Goal: Task Accomplishment & Management: Manage account settings

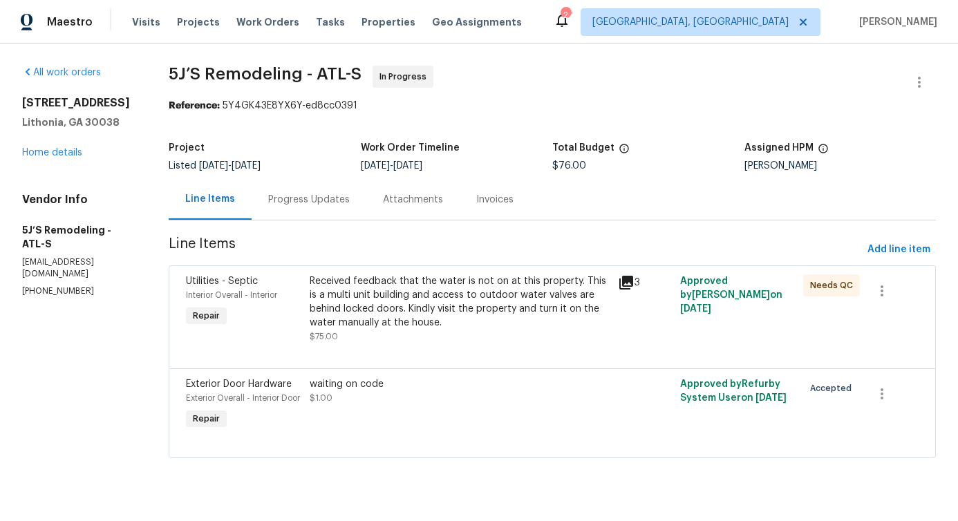
scroll to position [1, 0]
click at [55, 156] on link "Home details" at bounding box center [52, 153] width 60 height 10
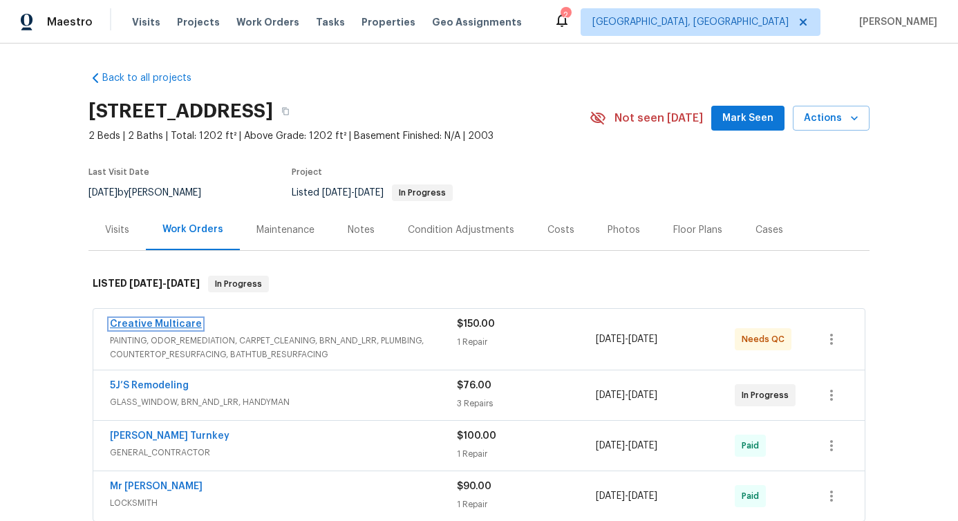
click at [143, 326] on link "Creative Multicare" at bounding box center [156, 324] width 92 height 10
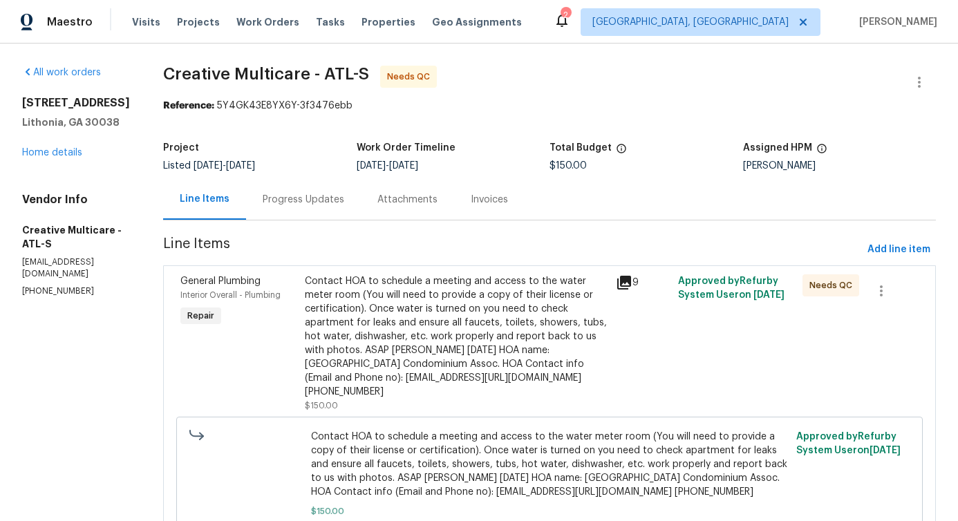
scroll to position [79, 0]
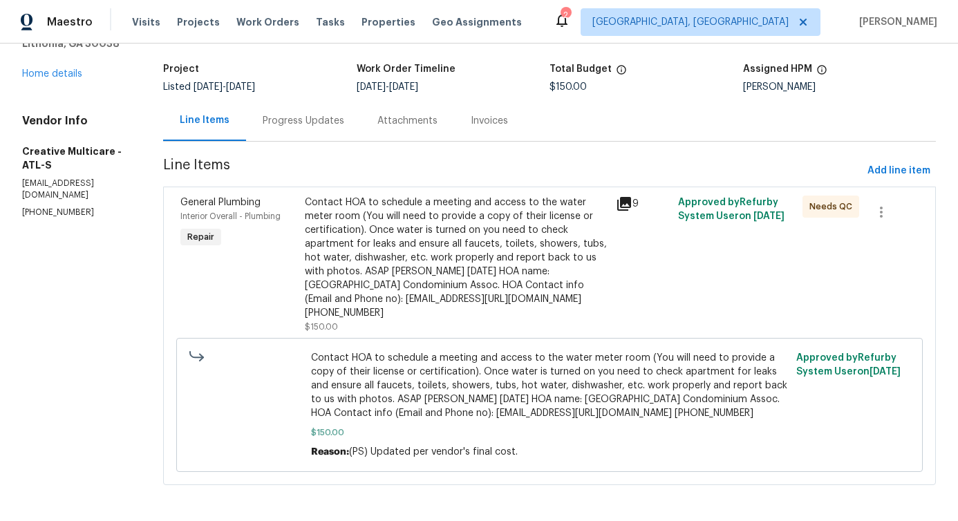
click at [344, 125] on div "Progress Updates" at bounding box center [304, 121] width 82 height 14
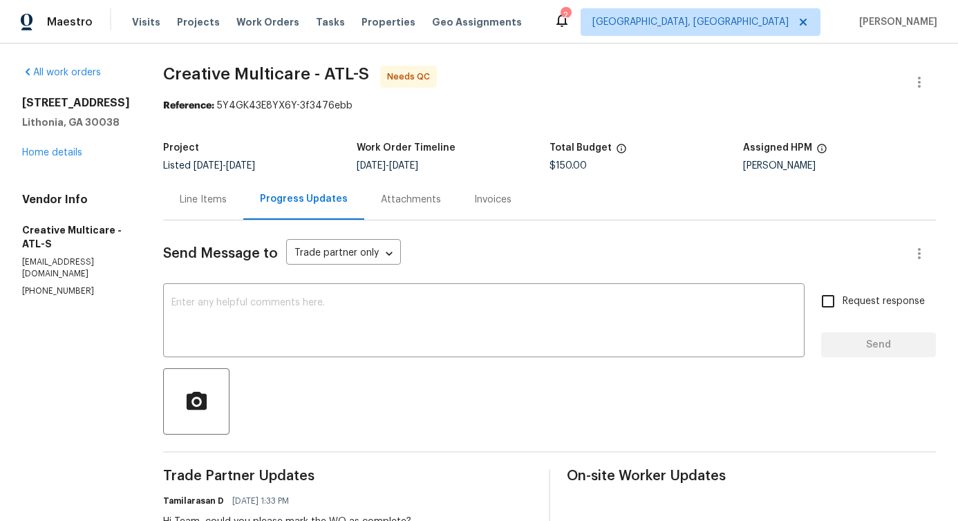
click at [227, 198] on div "Line Items" at bounding box center [203, 200] width 47 height 14
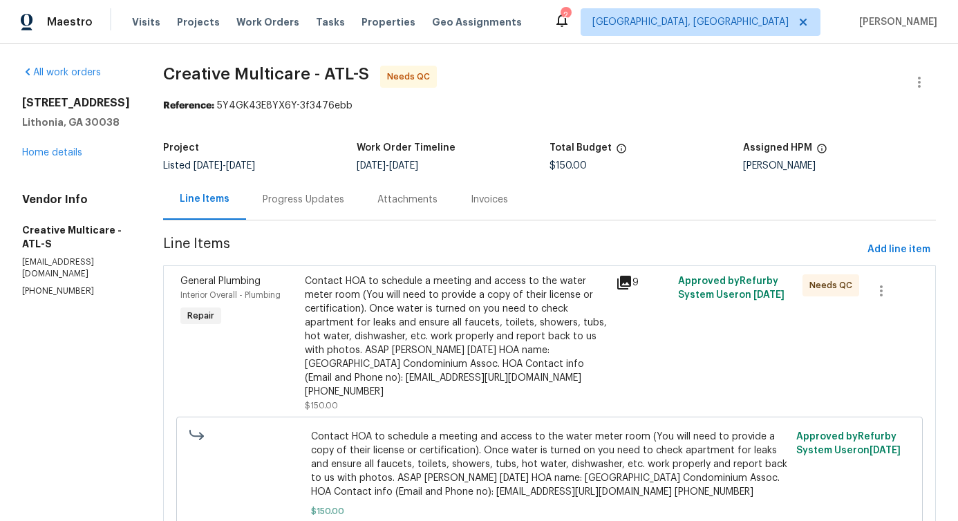
click at [512, 327] on div "Contact HOA to schedule a meeting and access to the water meter room (You will …" at bounding box center [456, 336] width 303 height 124
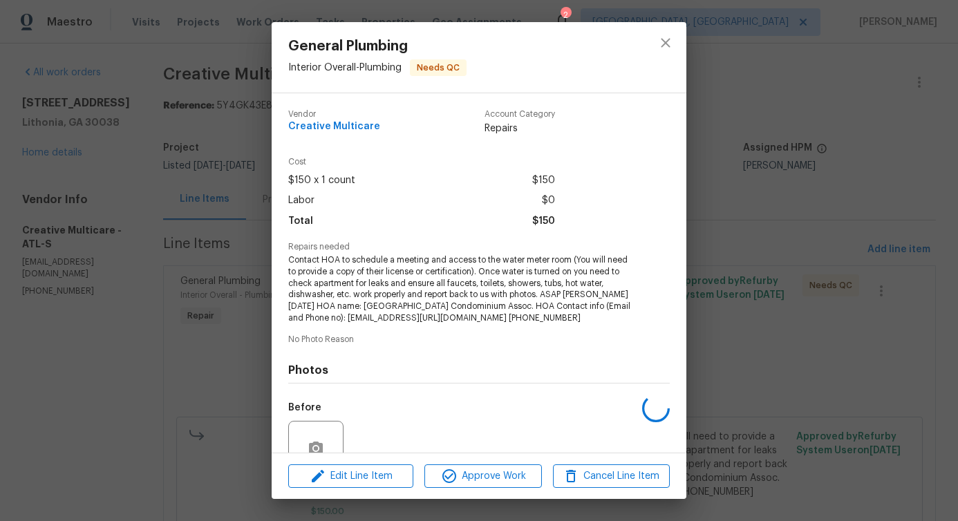
scroll to position [126, 0]
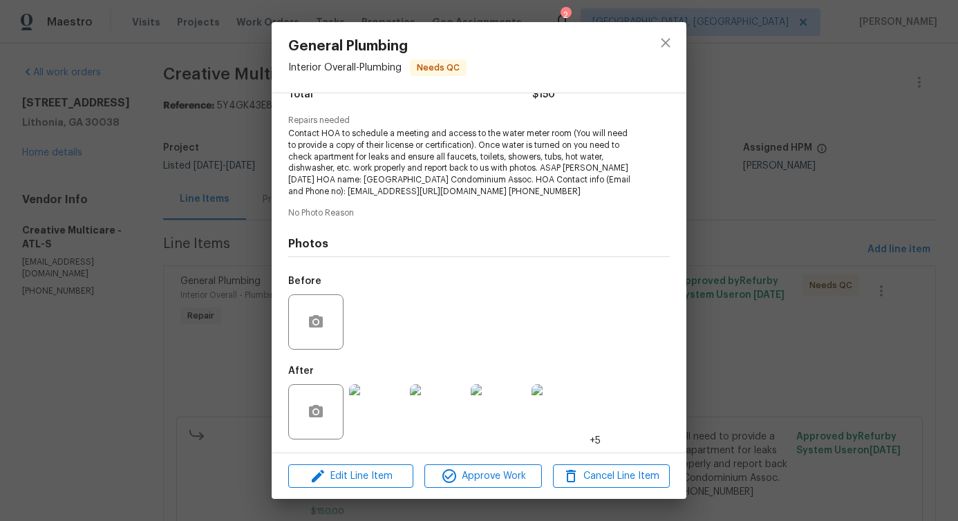
click at [593, 439] on span "+5" at bounding box center [595, 441] width 11 height 14
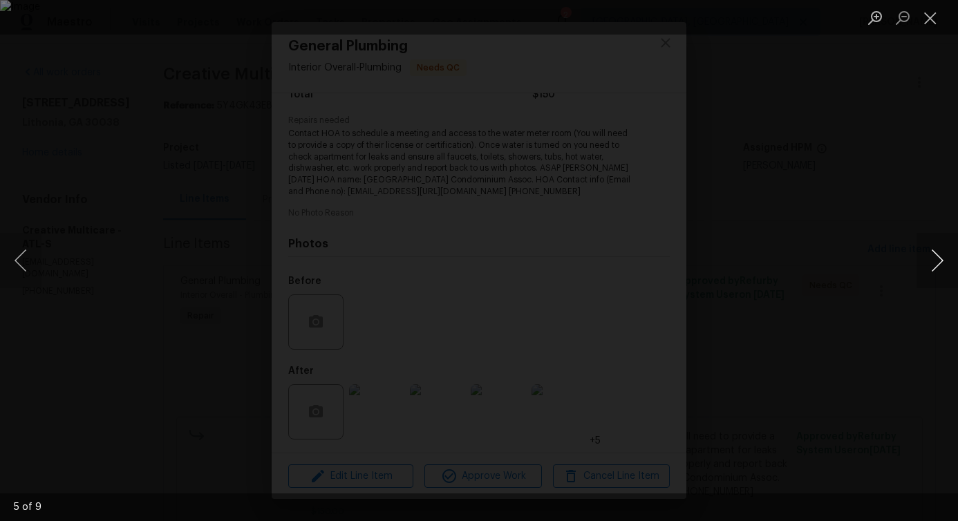
click at [942, 269] on button "Next image" at bounding box center [937, 260] width 41 height 55
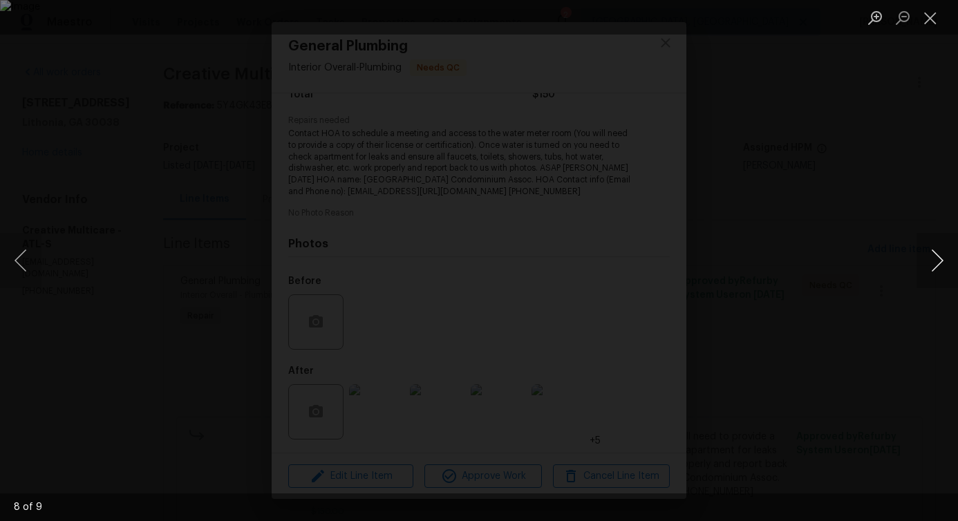
click at [942, 269] on button "Next image" at bounding box center [937, 260] width 41 height 55
click at [16, 267] on button "Previous image" at bounding box center [20, 260] width 41 height 55
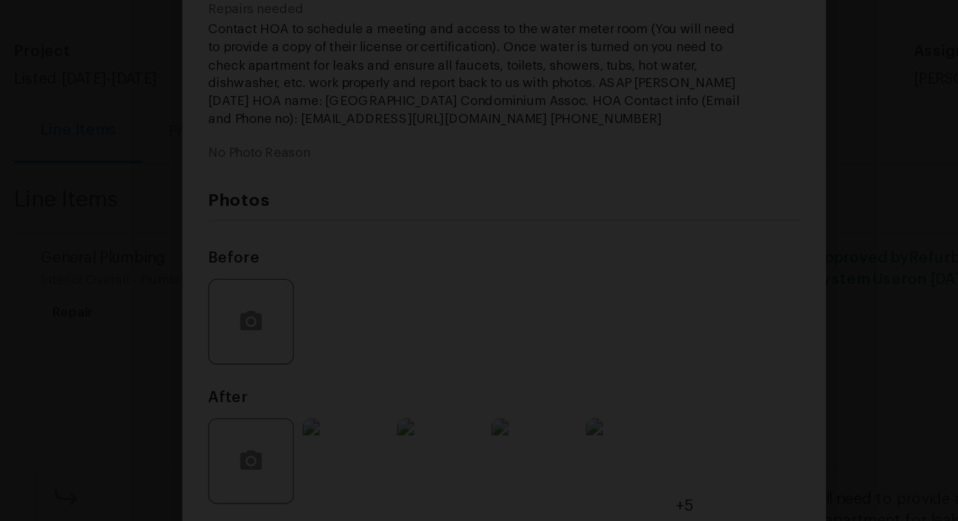
click at [756, 128] on div "Lightbox" at bounding box center [479, 260] width 958 height 521
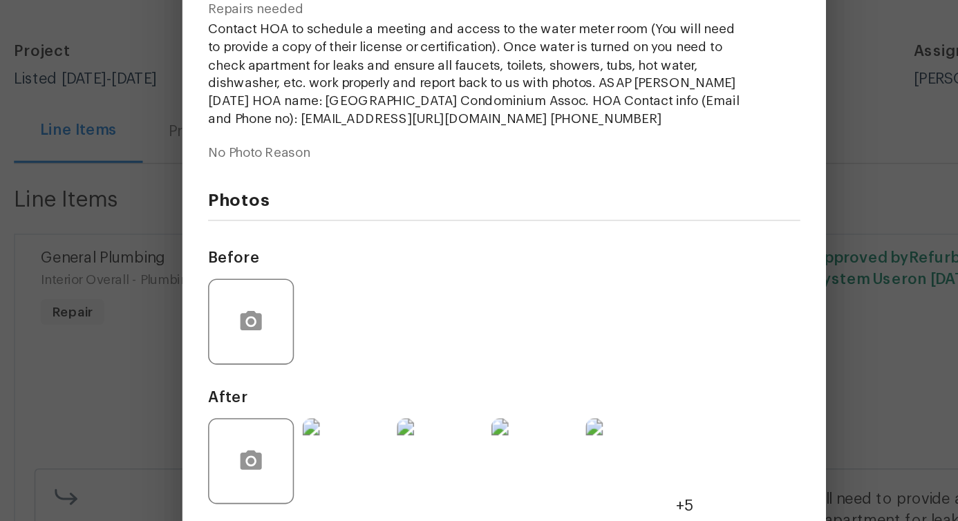
click at [756, 128] on div "Lightbox" at bounding box center [479, 260] width 958 height 521
click at [603, 187] on span "Contact HOA to schedule a meeting and access to the water meter room (You will …" at bounding box center [460, 163] width 344 height 70
click at [494, 313] on div "Before" at bounding box center [479, 313] width 382 height 90
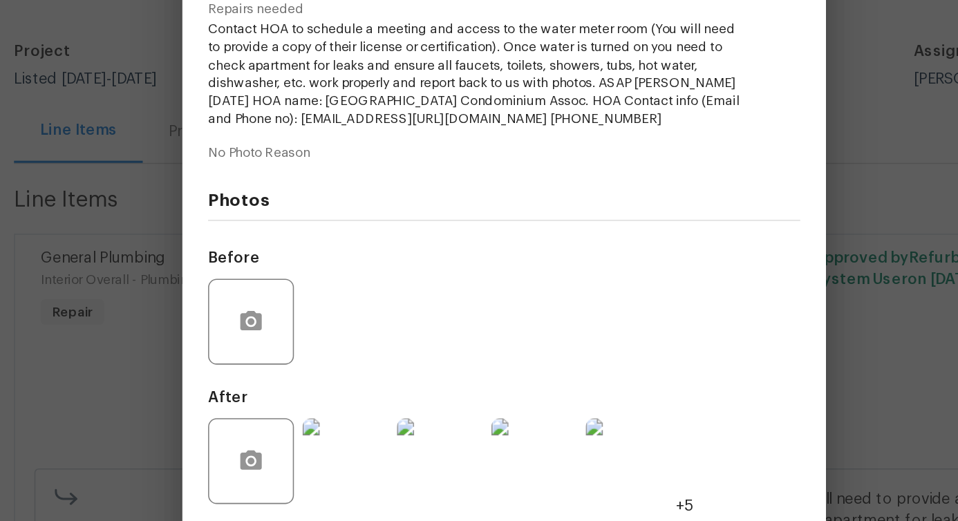
drag, startPoint x: 622, startPoint y: 250, endPoint x: 594, endPoint y: 250, distance: 27.6
click at [614, 250] on h4 "Photos" at bounding box center [479, 244] width 382 height 14
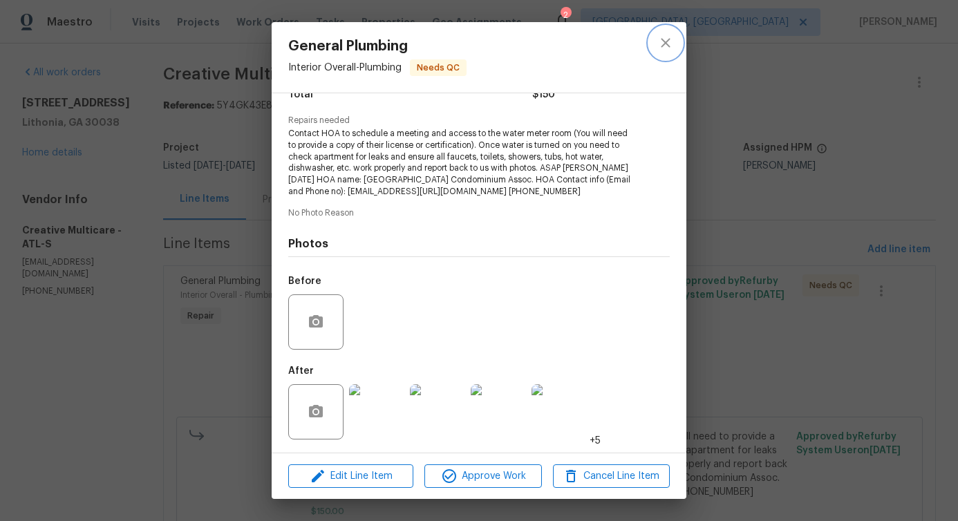
click at [661, 45] on icon "close" at bounding box center [665, 43] width 17 height 17
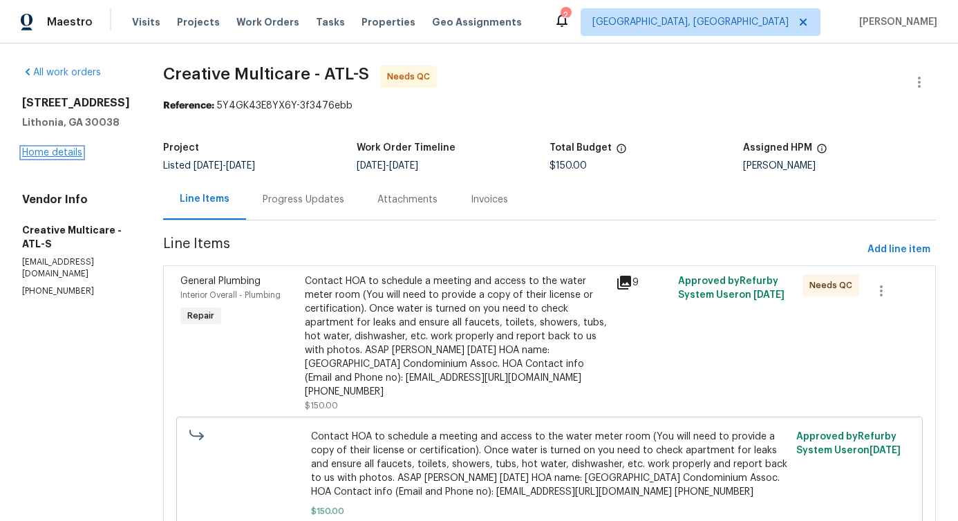
click at [49, 149] on link "Home details" at bounding box center [52, 153] width 60 height 10
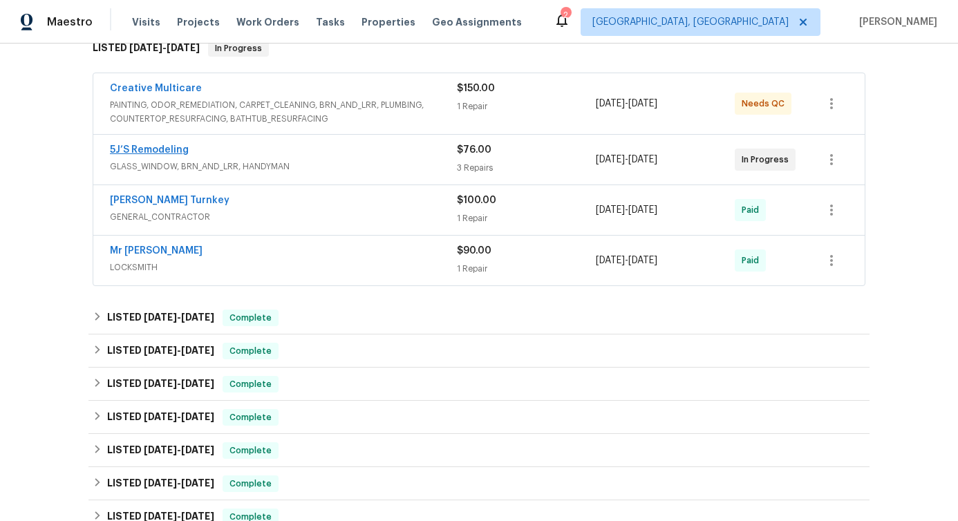
scroll to position [234, 0]
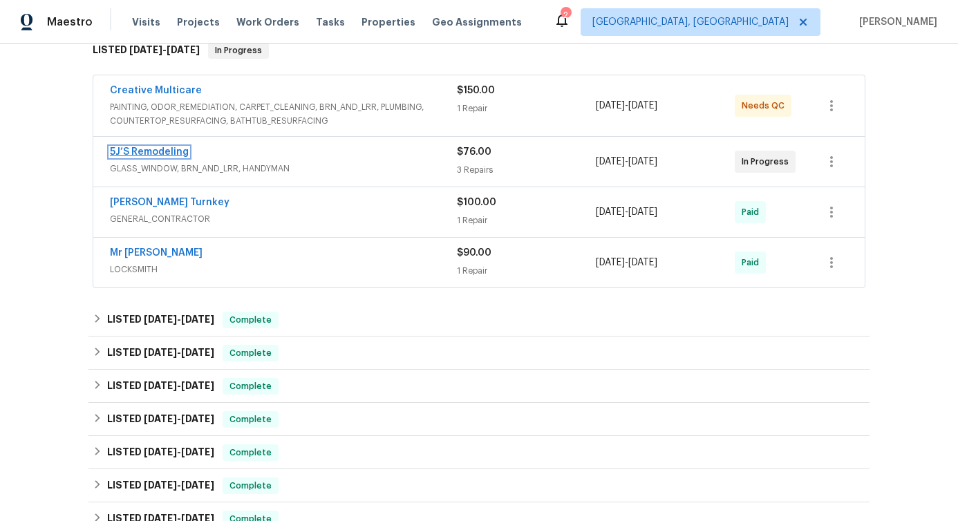
click at [138, 156] on link "5J’S Remodeling" at bounding box center [149, 152] width 79 height 10
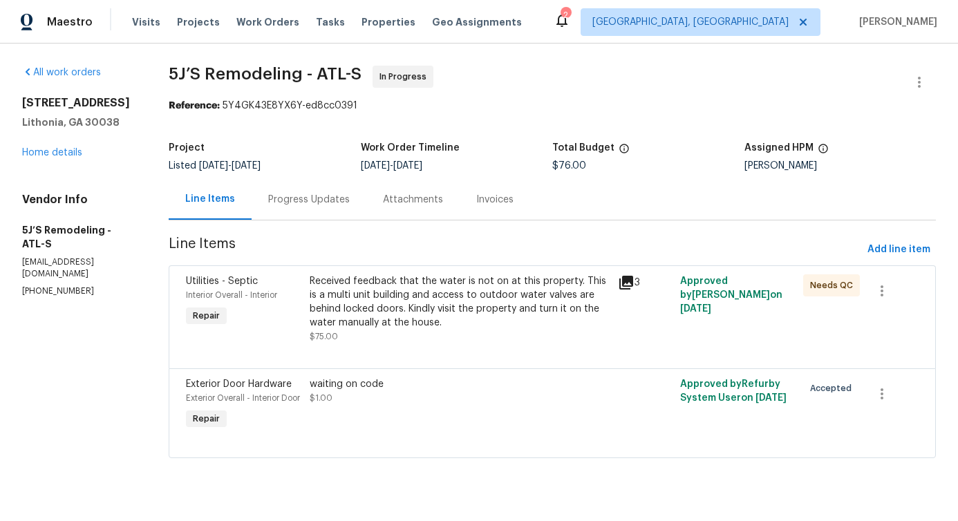
click at [406, 312] on div "Received feedback that the water is not on at this property. This is a multi un…" at bounding box center [460, 301] width 301 height 55
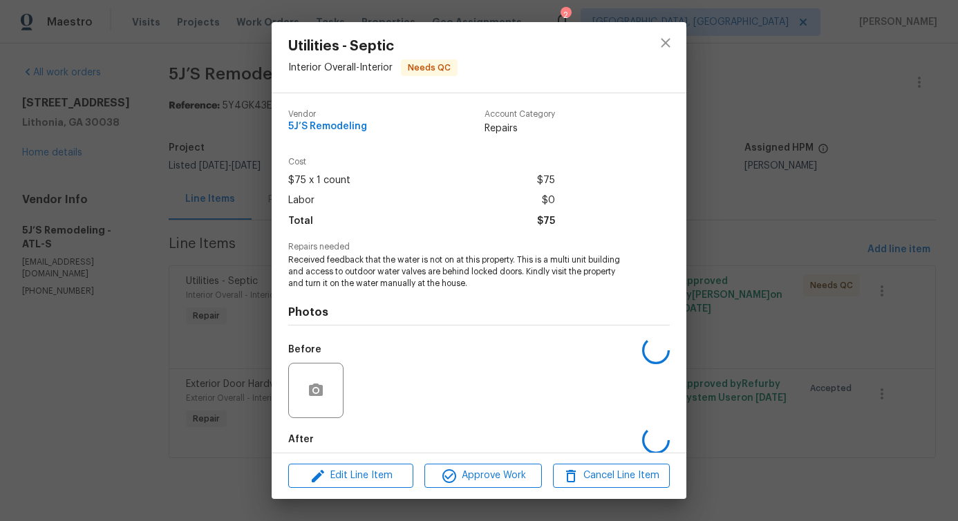
scroll to position [69, 0]
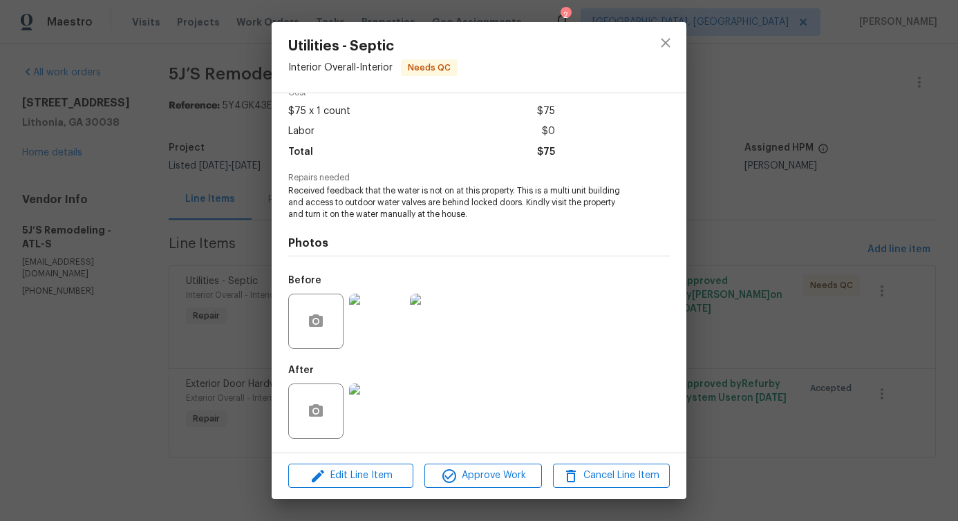
click at [375, 418] on img at bounding box center [376, 411] width 55 height 55
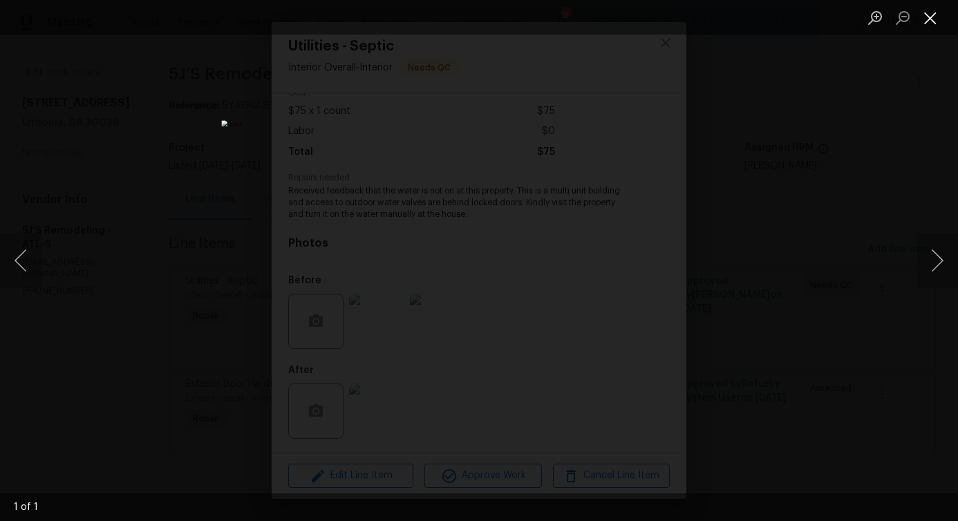
click at [919, 10] on button "Close lightbox" at bounding box center [931, 18] width 28 height 24
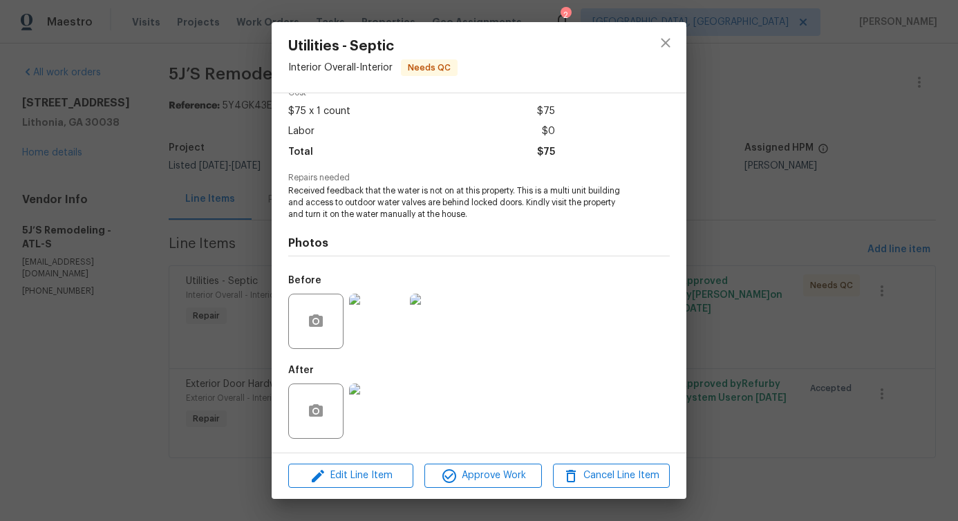
click at [919, 10] on button "Close lightbox" at bounding box center [931, 18] width 28 height 24
click at [665, 49] on icon "close" at bounding box center [665, 43] width 17 height 17
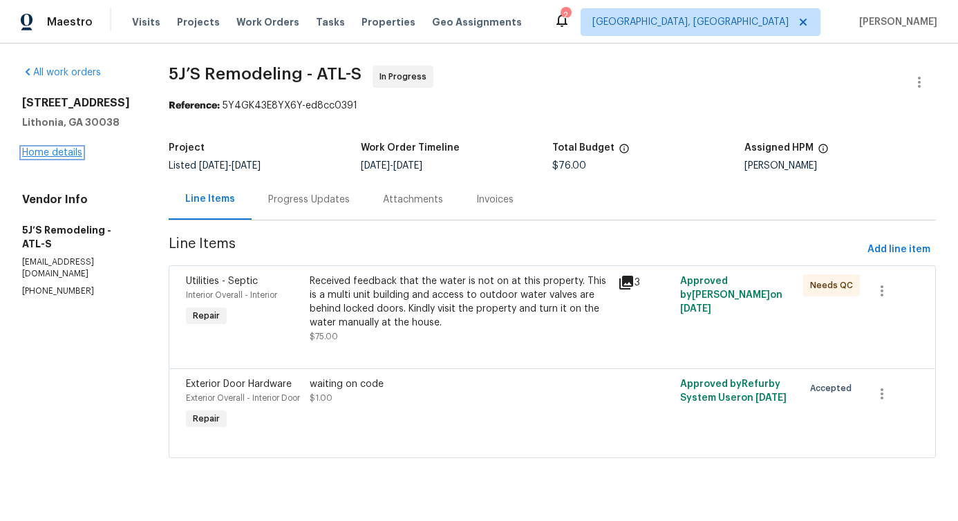
click at [53, 156] on link "Home details" at bounding box center [52, 153] width 60 height 10
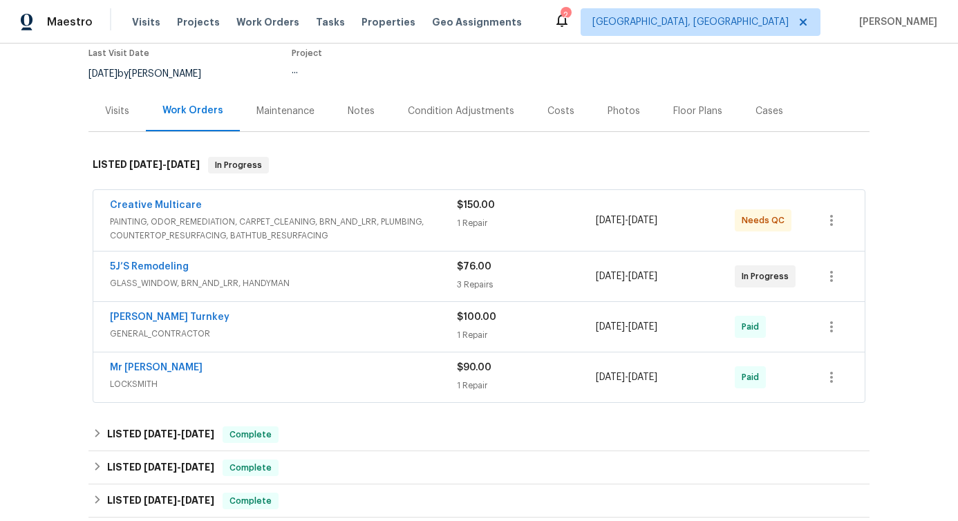
scroll to position [119, 0]
click at [165, 202] on link "Creative Multicare" at bounding box center [156, 205] width 92 height 10
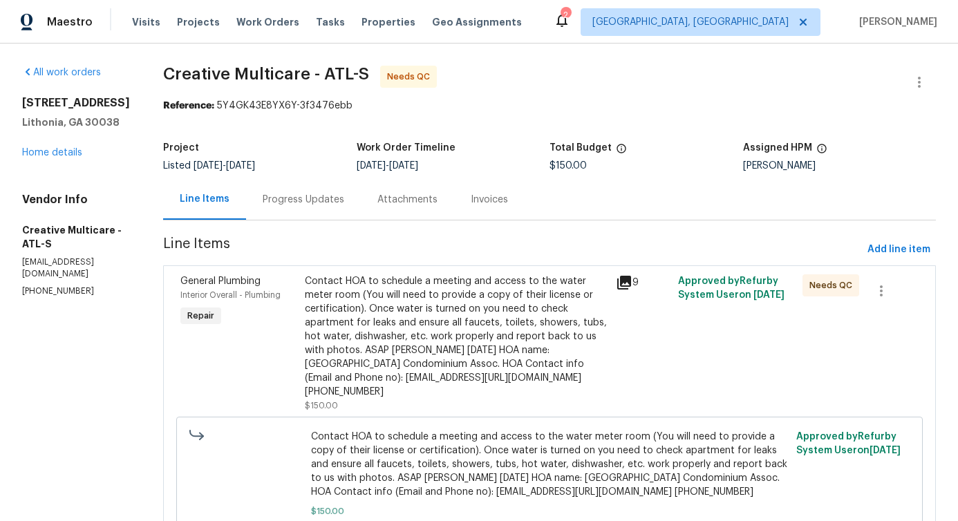
scroll to position [40, 0]
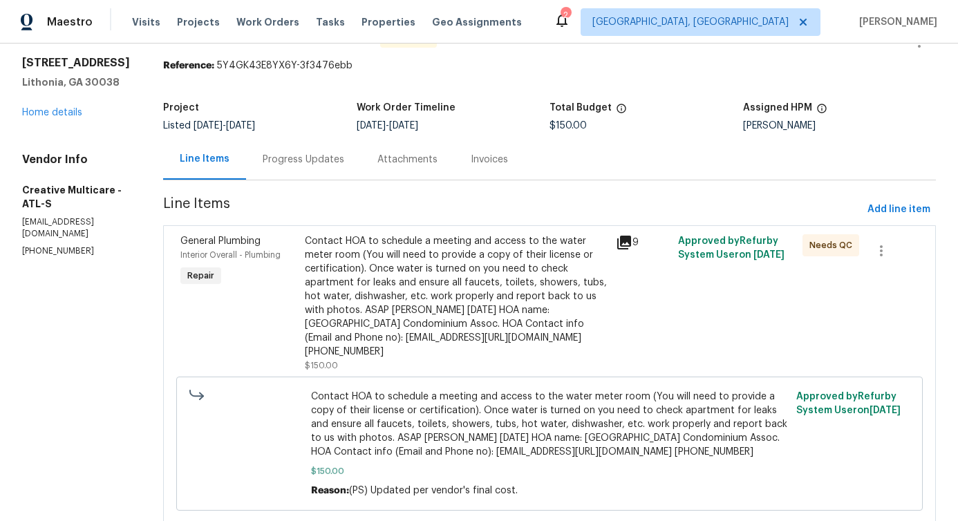
click at [475, 273] on div "Contact HOA to schedule a meeting and access to the water meter room (You will …" at bounding box center [456, 296] width 303 height 124
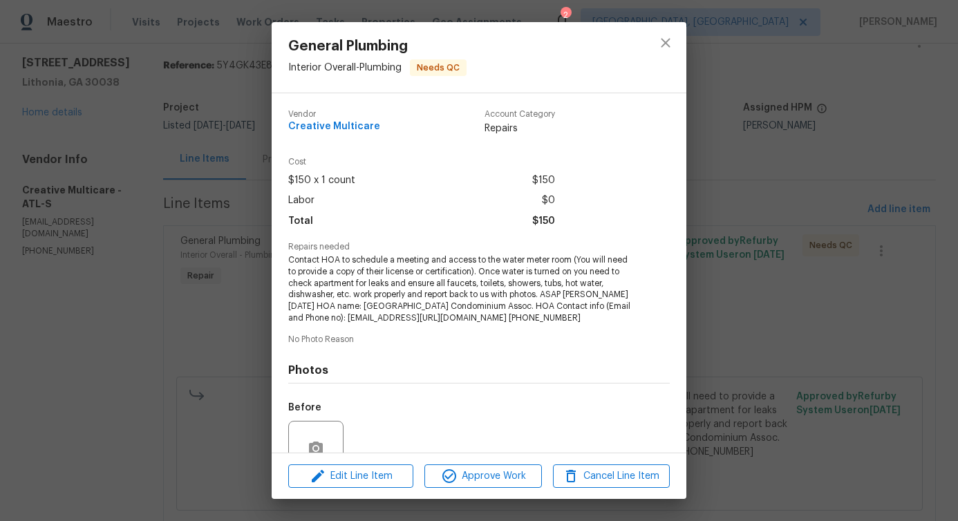
scroll to position [126, 0]
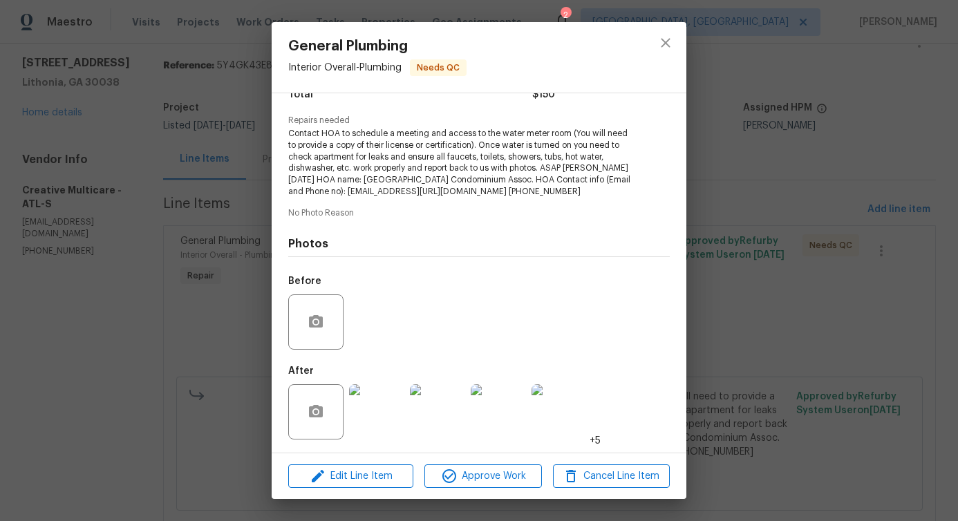
click at [361, 411] on img at bounding box center [376, 411] width 55 height 55
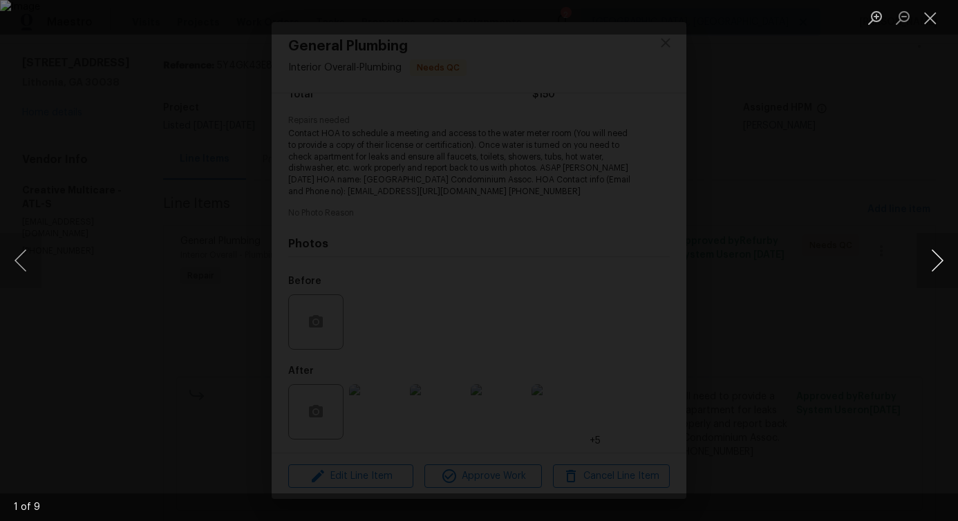
click at [936, 265] on button "Next image" at bounding box center [937, 260] width 41 height 55
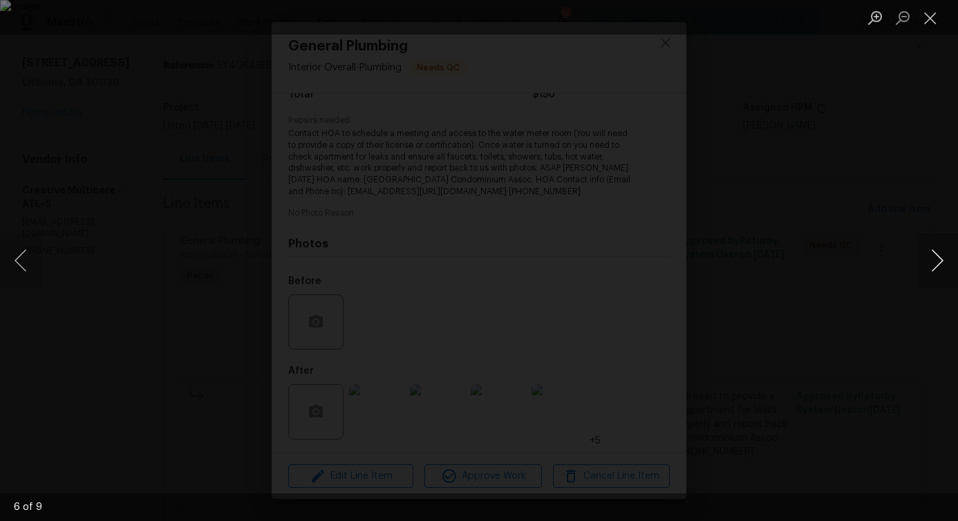
click at [936, 265] on button "Next image" at bounding box center [937, 260] width 41 height 55
click at [932, 27] on button "Close lightbox" at bounding box center [931, 18] width 28 height 24
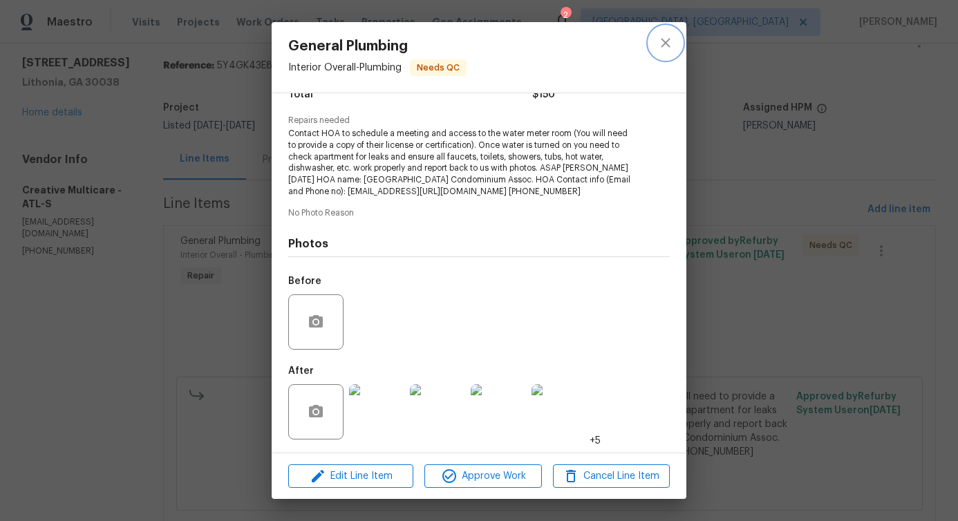
click at [660, 50] on icon "close" at bounding box center [665, 43] width 17 height 17
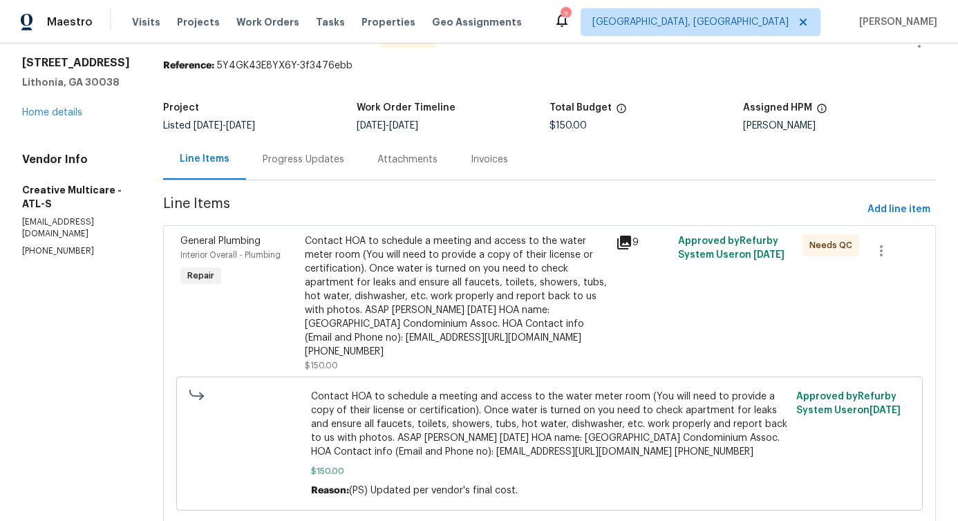
click at [330, 153] on div "Progress Updates" at bounding box center [304, 160] width 82 height 14
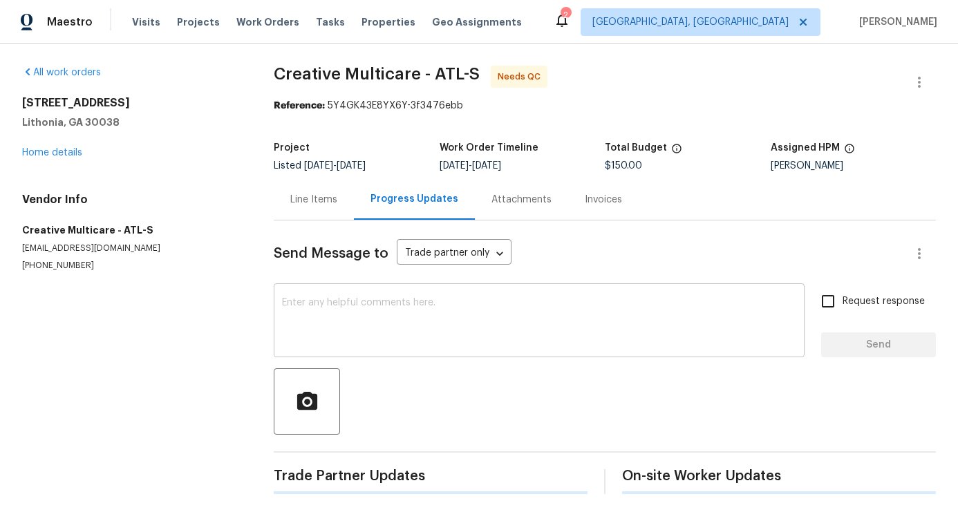
click at [374, 288] on div "x ​" at bounding box center [539, 322] width 531 height 71
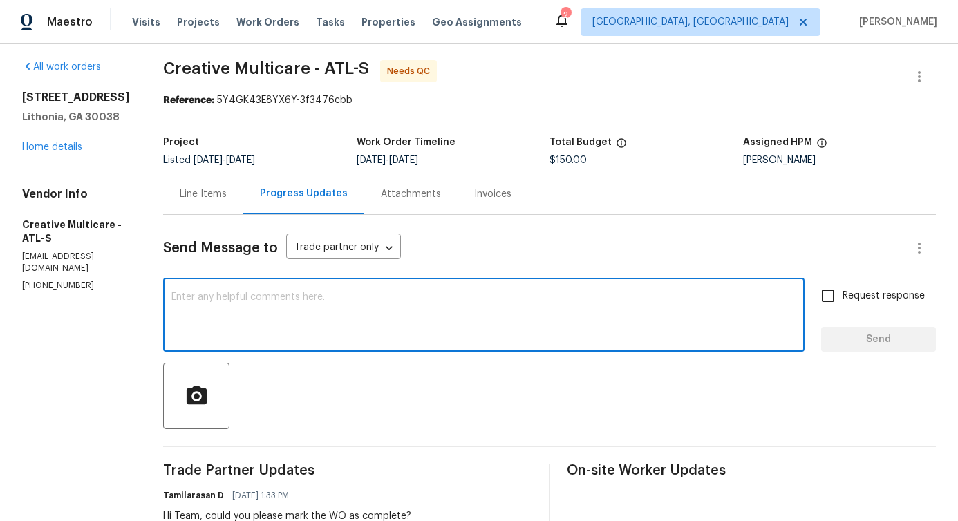
scroll to position [418, 0]
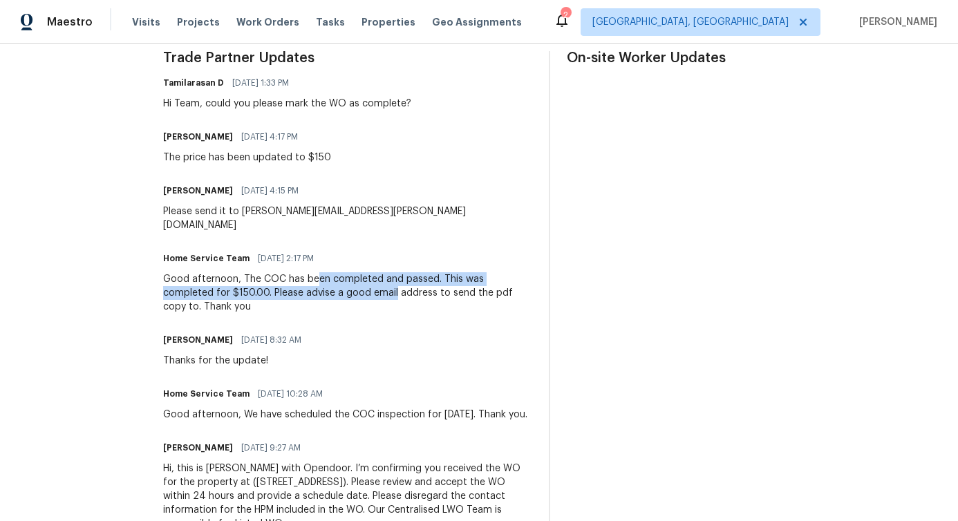
drag, startPoint x: 353, startPoint y: 269, endPoint x: 430, endPoint y: 281, distance: 77.6
click at [430, 281] on div "Good afternoon, The COC has been completed and passed. This was completed for $…" at bounding box center [347, 292] width 369 height 41
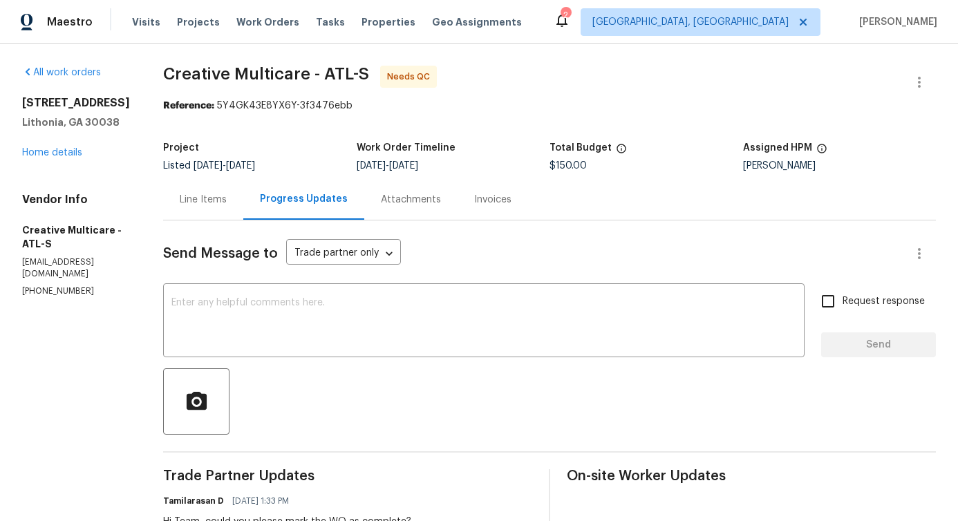
click at [227, 198] on div "Line Items" at bounding box center [203, 200] width 47 height 14
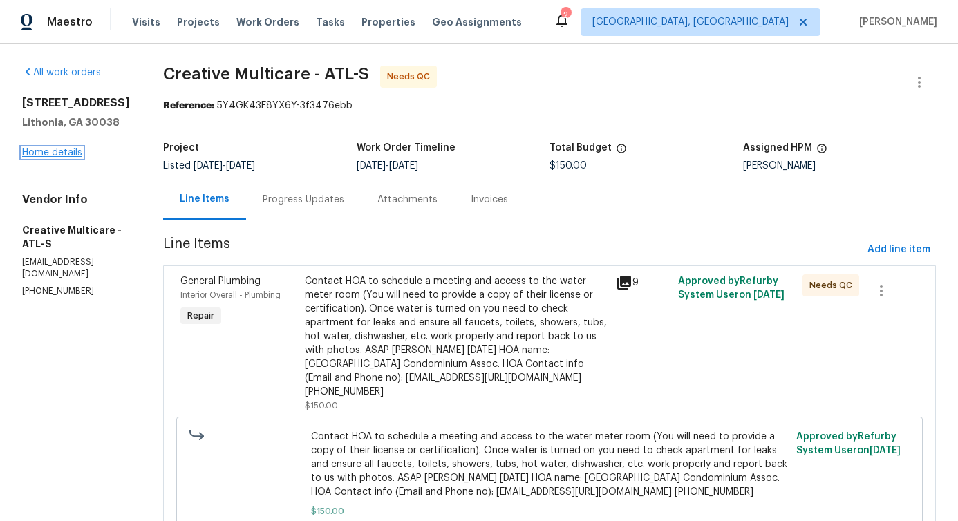
click at [57, 156] on link "Home details" at bounding box center [52, 153] width 60 height 10
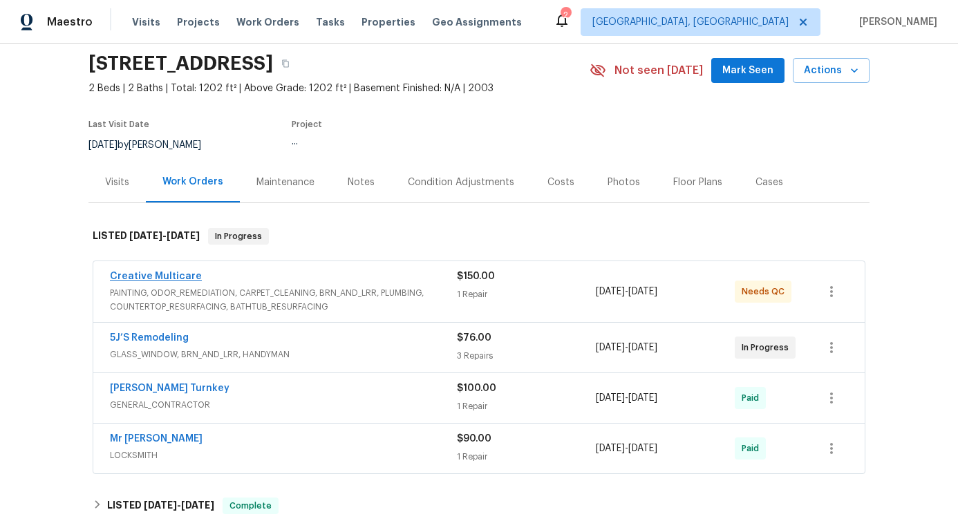
scroll to position [55, 0]
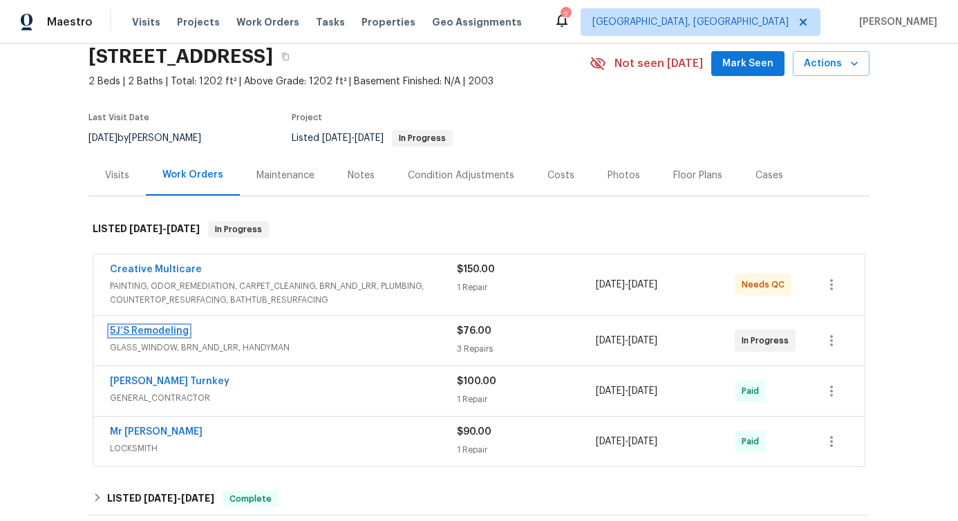
click at [144, 328] on link "5J’S Remodeling" at bounding box center [149, 331] width 79 height 10
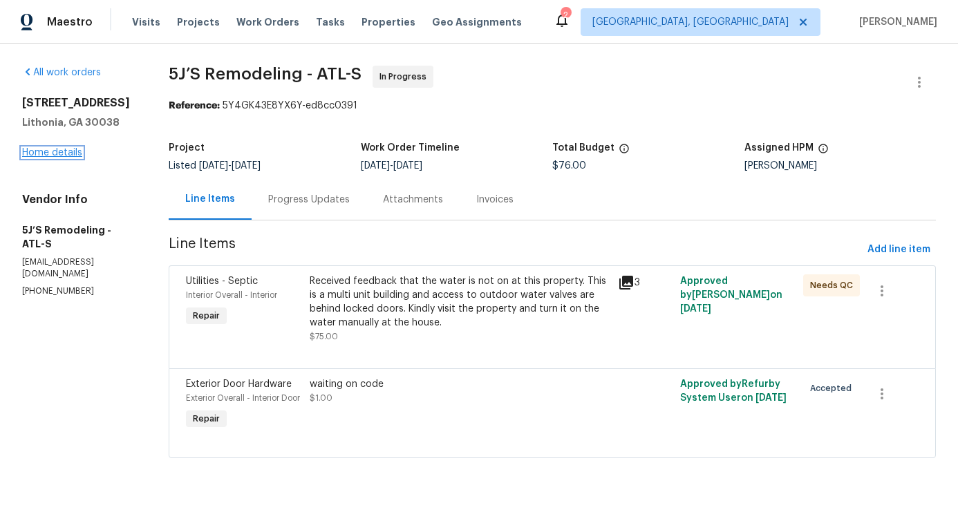
click at [40, 155] on link "Home details" at bounding box center [52, 153] width 60 height 10
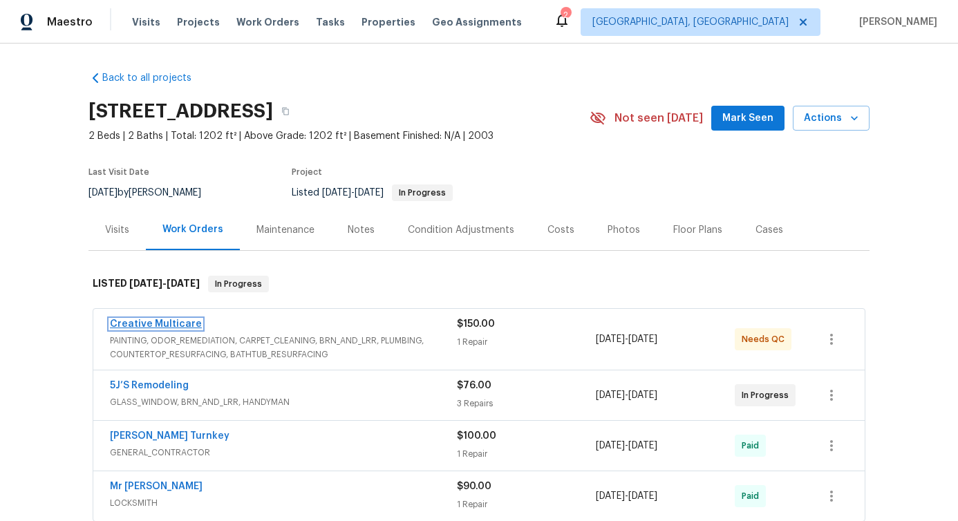
click at [170, 322] on link "Creative Multicare" at bounding box center [156, 324] width 92 height 10
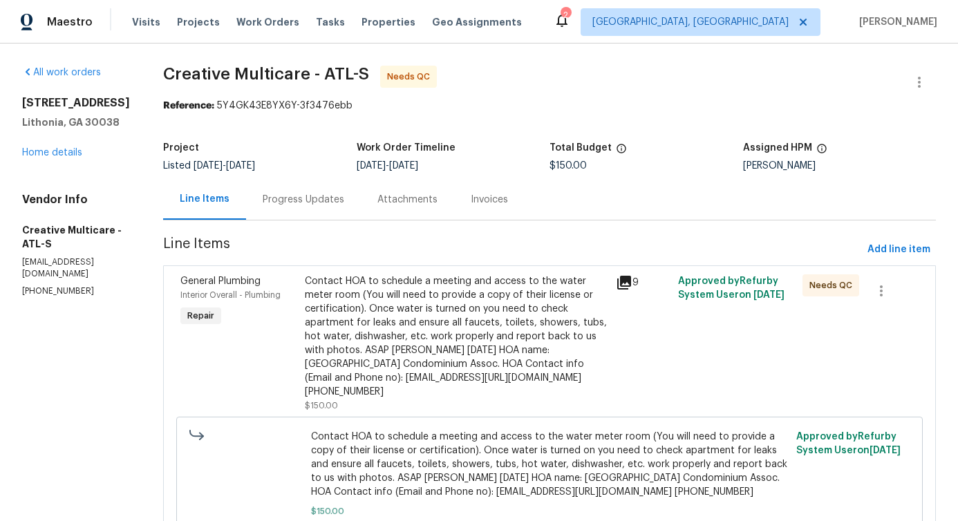
scroll to position [30, 0]
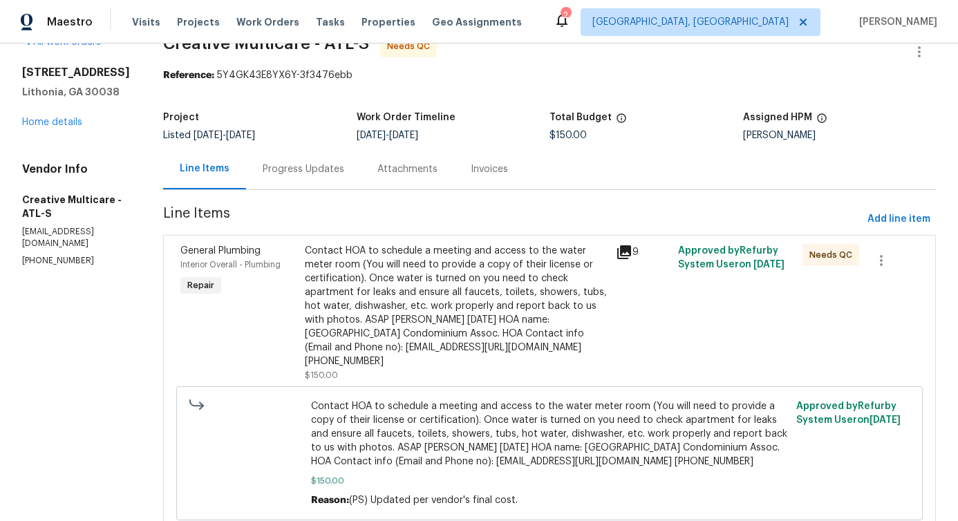
click at [482, 310] on div "Contact HOA to schedule a meeting and access to the water meter room (You will …" at bounding box center [456, 306] width 303 height 124
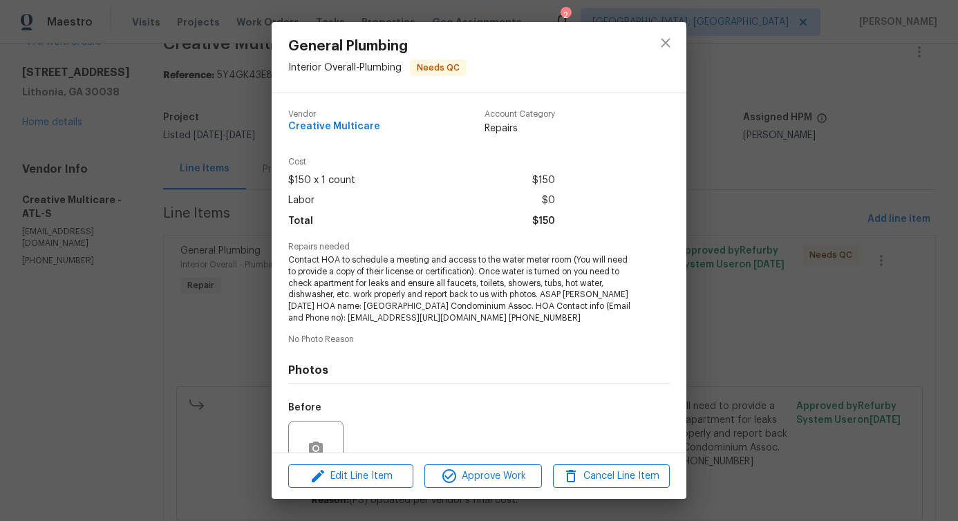
scroll to position [126, 0]
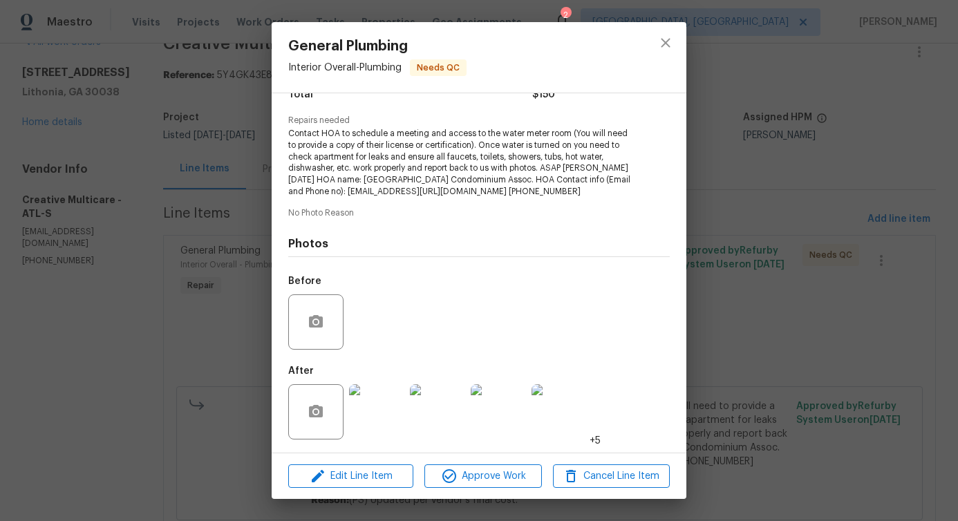
click at [394, 408] on img at bounding box center [376, 411] width 55 height 55
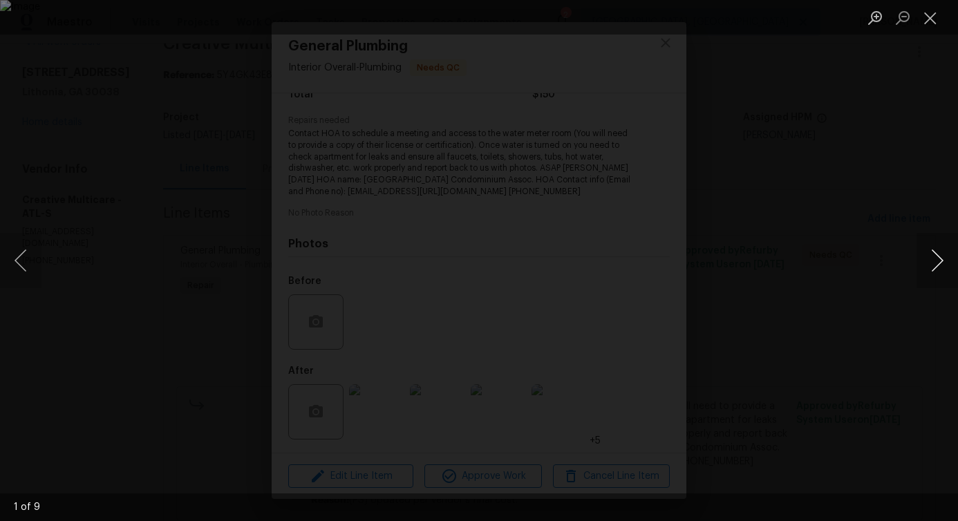
click at [937, 267] on button "Next image" at bounding box center [937, 260] width 41 height 55
click at [928, 15] on button "Close lightbox" at bounding box center [931, 18] width 28 height 24
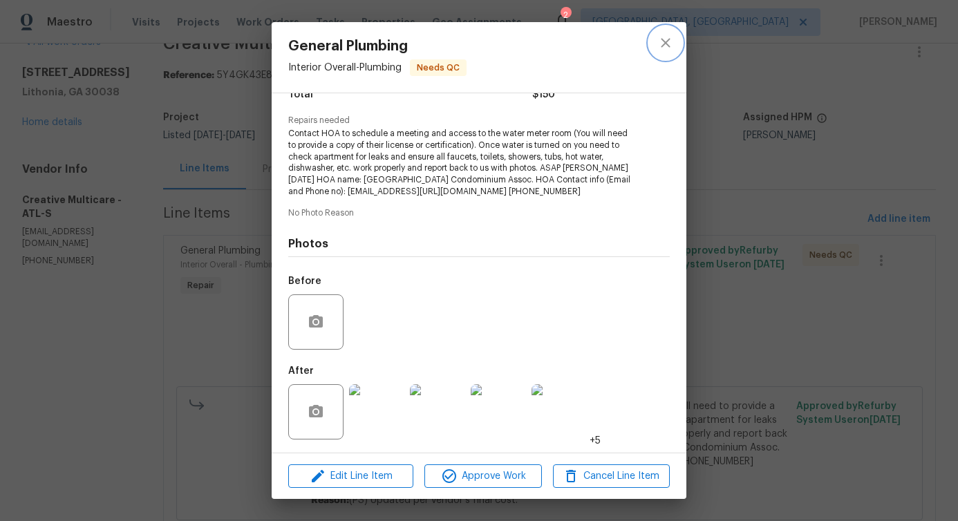
click at [653, 47] on button "close" at bounding box center [665, 42] width 33 height 33
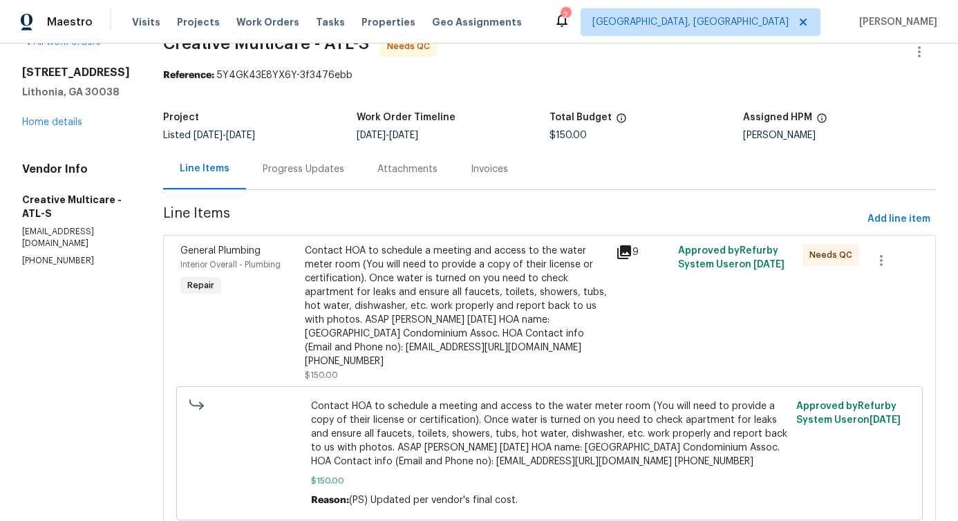
click at [344, 169] on div "Progress Updates" at bounding box center [304, 169] width 82 height 14
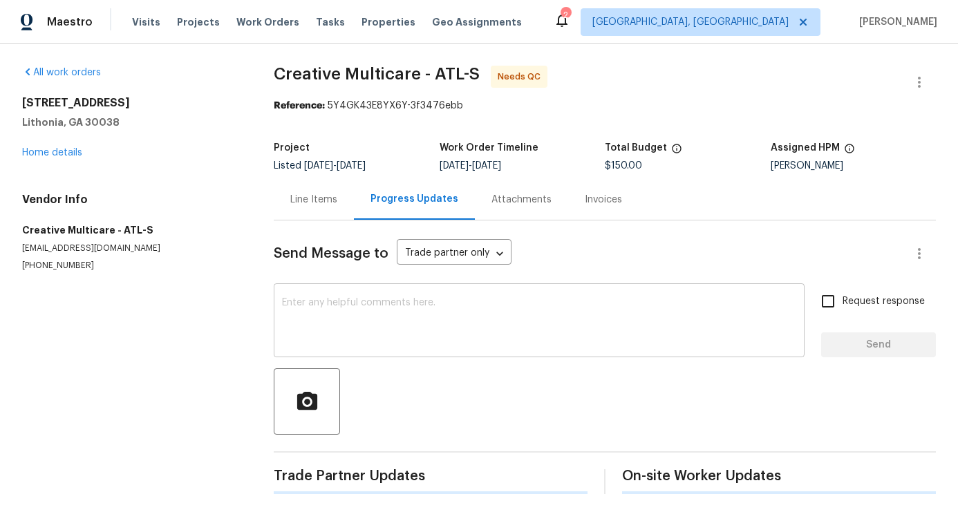
click at [373, 350] on div "x ​" at bounding box center [539, 322] width 531 height 71
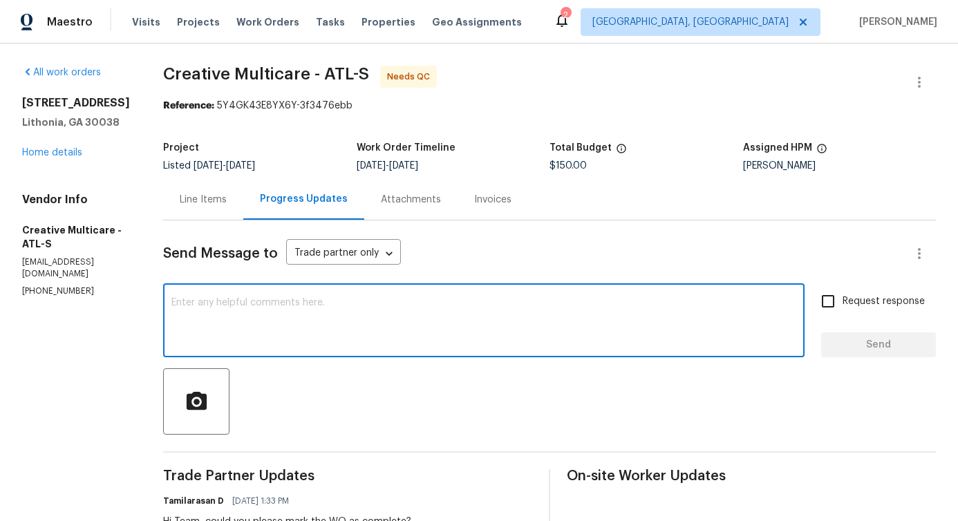
click at [359, 317] on textarea at bounding box center [483, 322] width 625 height 48
click at [307, 306] on textarea at bounding box center [483, 322] width 625 height 48
click at [338, 310] on textarea at bounding box center [483, 322] width 625 height 48
click at [290, 313] on textarea at bounding box center [483, 322] width 625 height 48
click at [301, 313] on textarea at bounding box center [483, 322] width 625 height 48
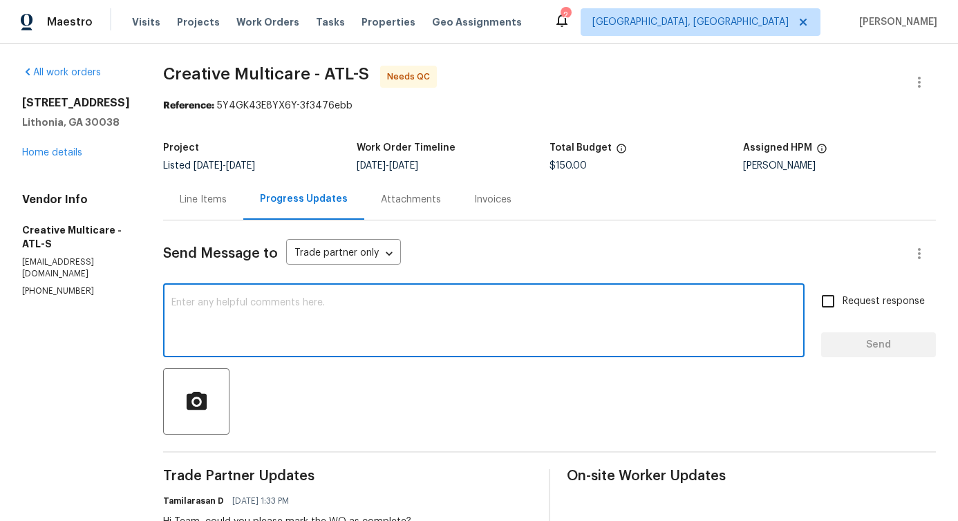
click at [243, 188] on div "Line Items" at bounding box center [203, 199] width 80 height 41
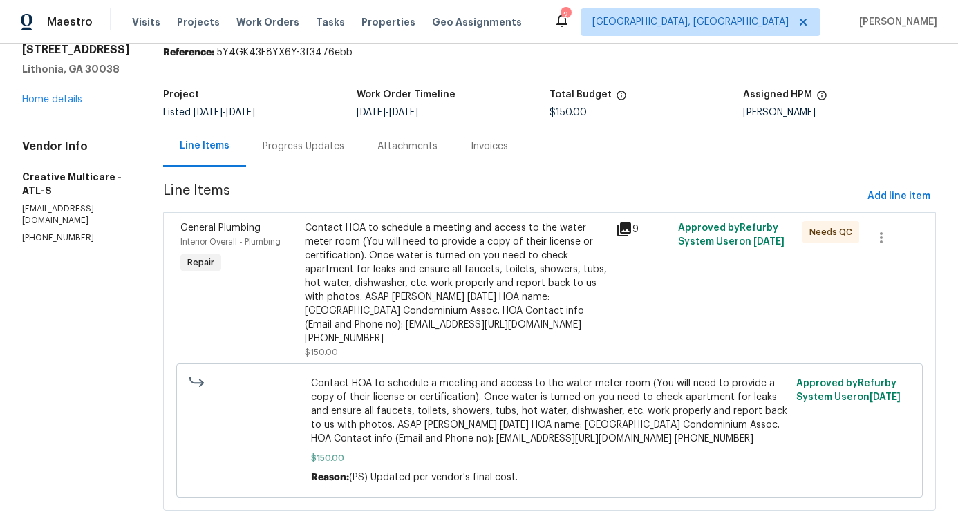
scroll to position [79, 0]
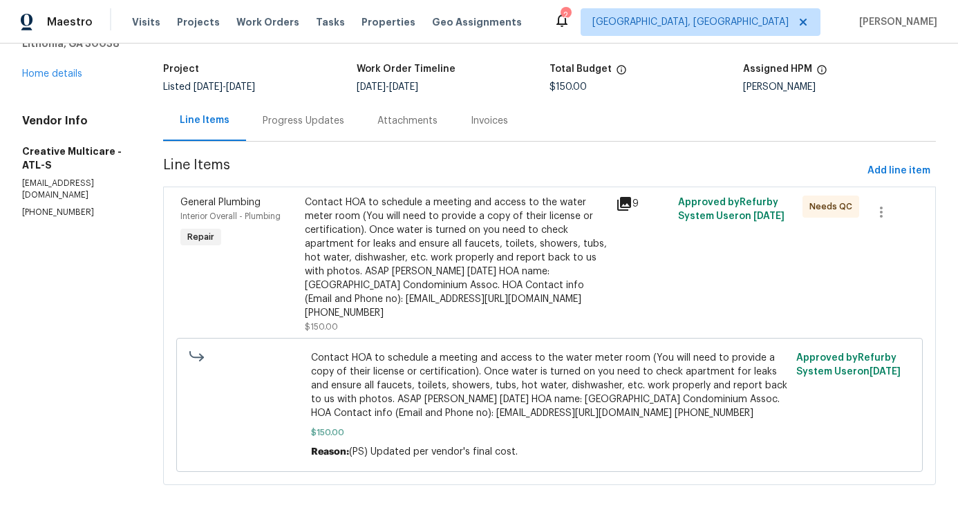
click at [330, 131] on div "Progress Updates" at bounding box center [303, 120] width 115 height 41
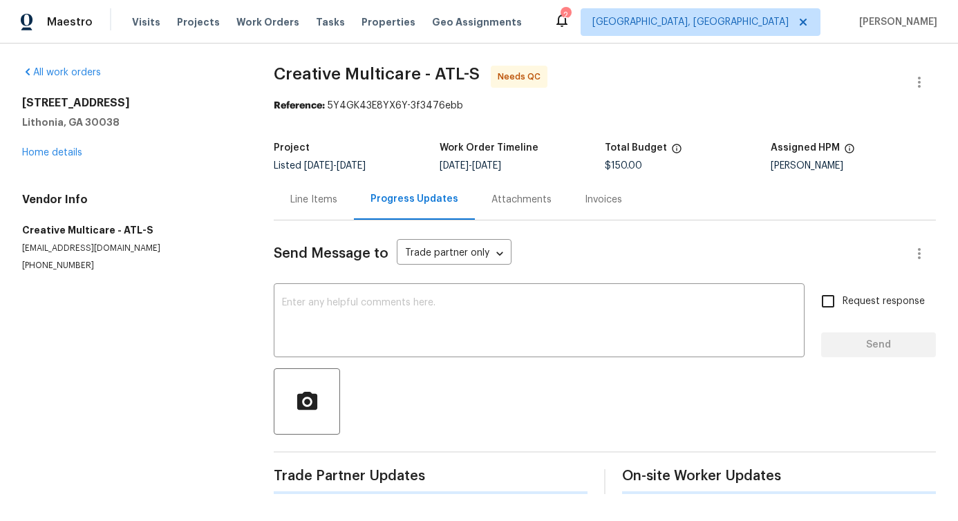
click at [366, 276] on div "Send Message to Trade partner only Trade partner only ​ x ​ Request response Se…" at bounding box center [605, 357] width 662 height 274
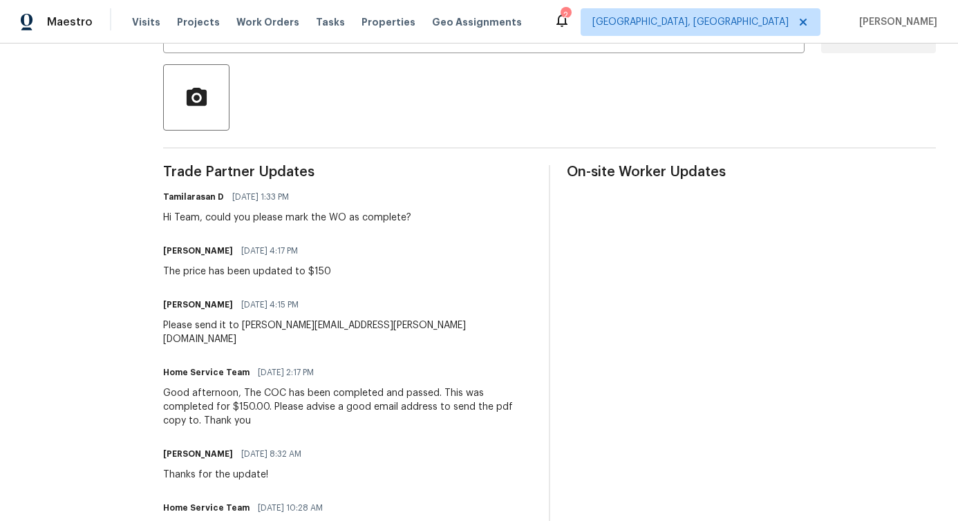
scroll to position [307, 0]
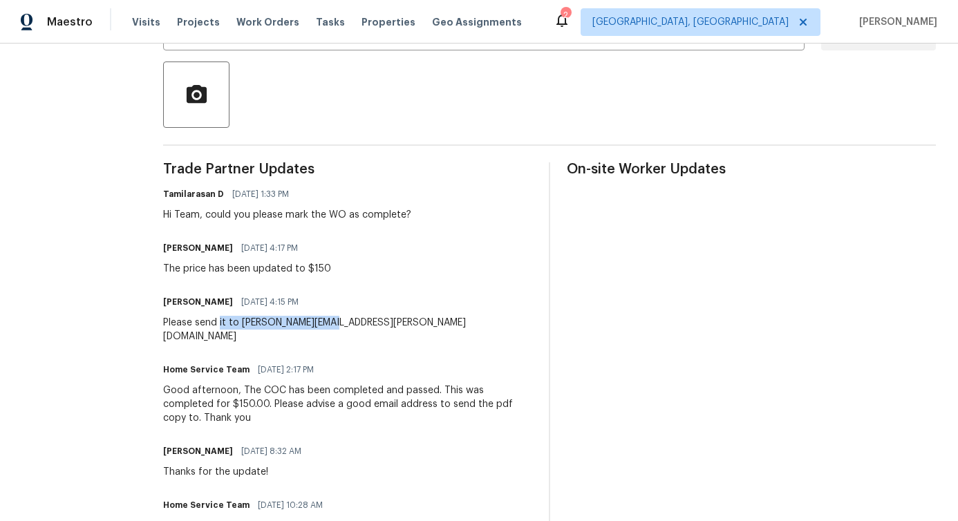
drag, startPoint x: 256, startPoint y: 325, endPoint x: 364, endPoint y: 325, distance: 107.8
click at [364, 325] on div "Please send it to pavithra.sekar@opendoor.com" at bounding box center [347, 330] width 369 height 28
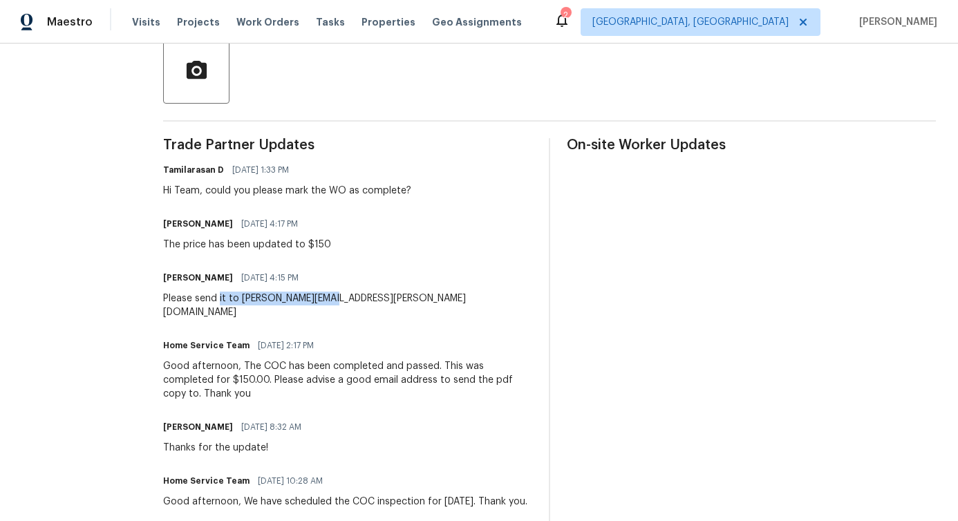
scroll to position [350, 0]
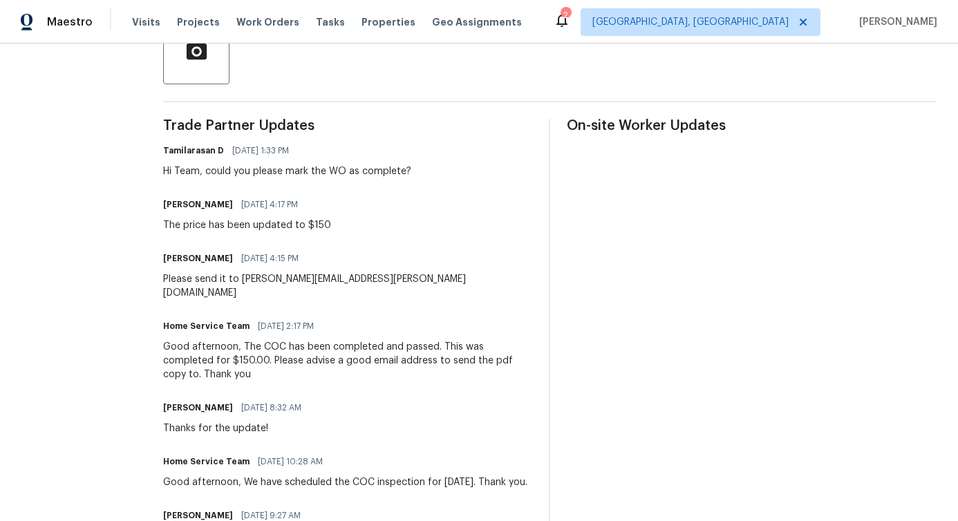
click at [290, 302] on div "Trade Partner Updates Tamilarasan D 08/11/2025 1:33 PM Hi Team, could you pleas…" at bounding box center [347, 367] width 369 height 496
drag, startPoint x: 278, startPoint y: 281, endPoint x: 426, endPoint y: 280, distance: 148.6
click at [426, 280] on div "Pavithra Sekar 08/07/2025 4:15 PM Please send it to pavithra.sekar@opendoor.com" at bounding box center [347, 274] width 369 height 51
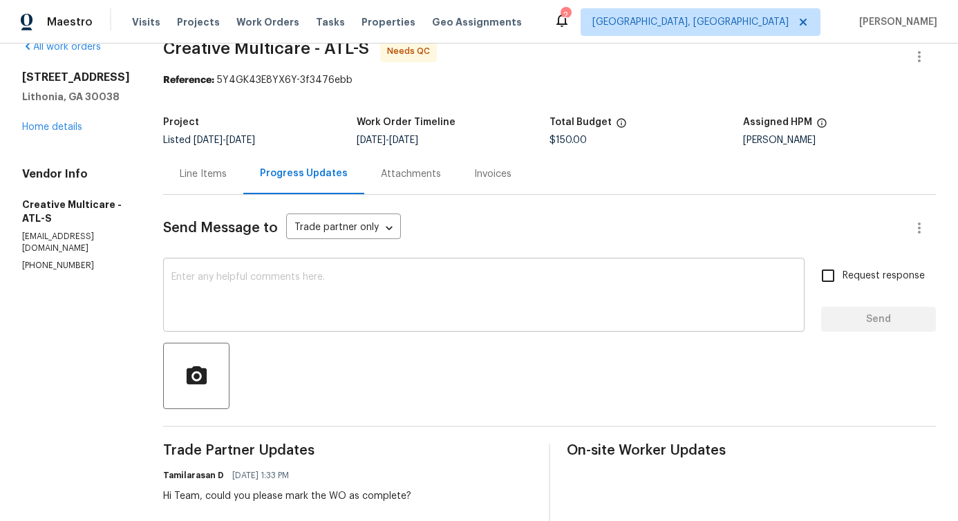
scroll to position [0, 0]
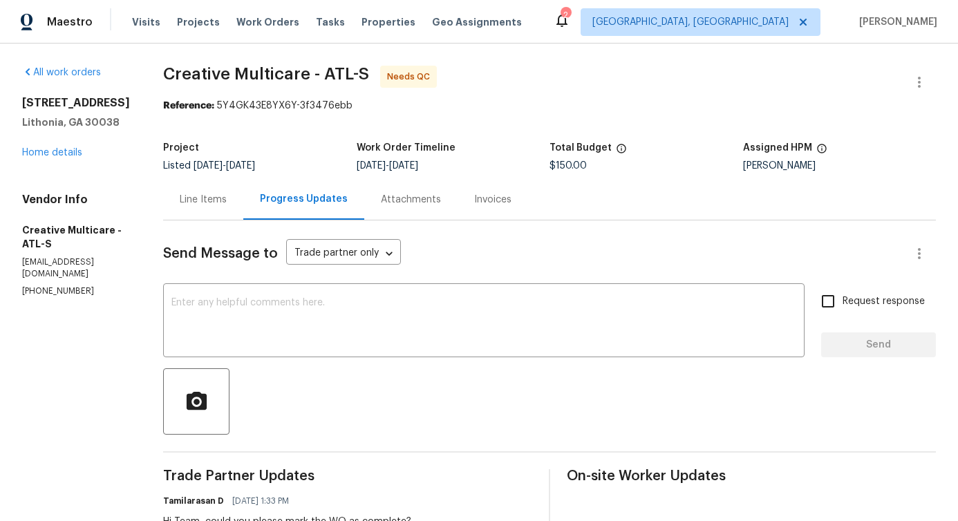
click at [243, 191] on div "Line Items" at bounding box center [203, 199] width 80 height 41
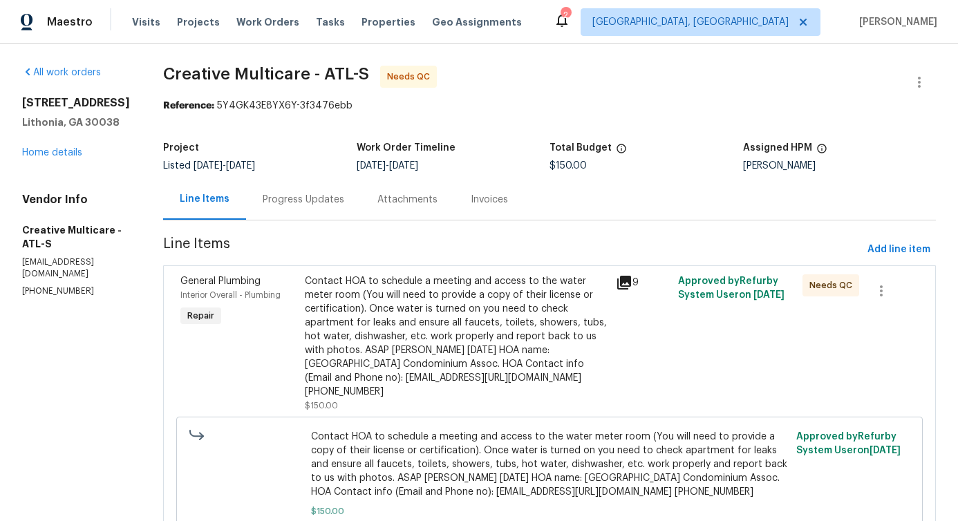
click at [489, 332] on div "Contact HOA to schedule a meeting and access to the water meter room (You will …" at bounding box center [456, 336] width 303 height 124
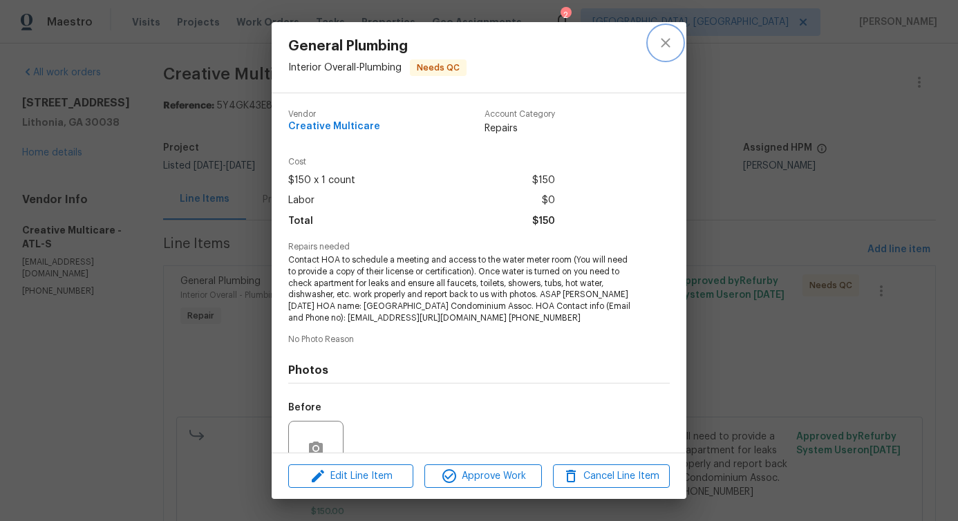
click at [679, 39] on button "close" at bounding box center [665, 42] width 33 height 33
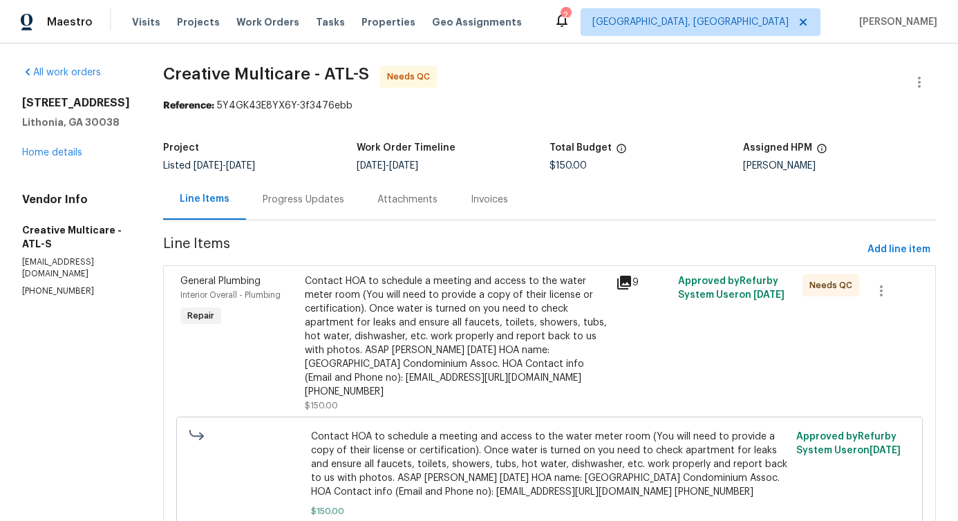
click at [330, 209] on div "Progress Updates" at bounding box center [303, 199] width 115 height 41
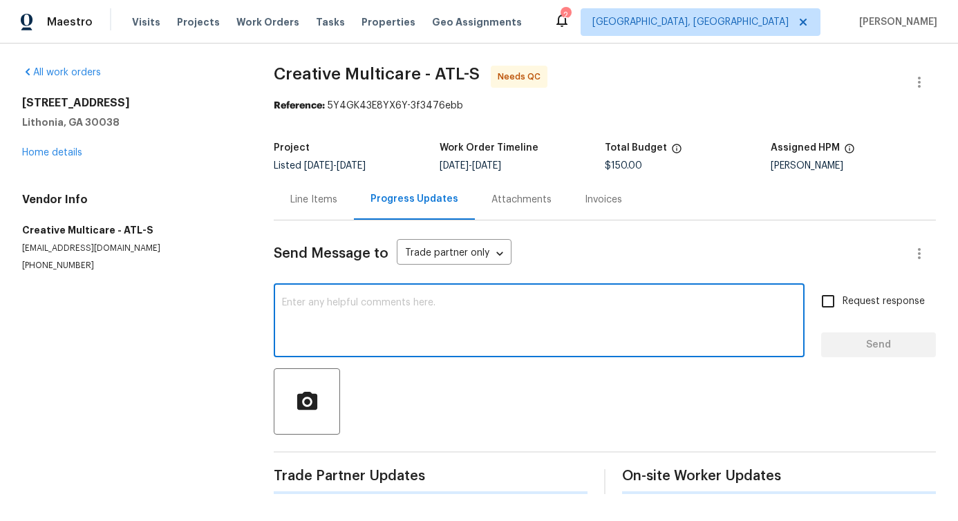
click at [358, 306] on textarea at bounding box center [539, 322] width 514 height 48
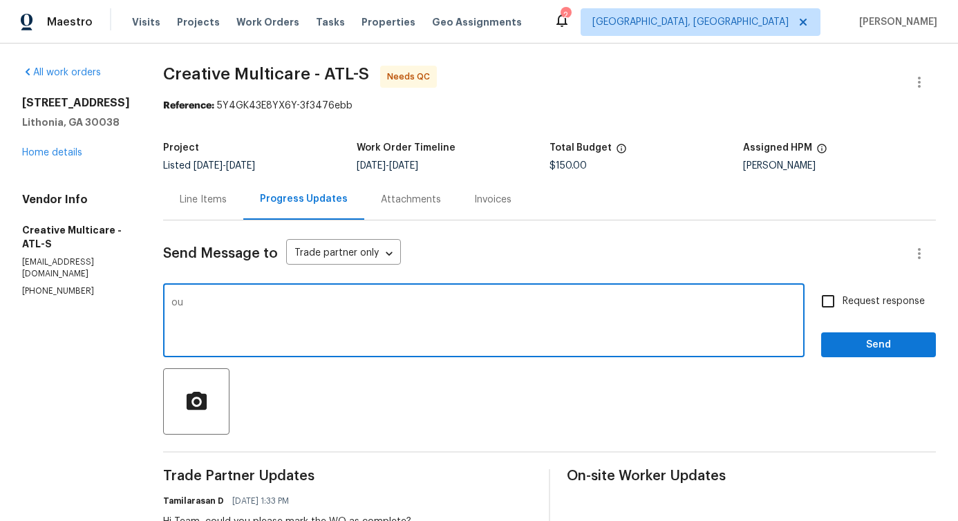
type textarea "o"
type textarea "Could you please confirm that there is no leak at the property?"
click at [344, 297] on div "Could you please confirm that there is no leak at the property? x ​" at bounding box center [483, 322] width 641 height 71
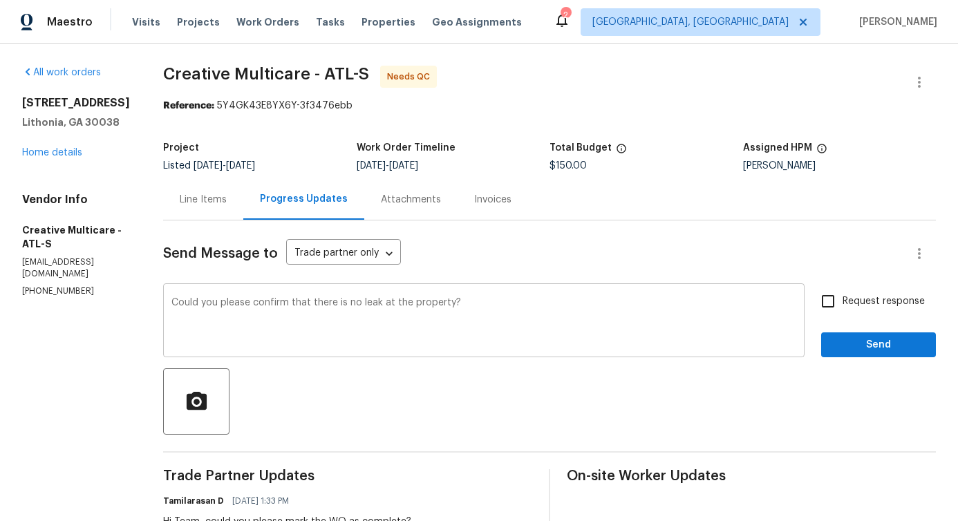
click at [344, 297] on div "Could you please confirm that there is no leak at the property? x ​" at bounding box center [483, 322] width 641 height 71
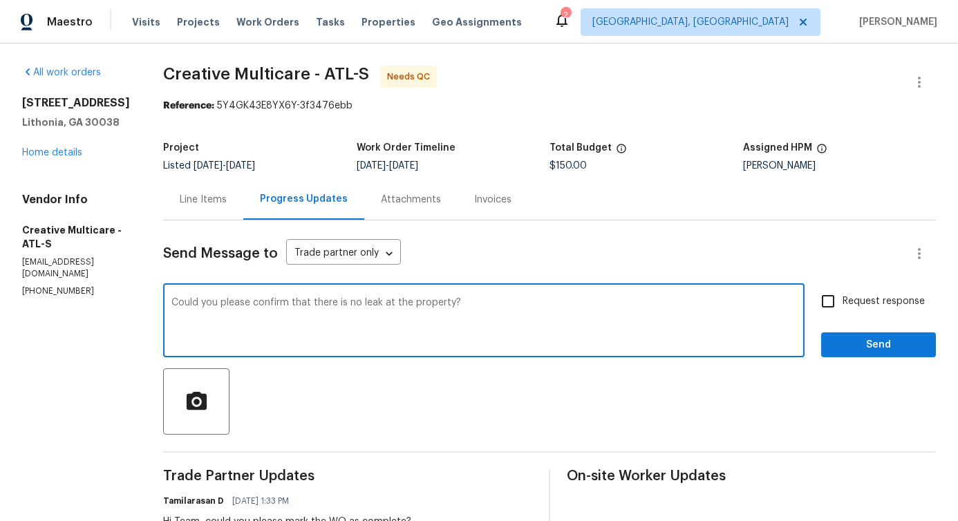
click at [354, 304] on textarea "Could you please confirm that there is no leak at the property?" at bounding box center [483, 322] width 625 height 48
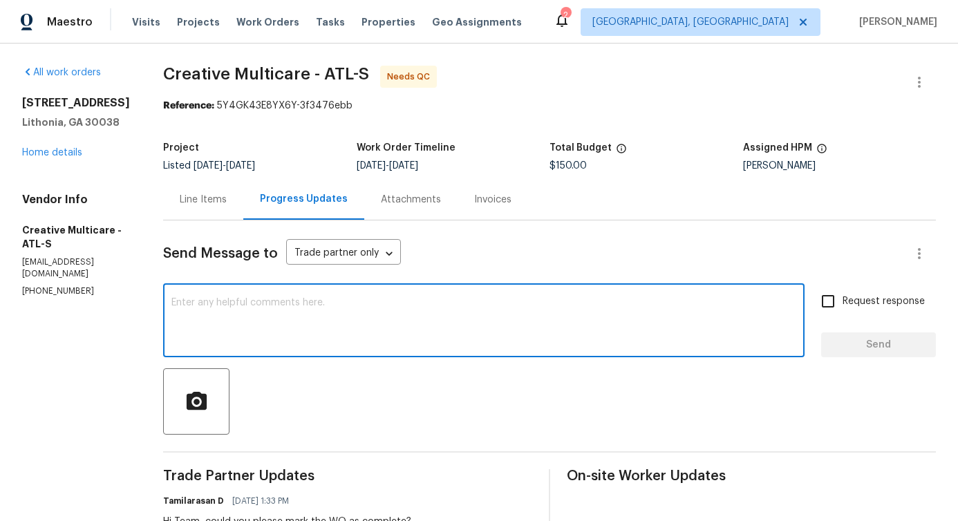
click at [386, 323] on textarea at bounding box center [483, 322] width 625 height 48
paste textarea "Kindly confirm whether there is any leak at the property."
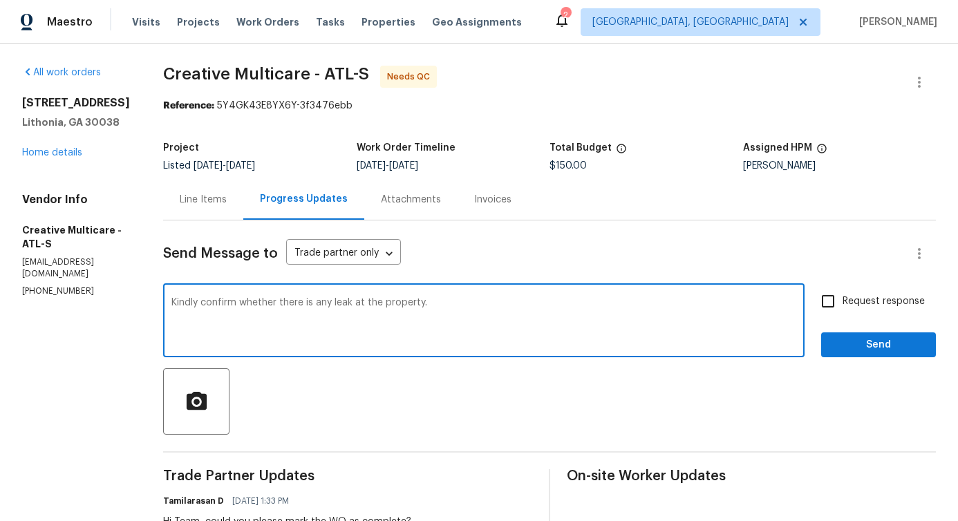
drag, startPoint x: 424, startPoint y: 303, endPoint x: 156, endPoint y: 283, distance: 268.9
click at [195, 286] on div "All work orders 3217 Fairington Dr Lithonia, GA 30038 Home details Vendor Info …" at bounding box center [479, 516] width 958 height 944
click at [488, 311] on textarea "Kindly confirm whether there is any leak at the property." at bounding box center [483, 322] width 625 height 48
type textarea "Kindly confirm whether there is any leak at the property ?"
click at [814, 302] on input "Request response" at bounding box center [828, 301] width 29 height 29
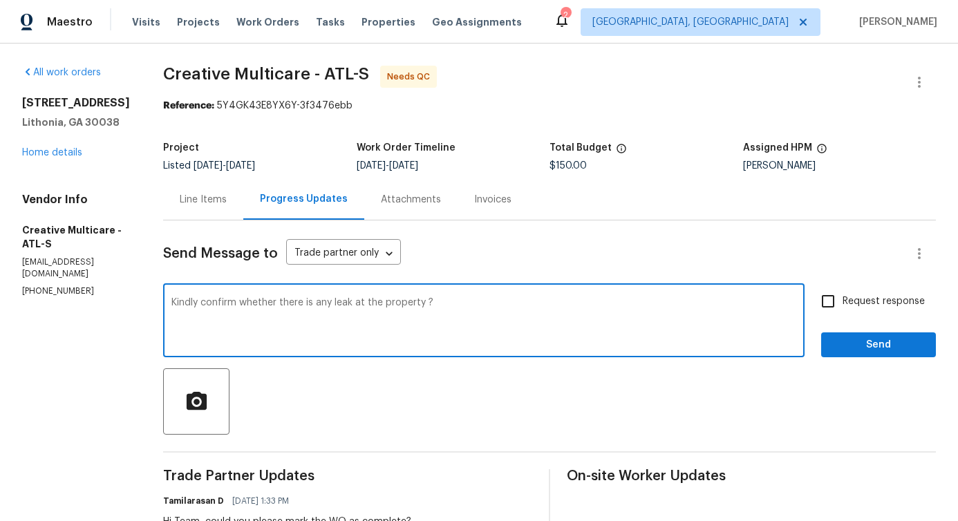
checkbox input "true"
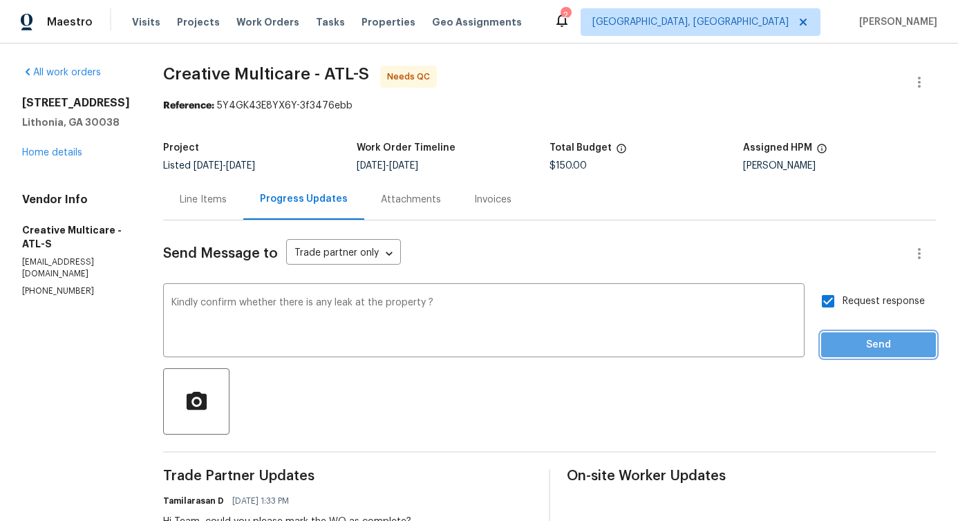
click at [888, 339] on span "Send" at bounding box center [878, 345] width 93 height 17
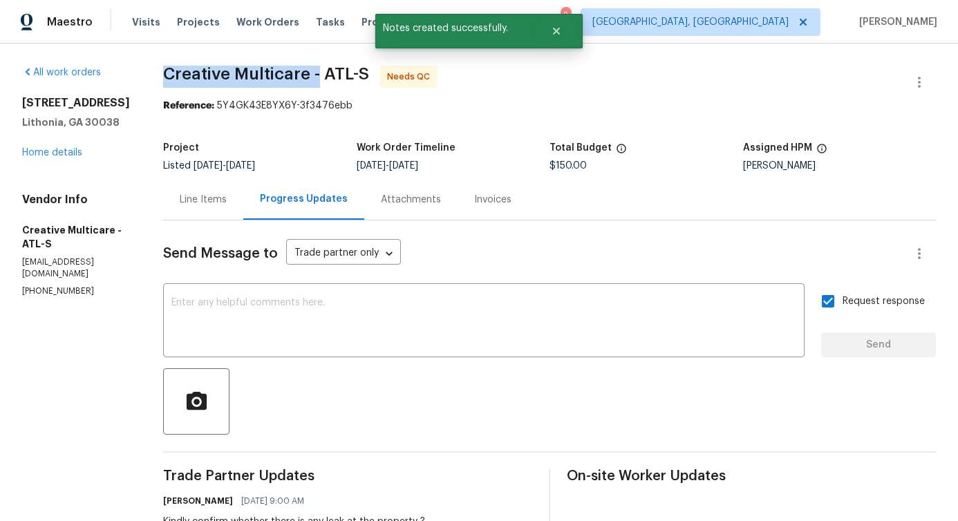
drag, startPoint x: 199, startPoint y: 72, endPoint x: 357, endPoint y: 68, distance: 157.6
copy span "Creative Multicare -"
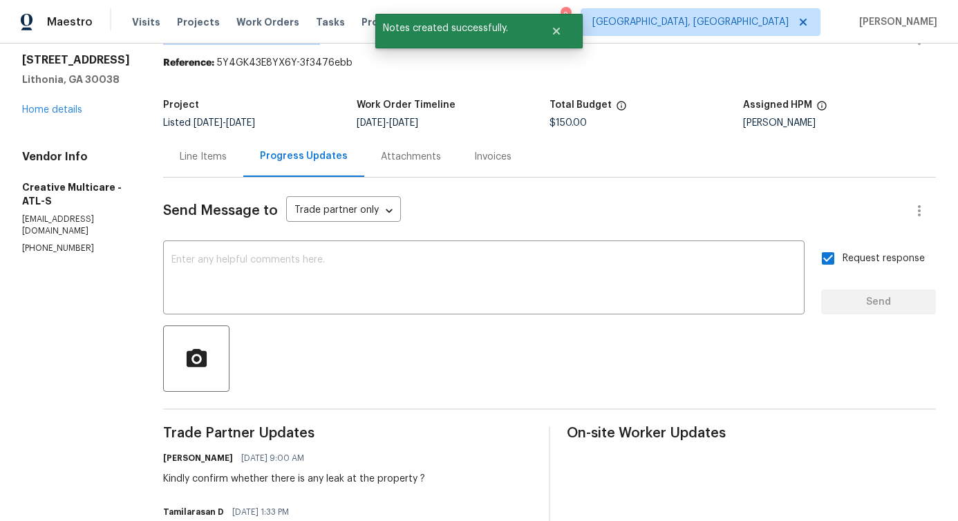
scroll to position [128, 0]
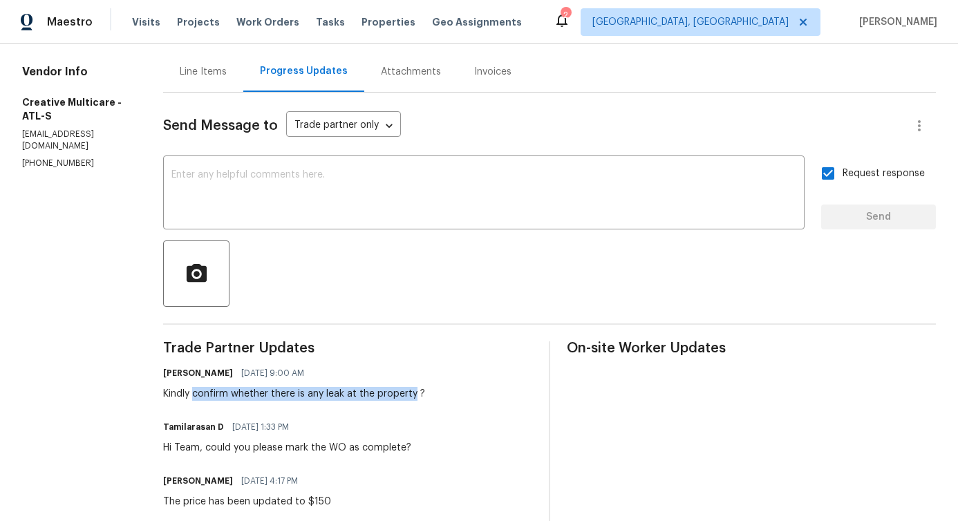
drag, startPoint x: 230, startPoint y: 395, endPoint x: 451, endPoint y: 398, distance: 221.2
click at [425, 398] on div "Kindly confirm whether there is any leak at the property ?" at bounding box center [294, 394] width 262 height 14
copy div "confirm whether there is any leak at the property"
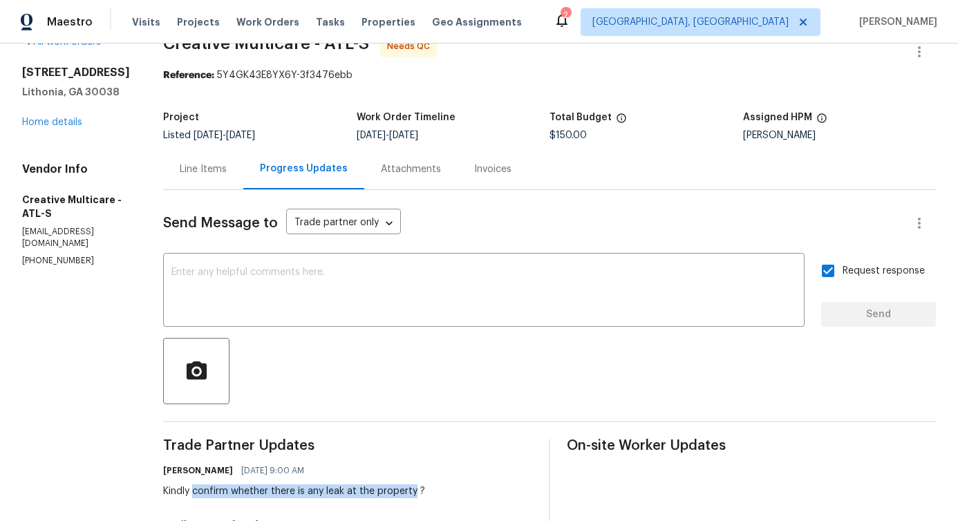
scroll to position [0, 0]
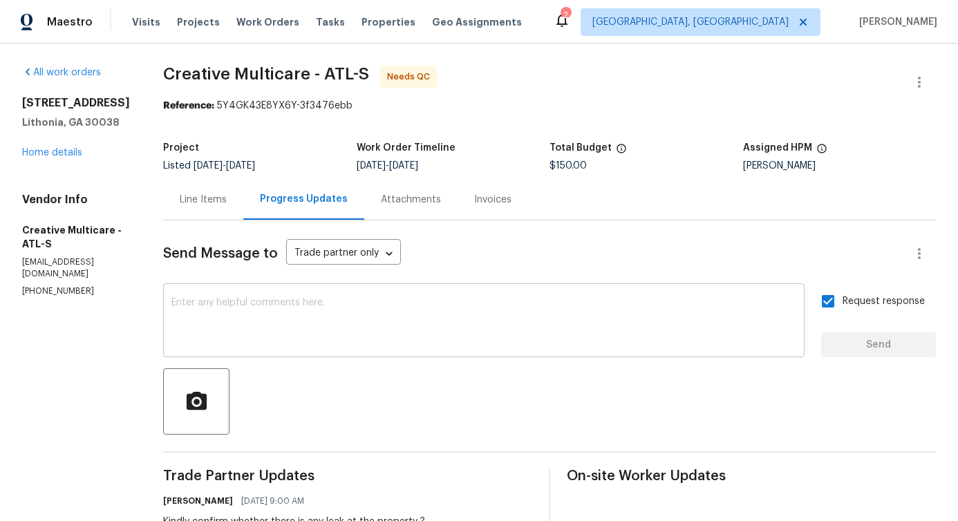
click at [508, 327] on textarea at bounding box center [483, 322] width 625 height 48
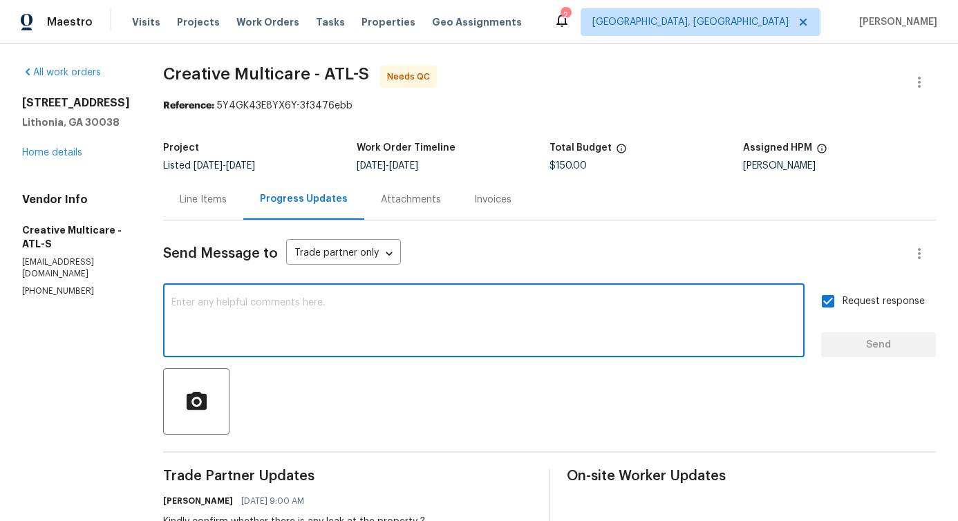
paste textarea "Creative Multicare - Requested to confirm whether there is any leak at the prop…"
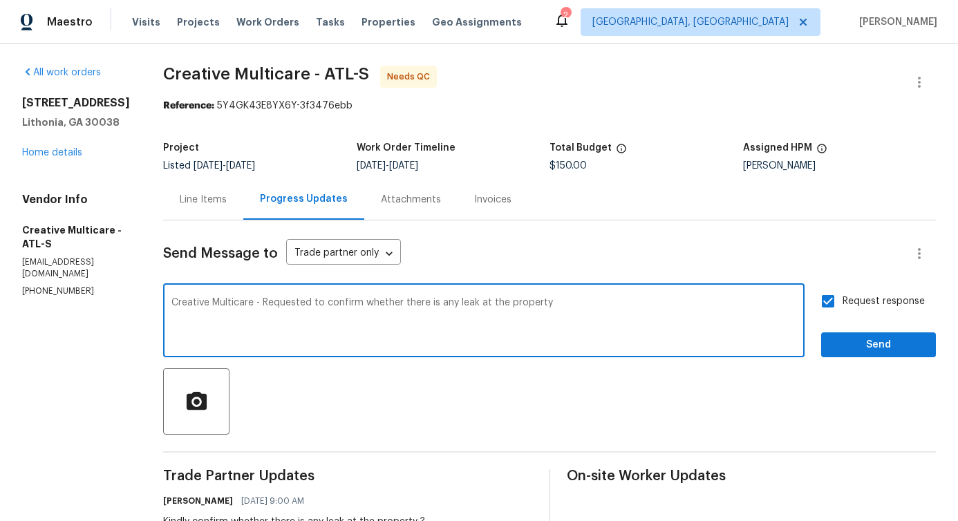
type textarea "Creative Multicare - Requested to confirm whether there is any leak at the prop…"
click at [392, 317] on textarea "Creative Multicare - Requested to confirm whether there is any leak at the prop…" at bounding box center [483, 322] width 625 height 48
click at [392, 316] on textarea "Creative Multicare - Requested to confirm whether there is any leak at the prop…" at bounding box center [483, 322] width 625 height 48
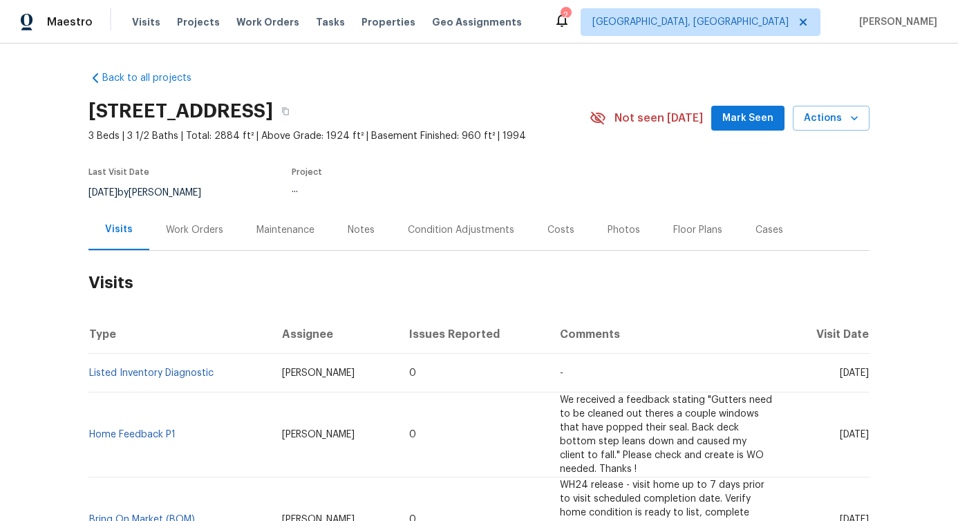
click at [180, 234] on div "Work Orders" at bounding box center [194, 230] width 57 height 14
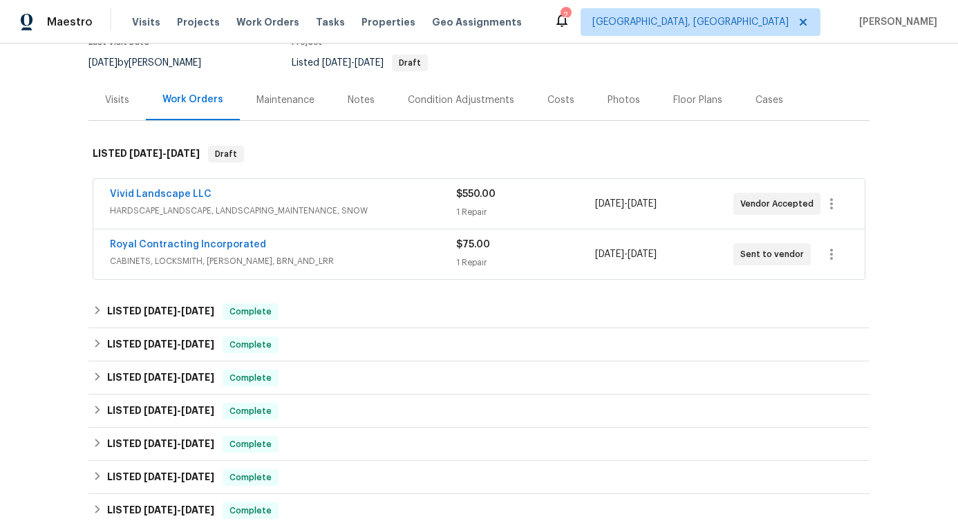
scroll to position [138, 0]
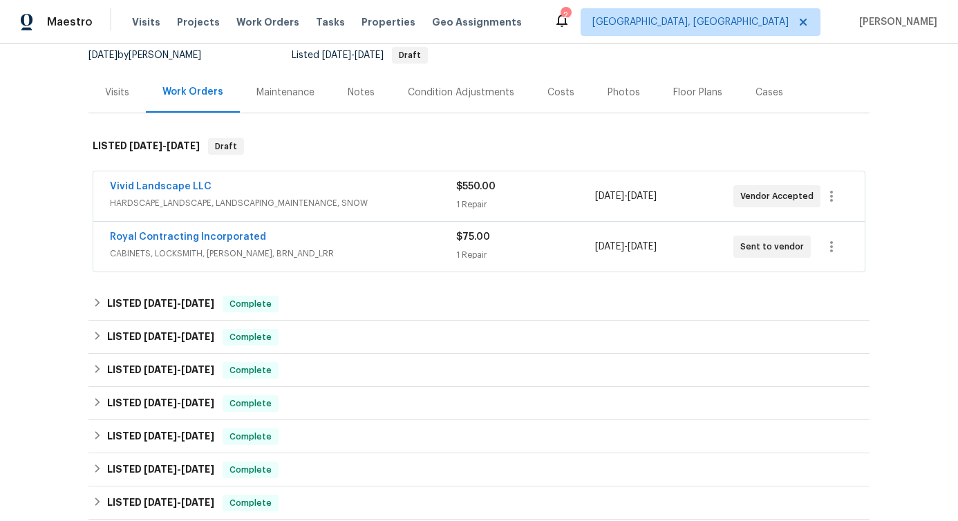
click at [332, 236] on div "Royal Contracting Incorporated" at bounding box center [283, 238] width 346 height 17
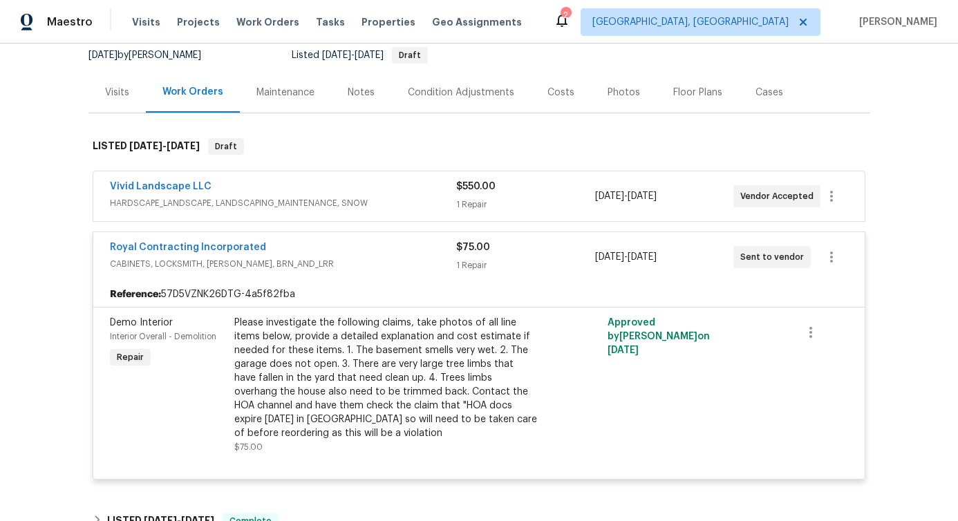
click at [391, 186] on div "Vivid Landscape LLC" at bounding box center [283, 188] width 346 height 17
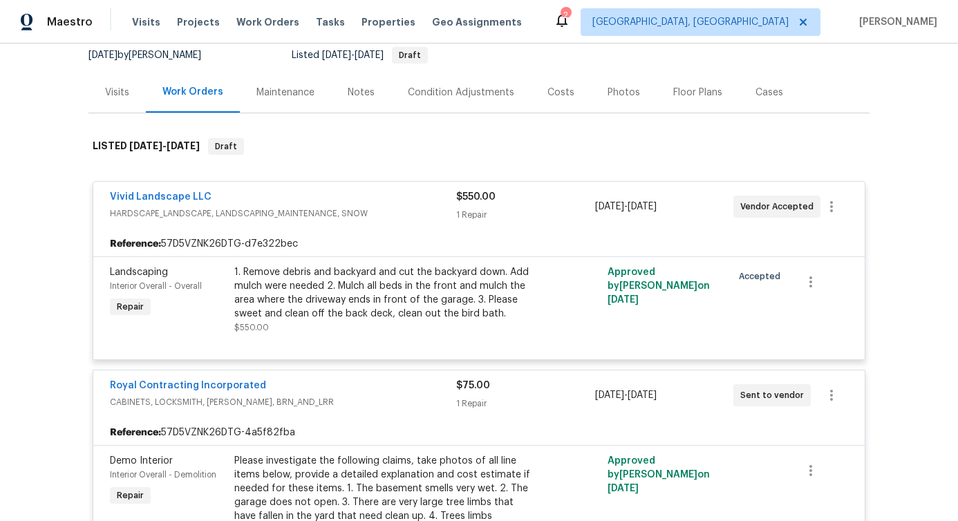
click at [388, 194] on div "Vivid Landscape LLC" at bounding box center [283, 198] width 346 height 17
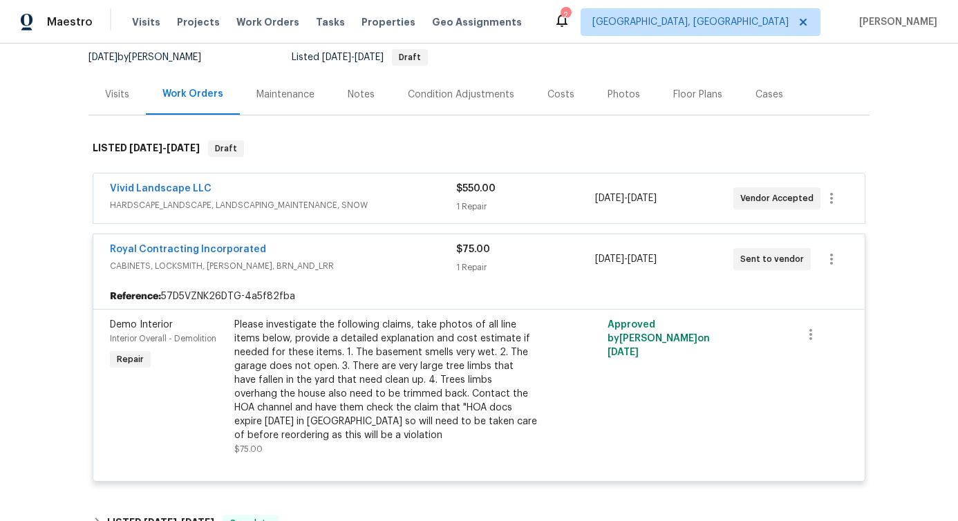
scroll to position [141, 0]
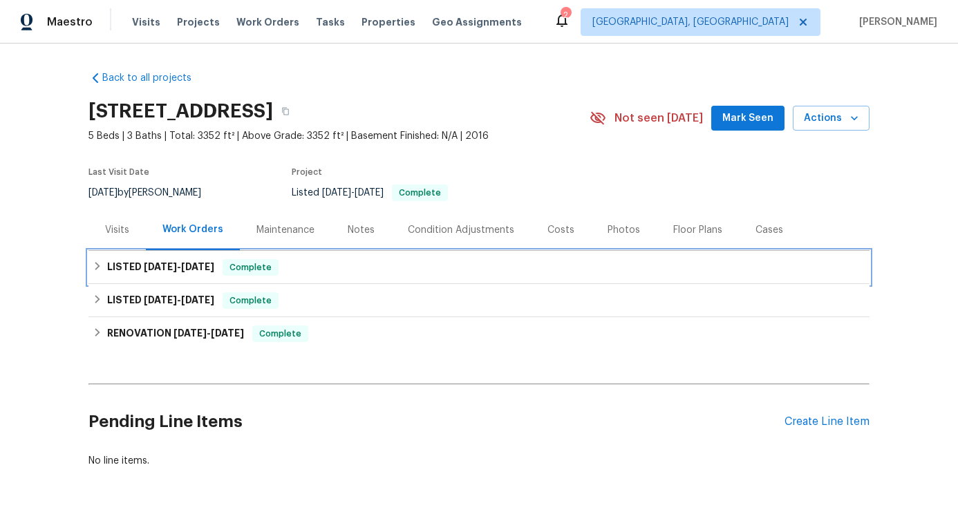
click at [162, 267] on span "8/8/25" at bounding box center [160, 267] width 33 height 10
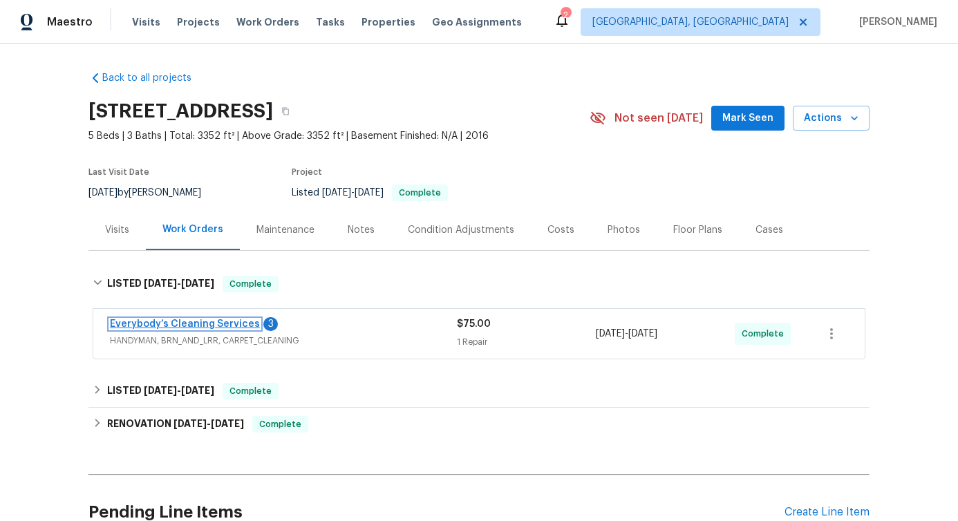
click at [164, 321] on link "Everybody’s Cleaning Services" at bounding box center [185, 324] width 150 height 10
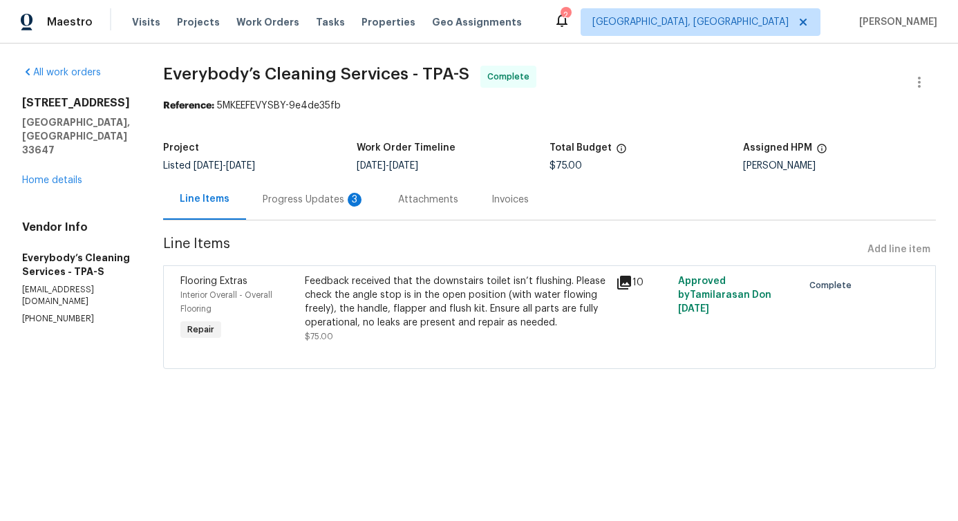
click at [356, 207] on div "Progress Updates 3" at bounding box center [313, 199] width 135 height 41
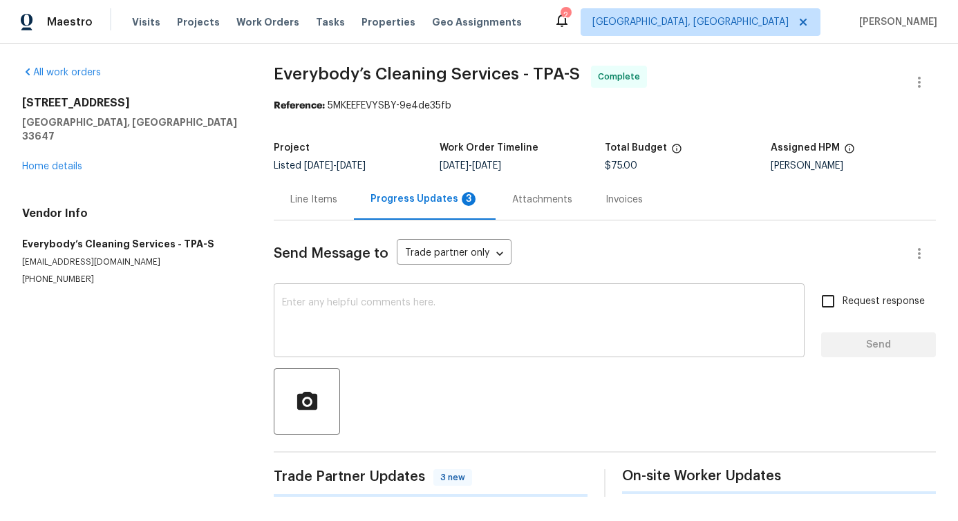
click at [373, 353] on div "x ​" at bounding box center [539, 322] width 531 height 71
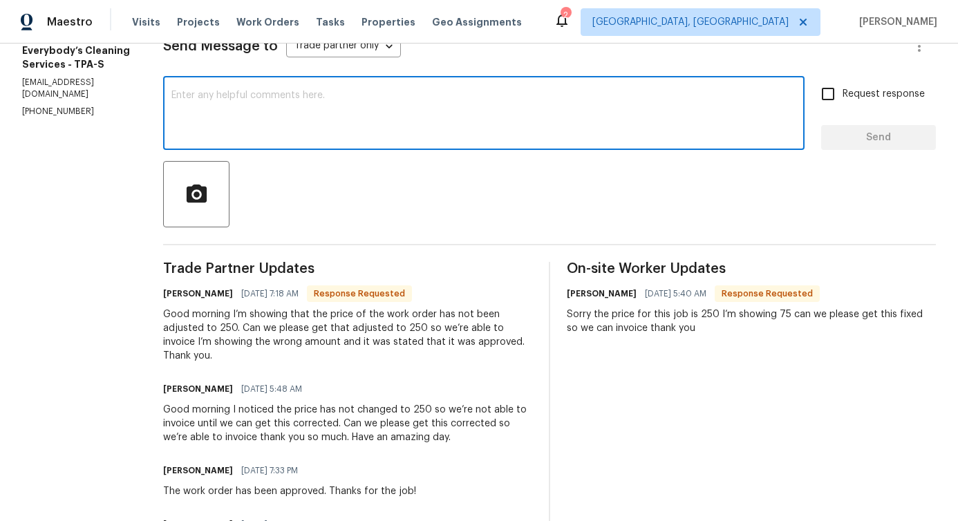
scroll to position [178, 0]
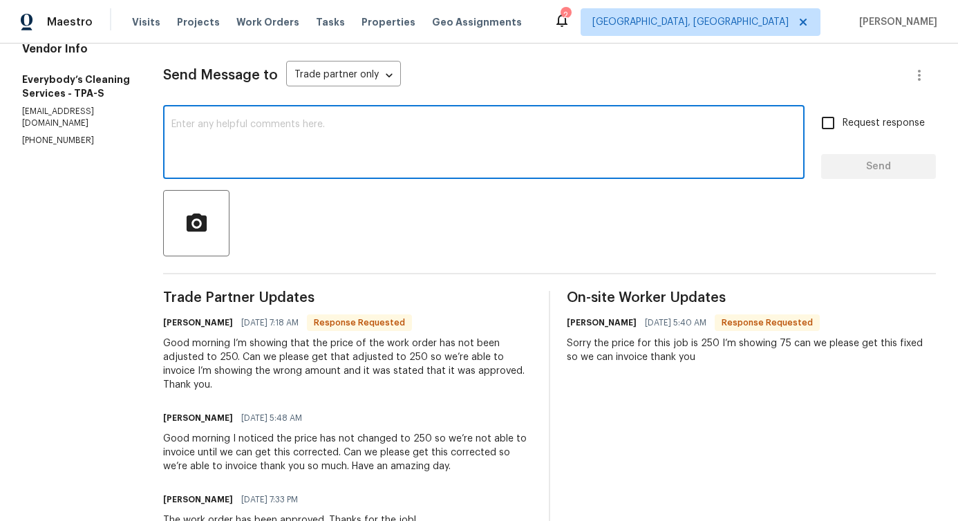
click at [409, 144] on textarea at bounding box center [483, 144] width 625 height 48
paste textarea "Apologies for the inconvenience"
type textarea "Apologies for the inconvenience!"
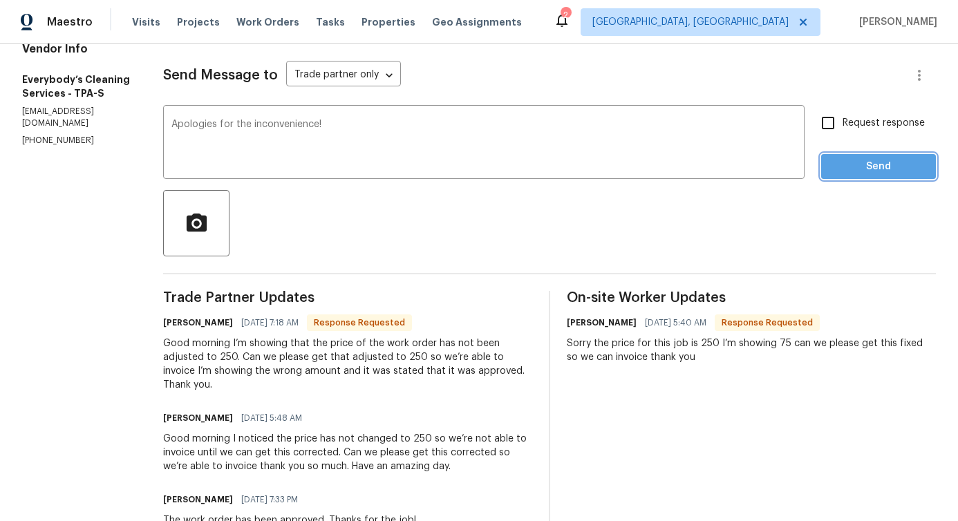
click at [876, 163] on span "Send" at bounding box center [878, 166] width 93 height 17
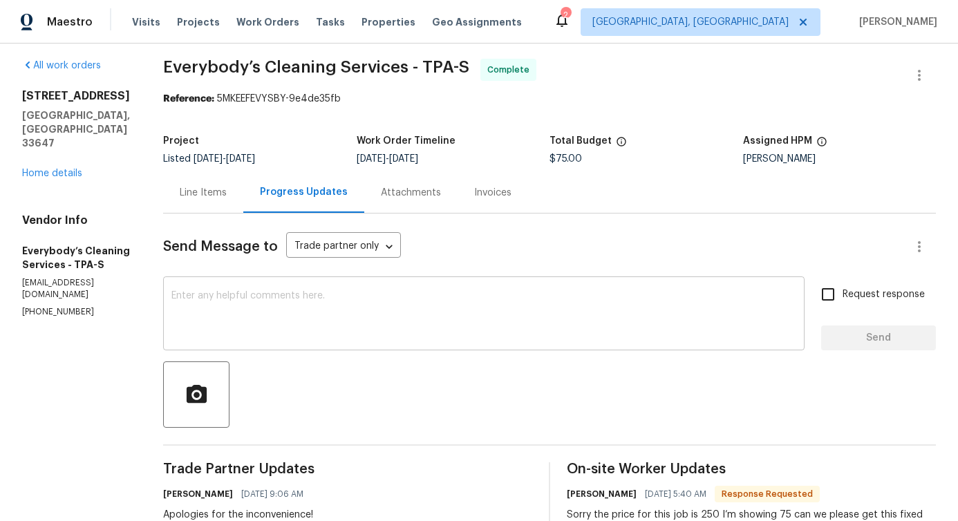
scroll to position [0, 0]
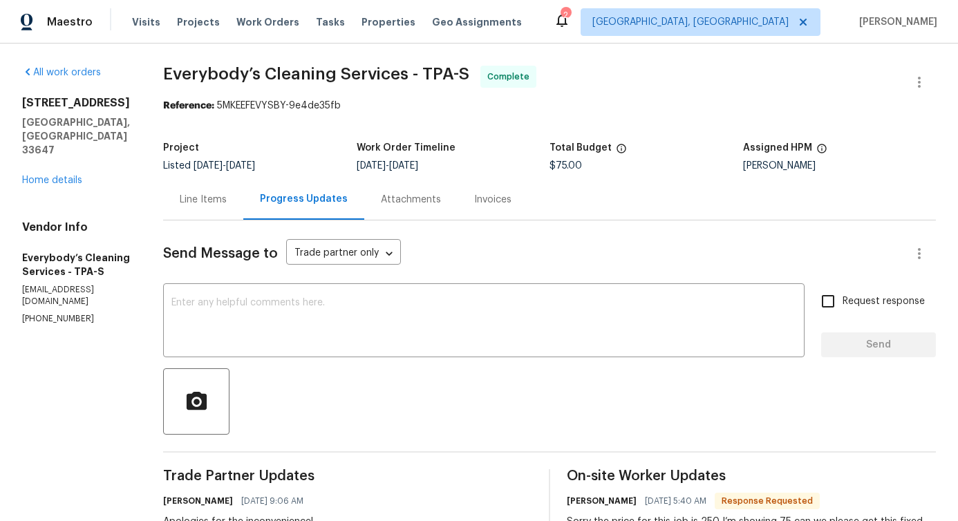
click at [243, 216] on div "Line Items" at bounding box center [203, 199] width 80 height 41
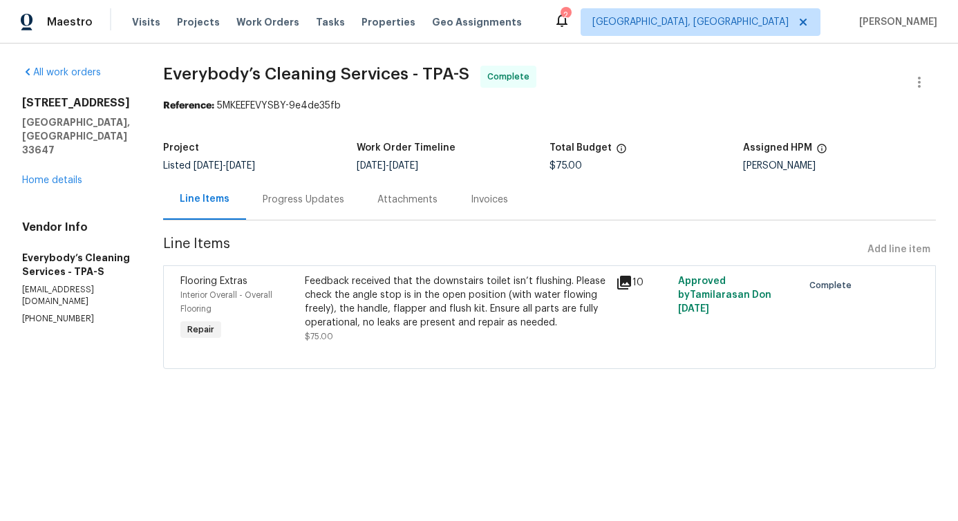
click at [317, 212] on div "Progress Updates" at bounding box center [303, 199] width 115 height 41
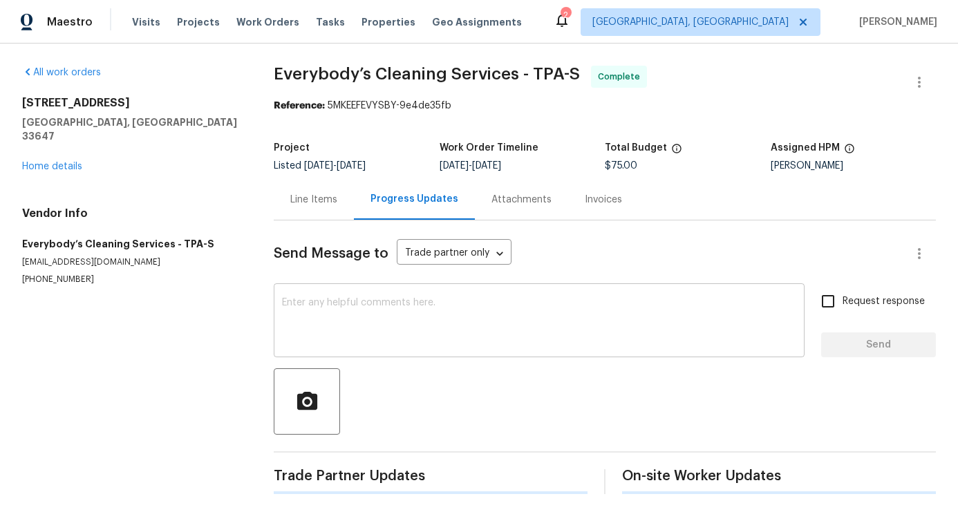
click at [410, 346] on textarea at bounding box center [539, 322] width 514 height 48
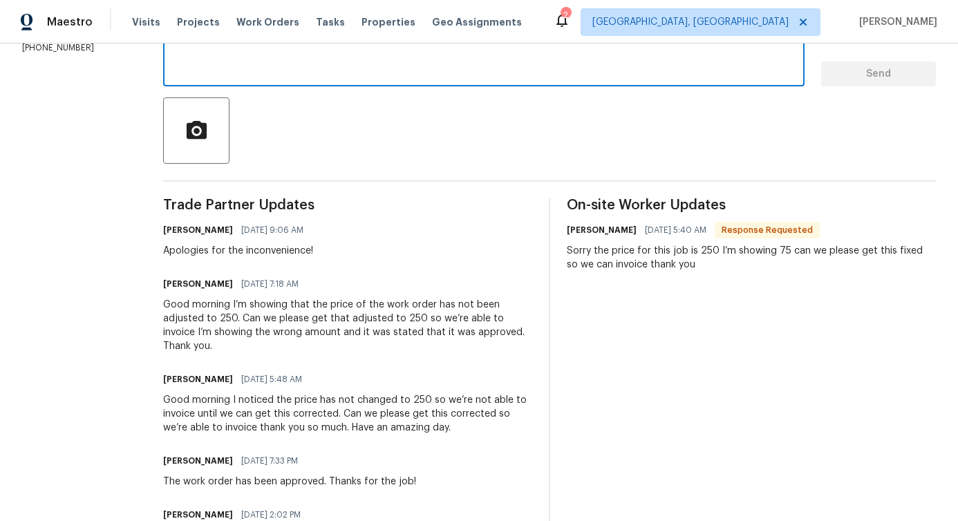
scroll to position [496, 0]
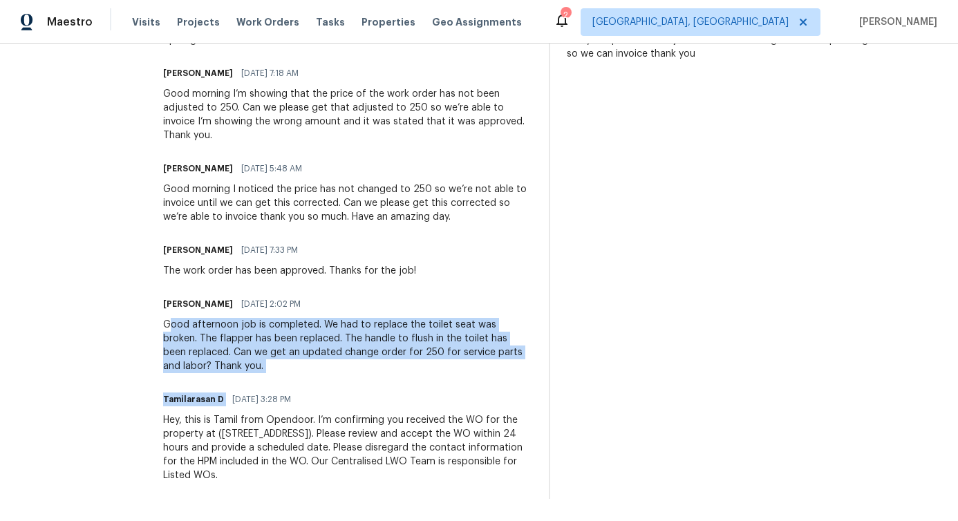
drag, startPoint x: 219, startPoint y: 327, endPoint x: 377, endPoint y: 388, distance: 169.6
click at [378, 388] on div "Trade Partner Updates Pavithra Sekar 08/13/2025 9:06 AM Apologies for the incon…" at bounding box center [347, 243] width 369 height 511
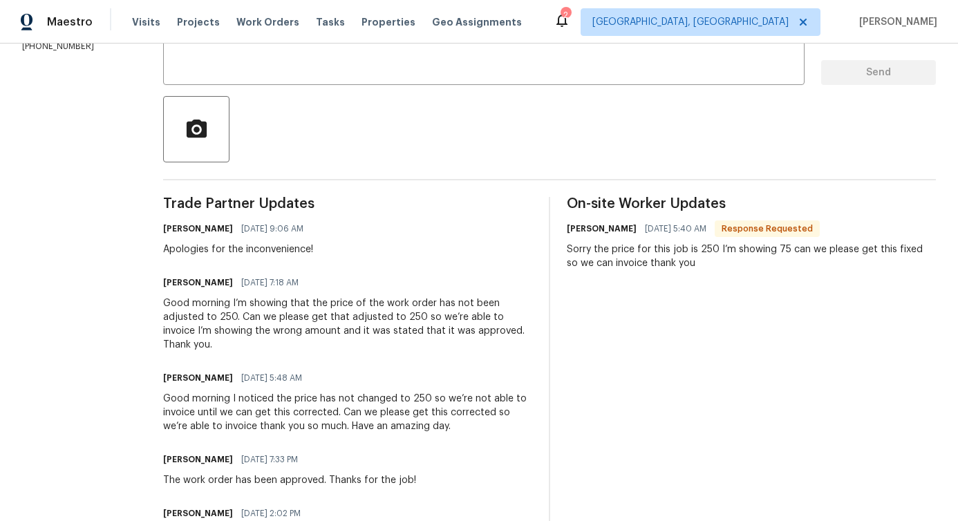
scroll to position [0, 0]
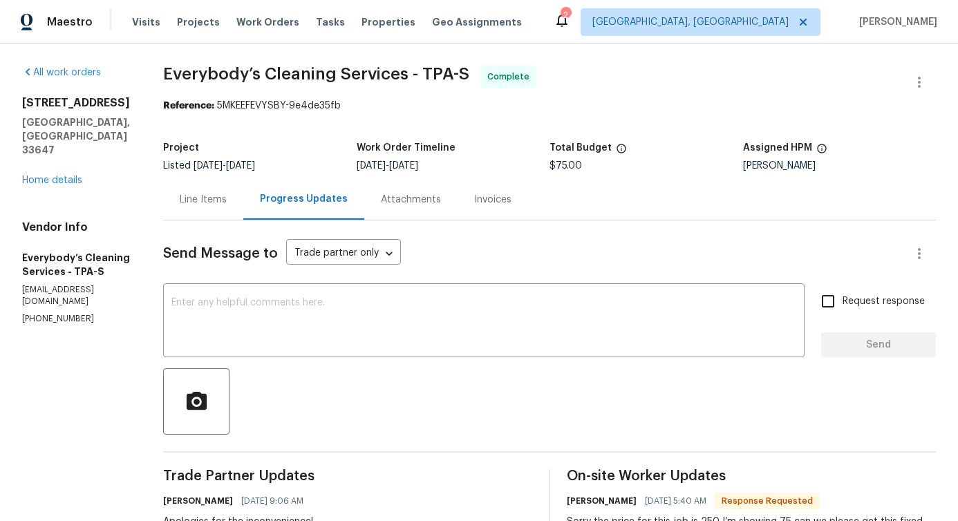
click at [227, 205] on div "Line Items" at bounding box center [203, 200] width 47 height 14
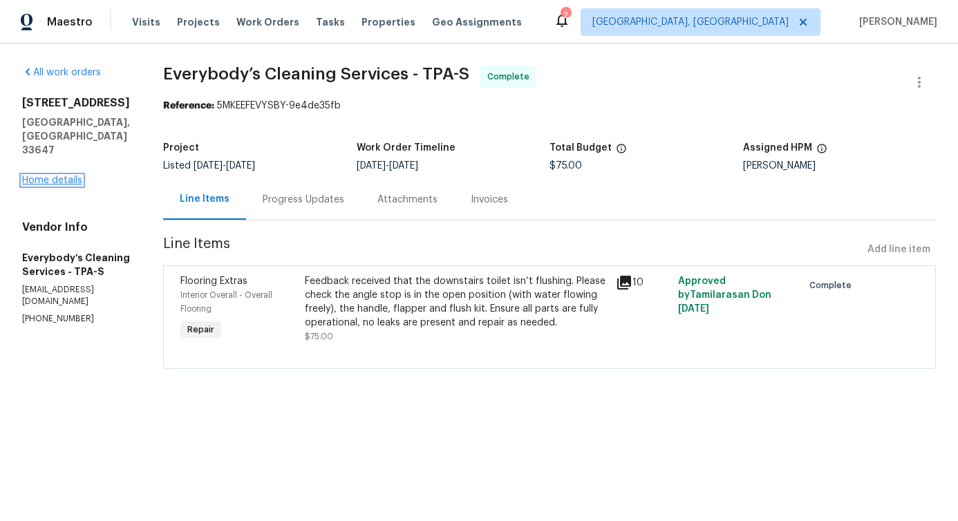
click at [71, 176] on link "Home details" at bounding box center [52, 181] width 60 height 10
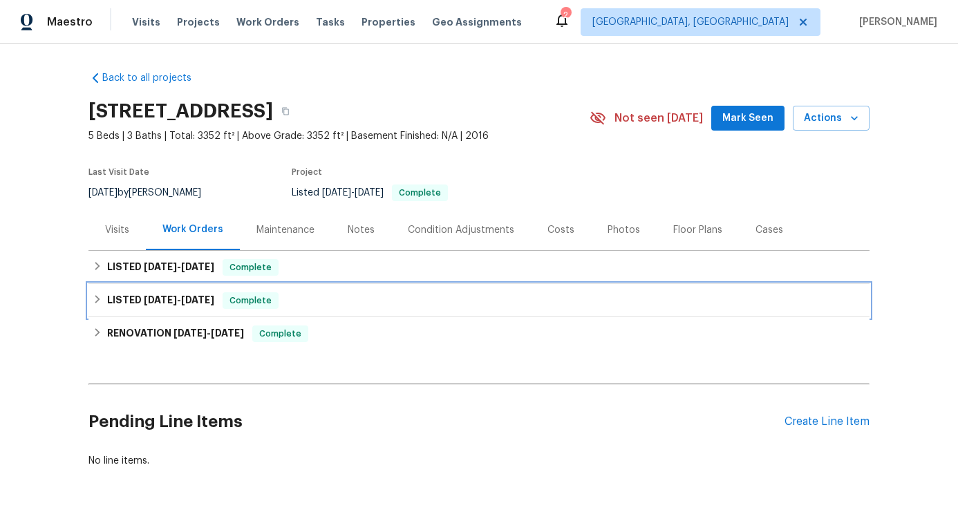
click at [239, 286] on div "LISTED 6/18/25 - 6/19/25 Complete" at bounding box center [478, 300] width 781 height 33
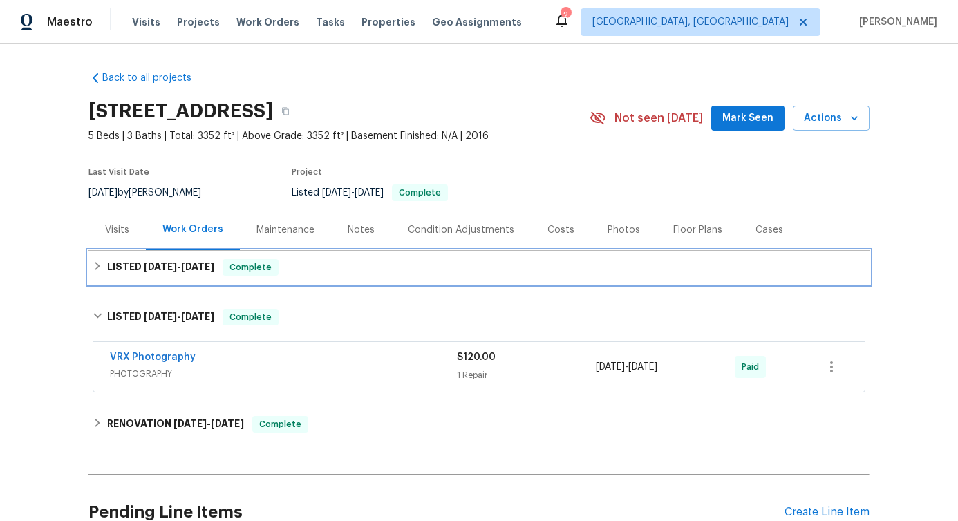
click at [364, 280] on div "LISTED 8/8/25 - 8/13/25 Complete" at bounding box center [478, 267] width 781 height 33
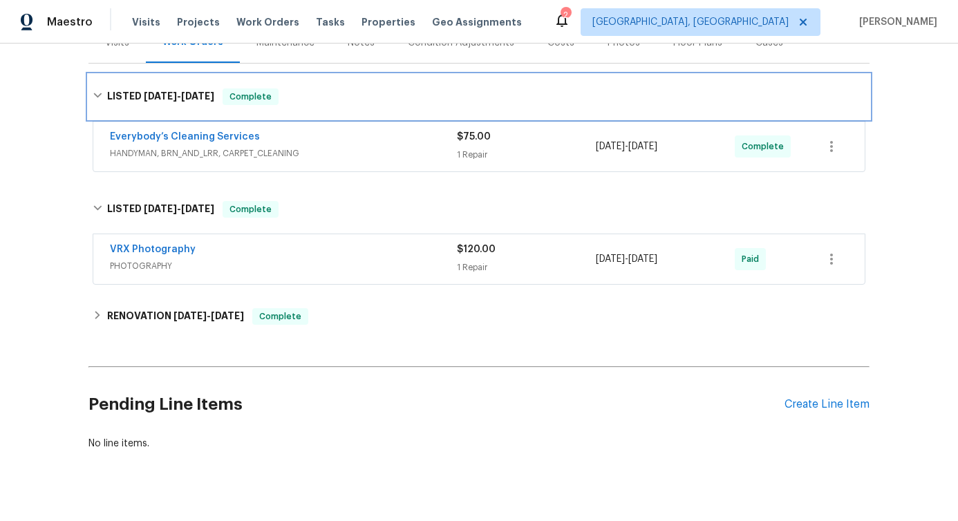
scroll to position [221, 0]
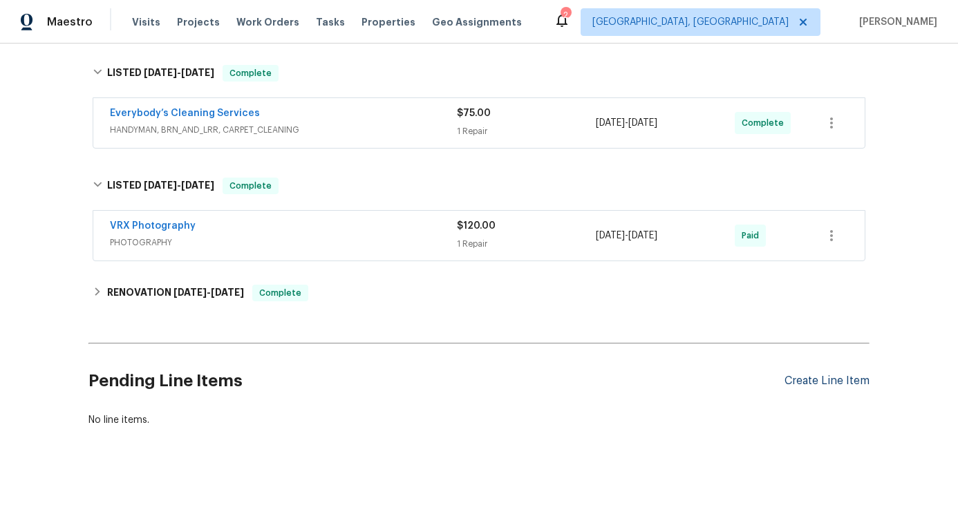
click at [847, 375] on div "Create Line Item" at bounding box center [827, 381] width 85 height 13
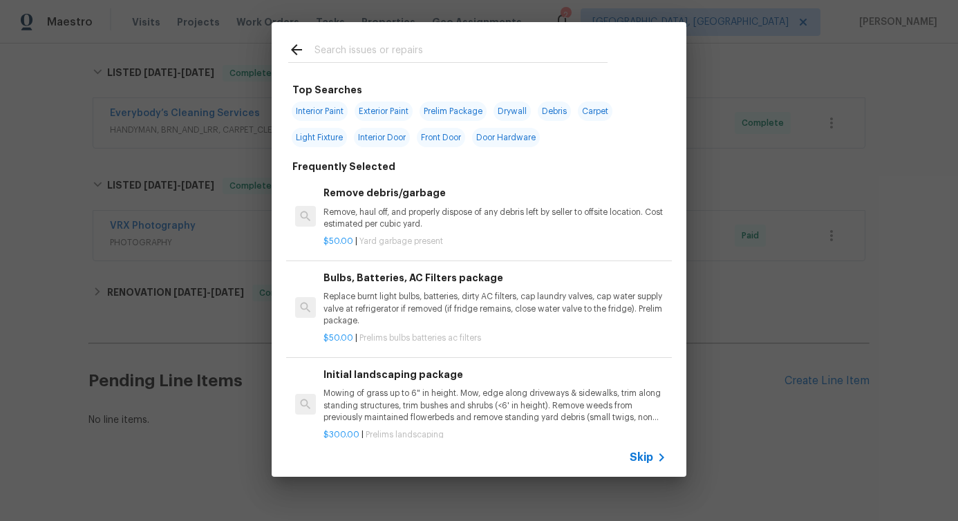
click at [380, 52] on input "text" at bounding box center [461, 51] width 293 height 21
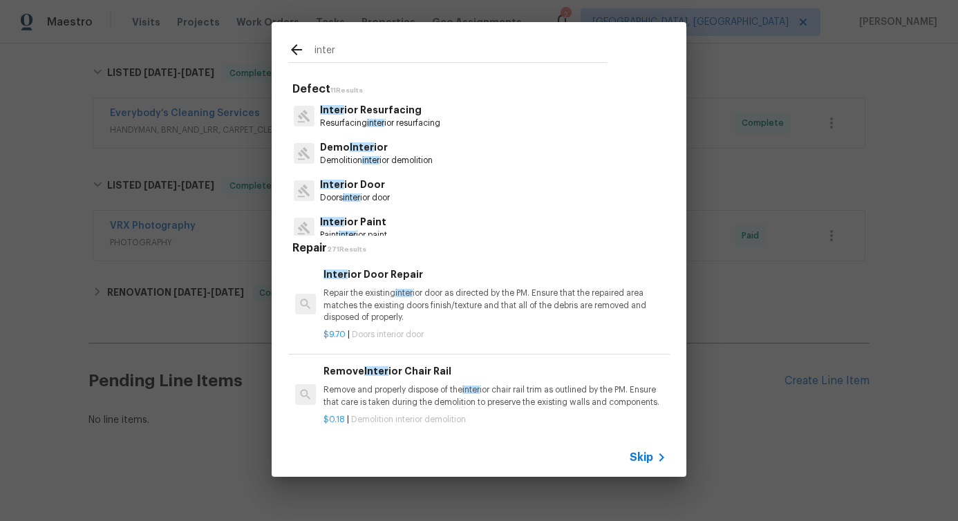
type input "inter"
click at [173, 251] on div "inter Defect 11 Results Inter ior Resurfacing Resurfacing inter ior resurfacing…" at bounding box center [479, 249] width 958 height 499
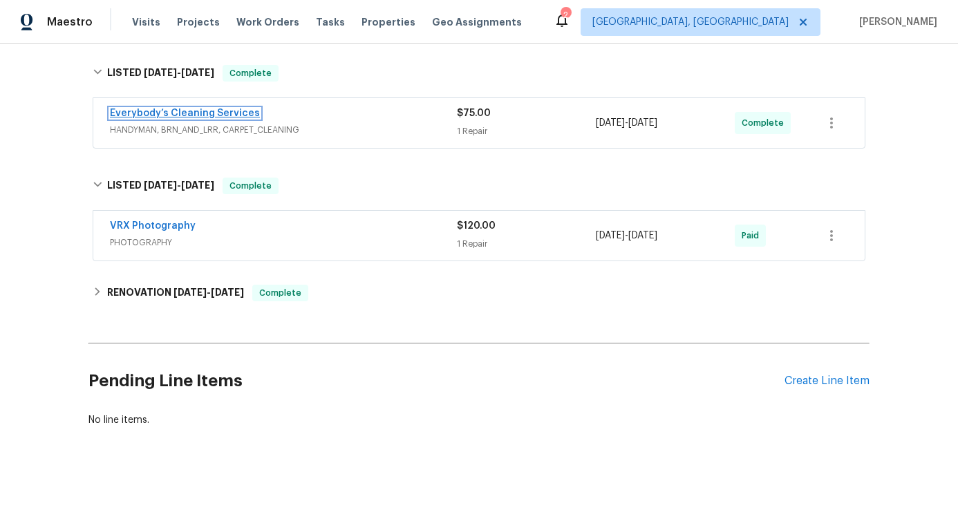
click at [222, 109] on link "Everybody’s Cleaning Services" at bounding box center [185, 114] width 150 height 10
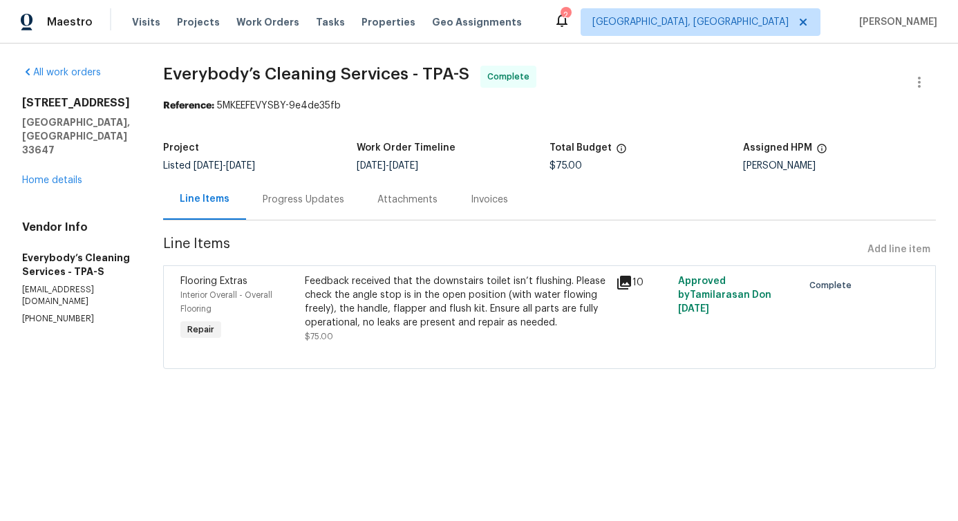
click at [461, 306] on div "Feedback received that the downstairs toilet isn’t flushing. Please check the a…" at bounding box center [456, 301] width 303 height 55
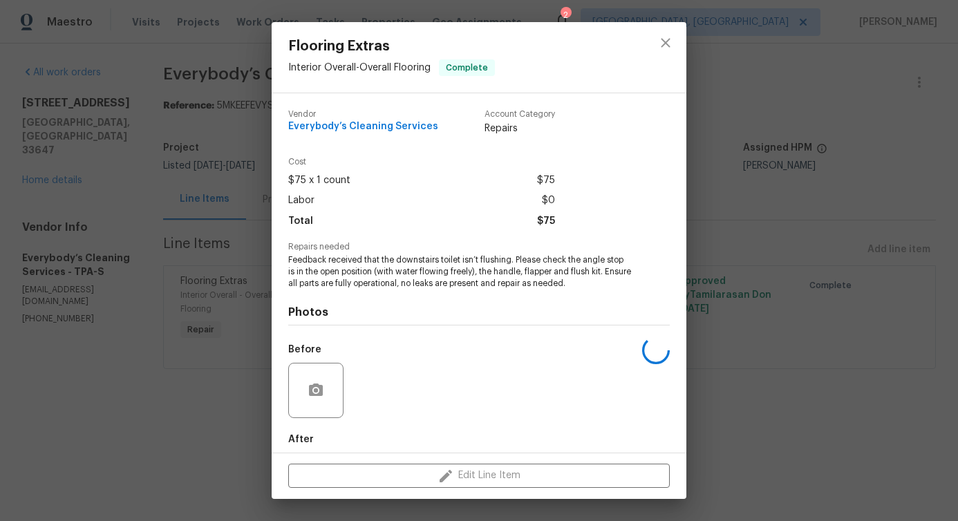
scroll to position [69, 0]
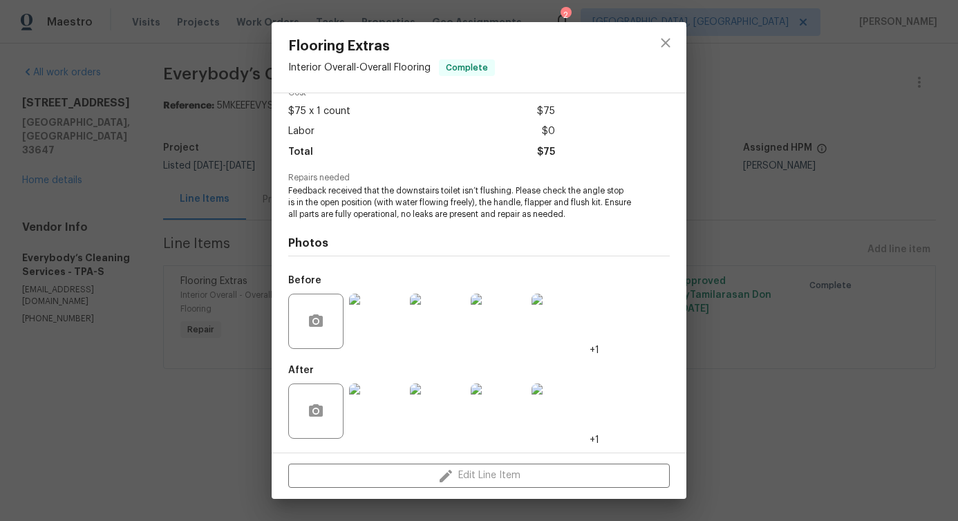
click at [389, 417] on img at bounding box center [376, 411] width 55 height 55
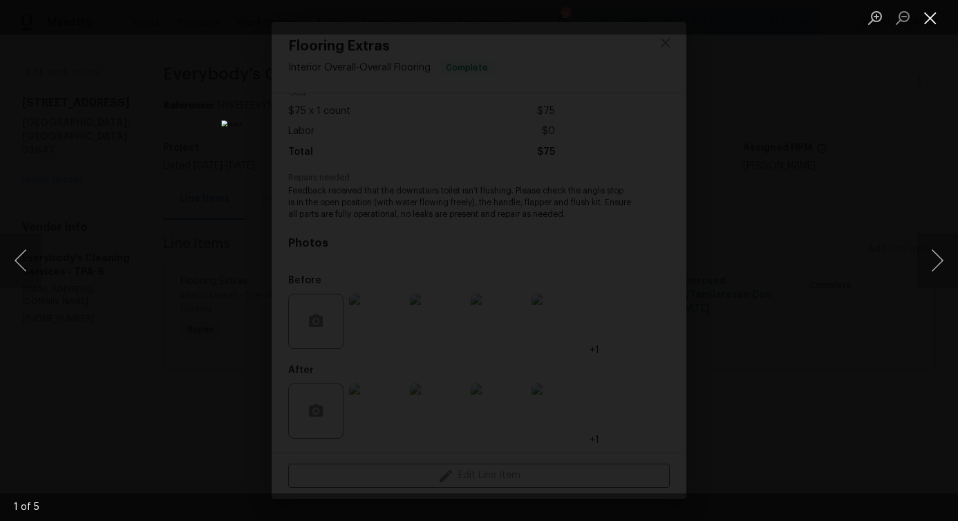
click at [930, 15] on button "Close lightbox" at bounding box center [931, 18] width 28 height 24
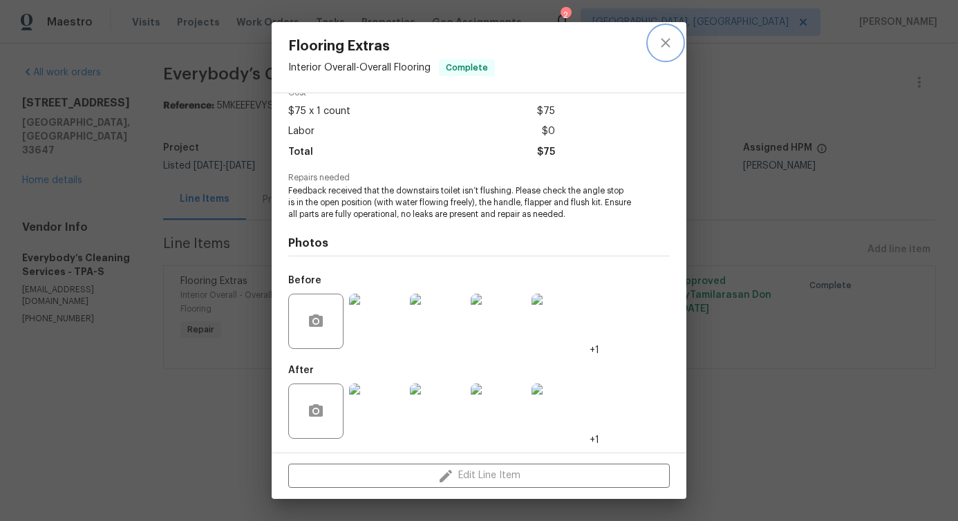
click at [653, 41] on button "close" at bounding box center [665, 42] width 33 height 33
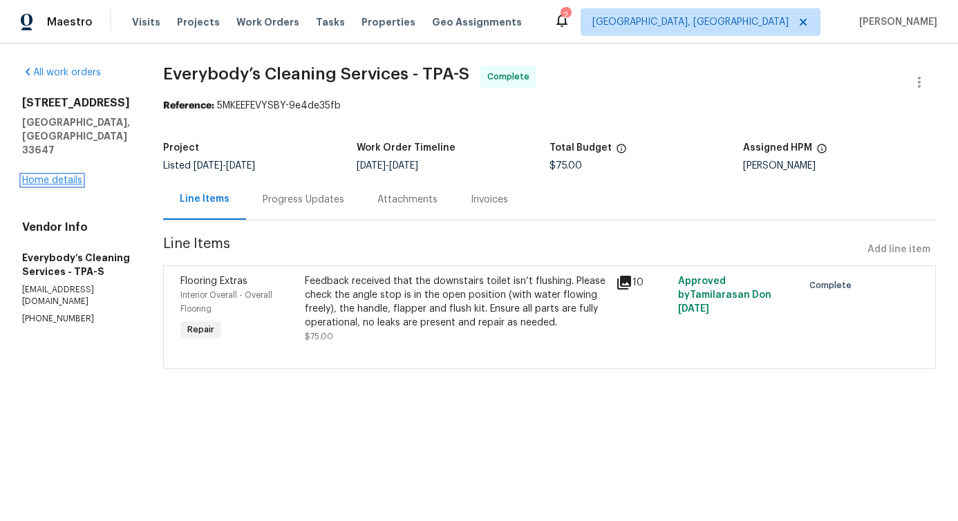
click at [55, 176] on link "Home details" at bounding box center [52, 181] width 60 height 10
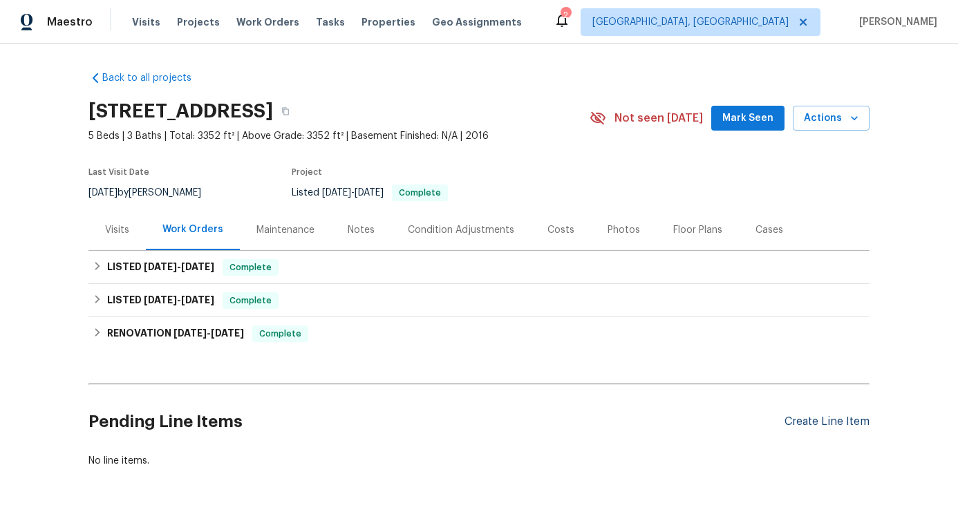
click at [791, 420] on div "Create Line Item" at bounding box center [827, 421] width 85 height 13
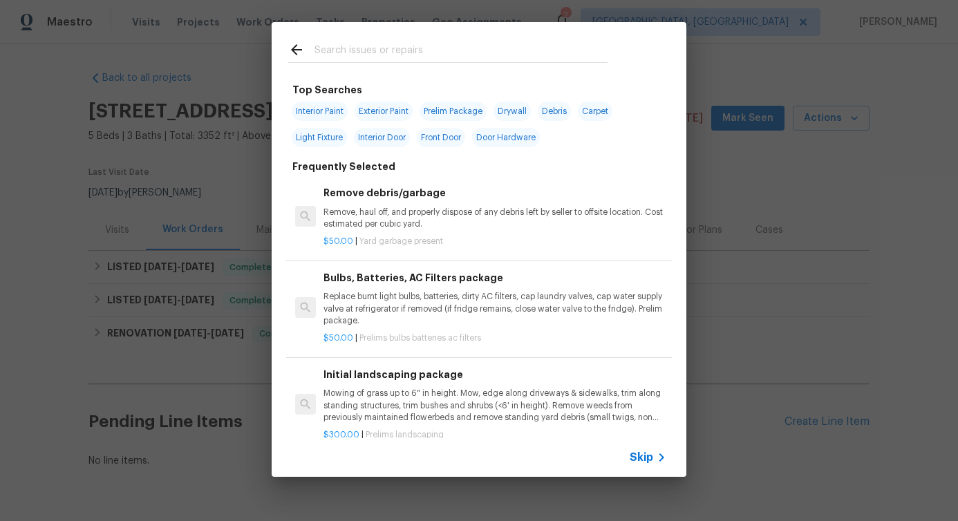
click at [407, 59] on input "text" at bounding box center [461, 51] width 293 height 21
type input "floor"
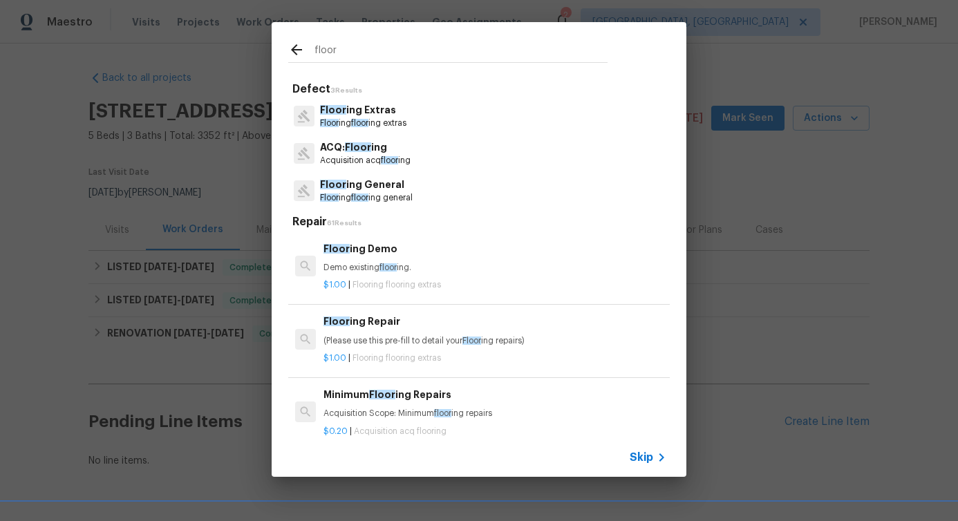
click at [366, 120] on span "floor" at bounding box center [359, 123] width 17 height 8
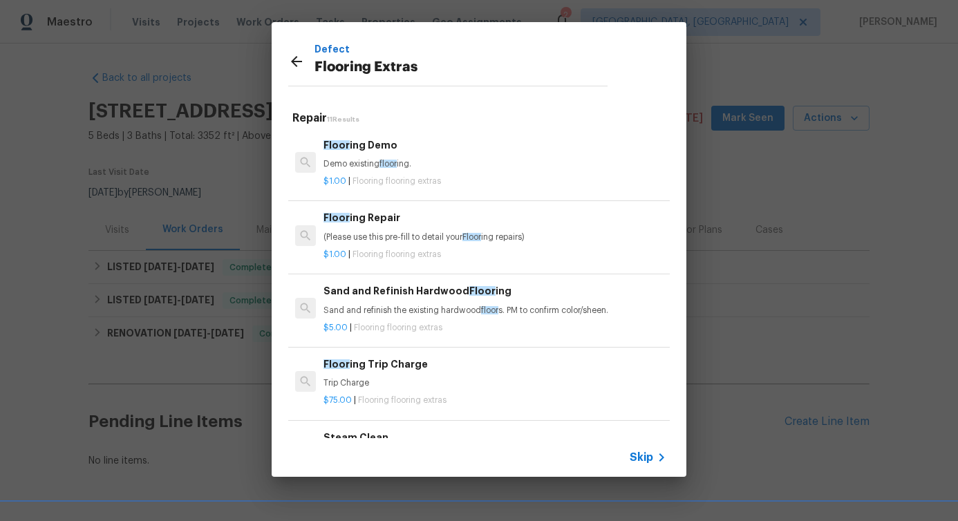
click at [368, 160] on p "Demo existing floor ing." at bounding box center [494, 164] width 343 height 12
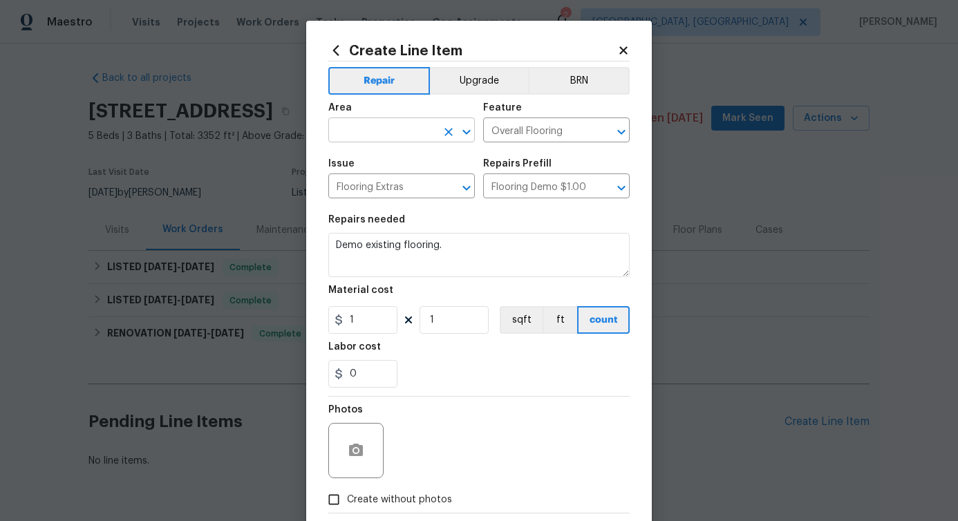
click at [362, 133] on input "text" at bounding box center [382, 131] width 108 height 21
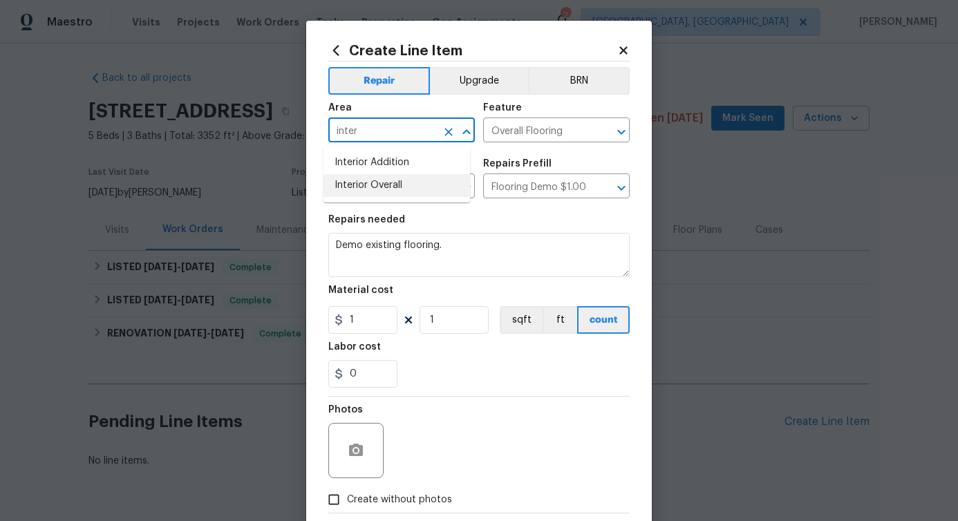
click at [397, 184] on li "Interior Overall" at bounding box center [396, 185] width 147 height 23
type input "Interior Overall"
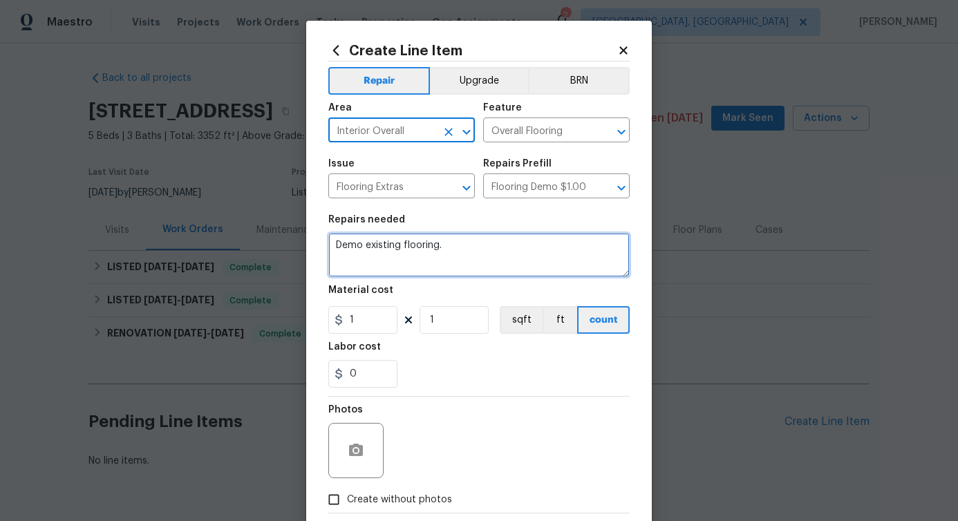
click at [381, 234] on textarea "Demo existing flooring." at bounding box center [478, 255] width 301 height 44
type textarea "a"
type textarea "Supplement work order"
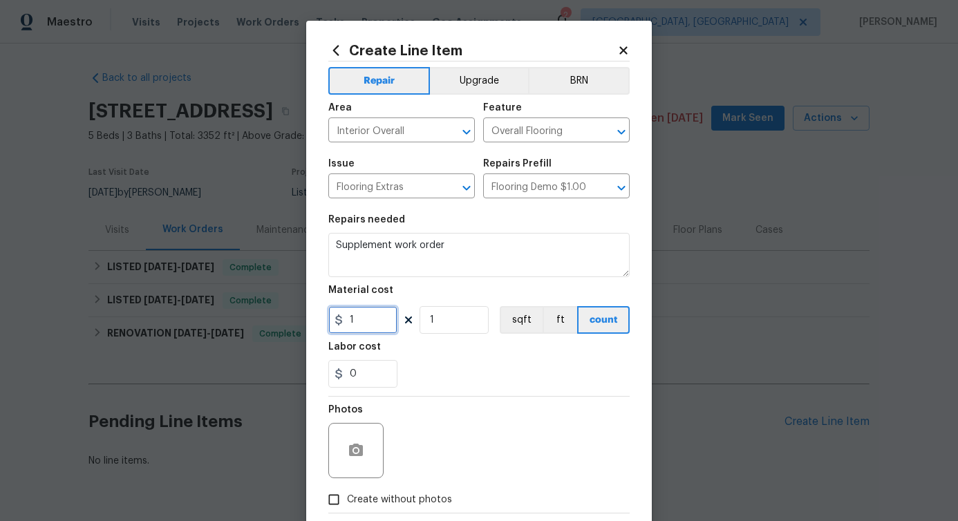
click at [358, 320] on input "1" at bounding box center [362, 320] width 69 height 28
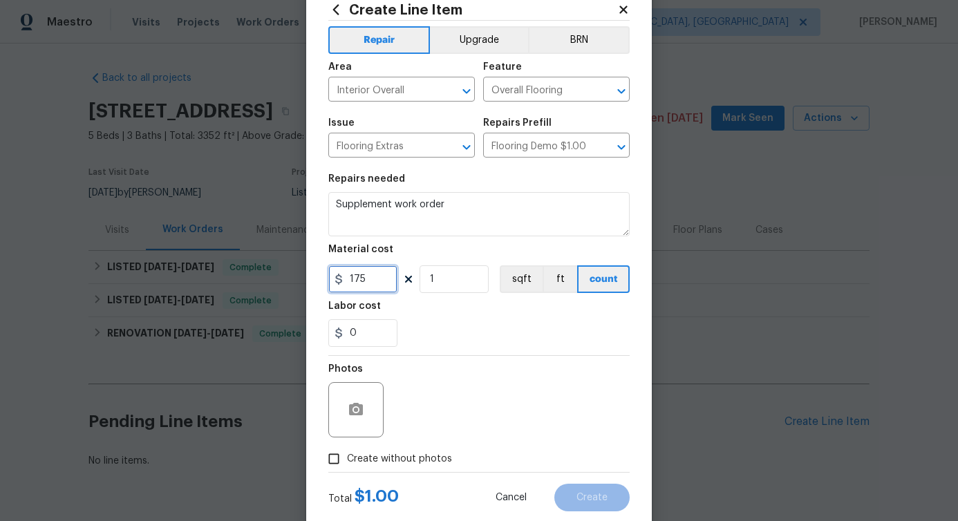
scroll to position [75, 0]
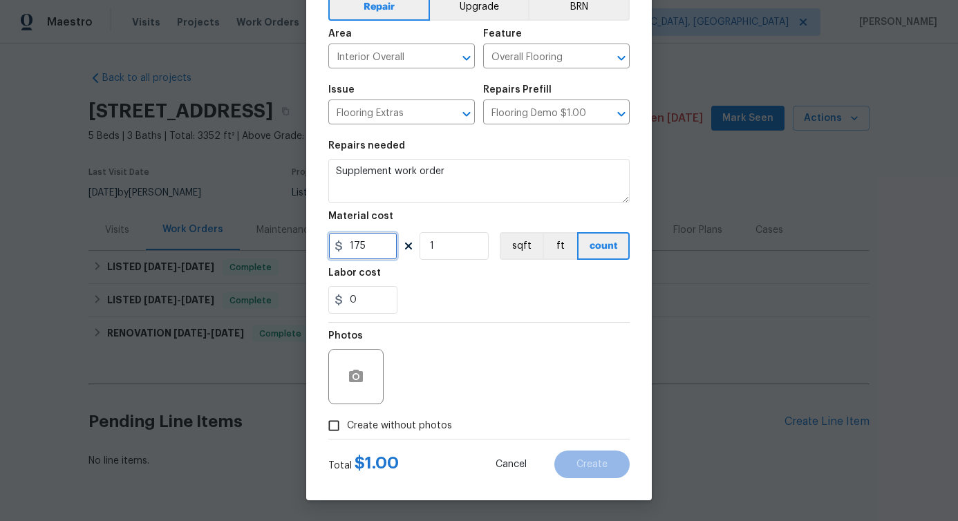
type input "175"
click at [348, 384] on icon "button" at bounding box center [356, 376] width 17 height 17
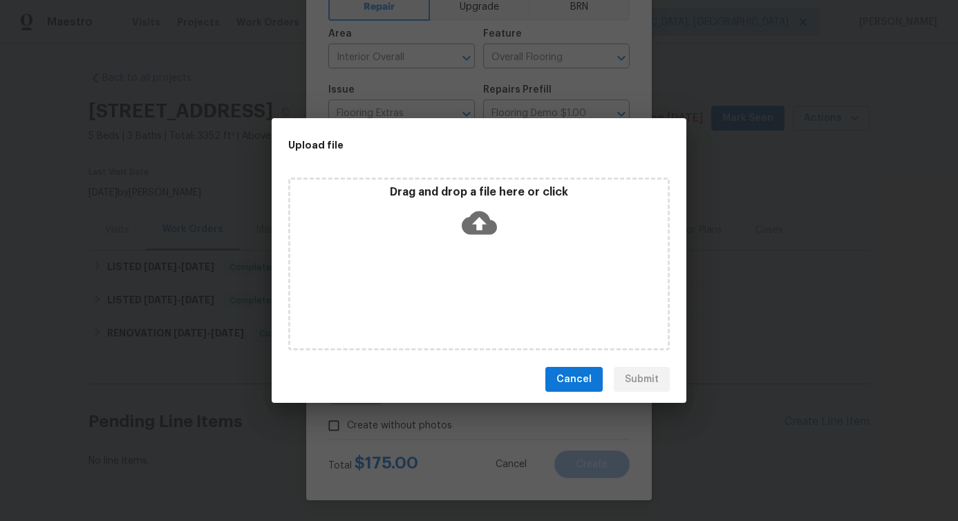
click at [493, 220] on icon at bounding box center [479, 222] width 35 height 35
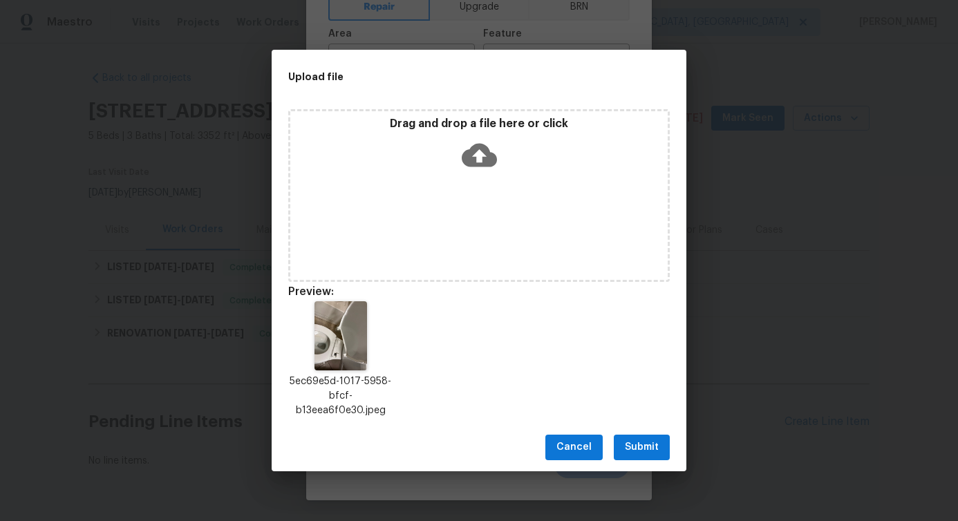
click at [647, 444] on span "Submit" at bounding box center [642, 447] width 34 height 17
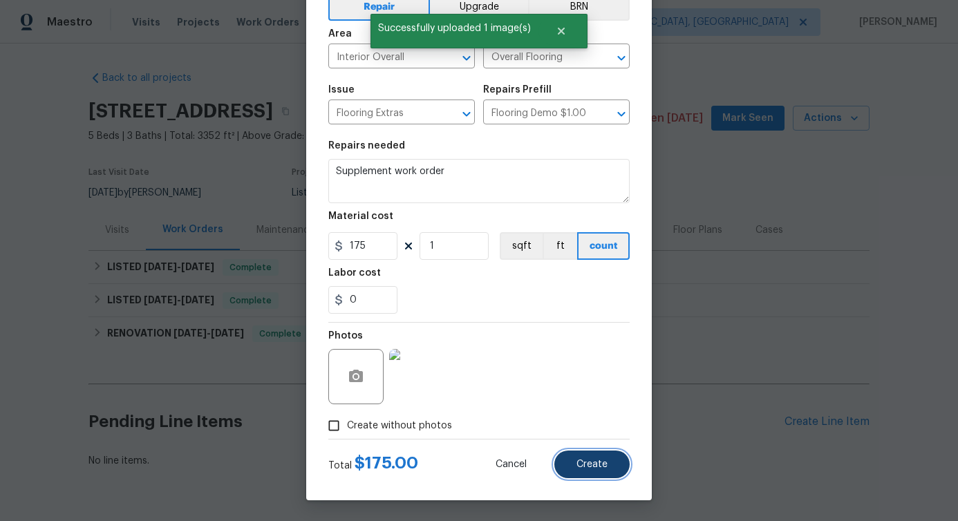
click at [601, 464] on span "Create" at bounding box center [591, 465] width 31 height 10
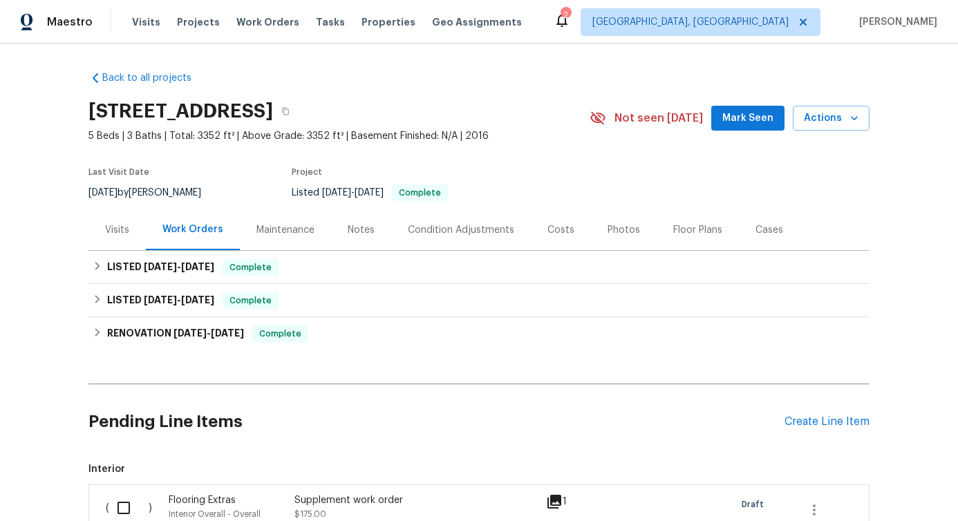
scroll to position [223, 0]
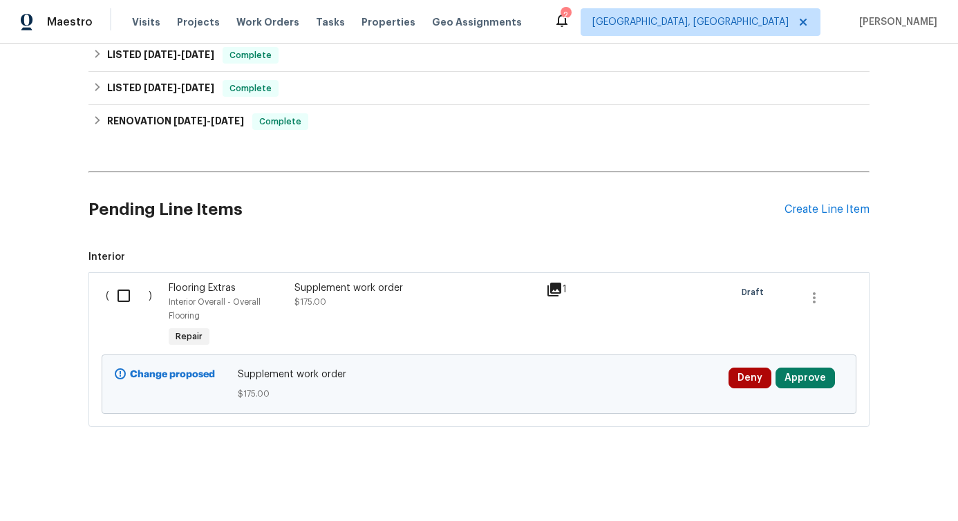
click at [377, 307] on div "Supplement work order $175.00" at bounding box center [416, 315] width 252 height 77
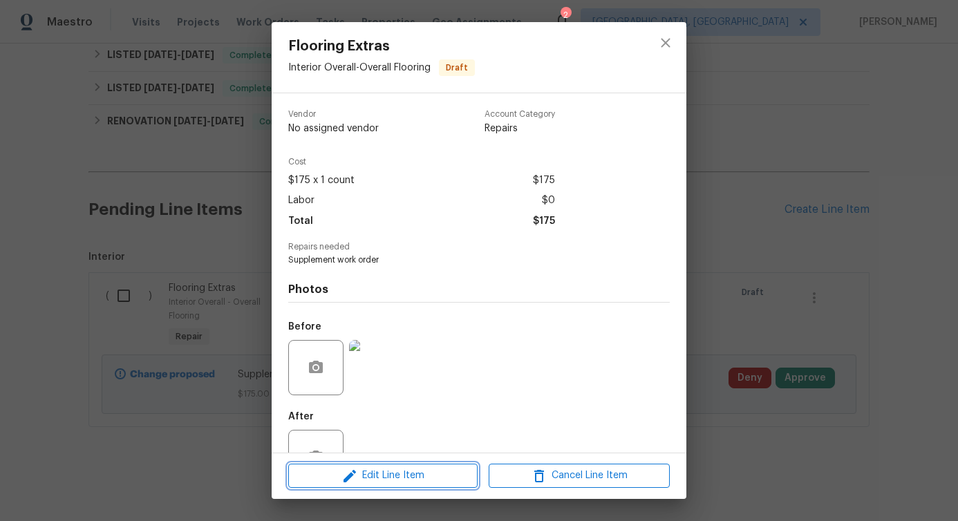
click at [357, 484] on icon "button" at bounding box center [349, 476] width 17 height 17
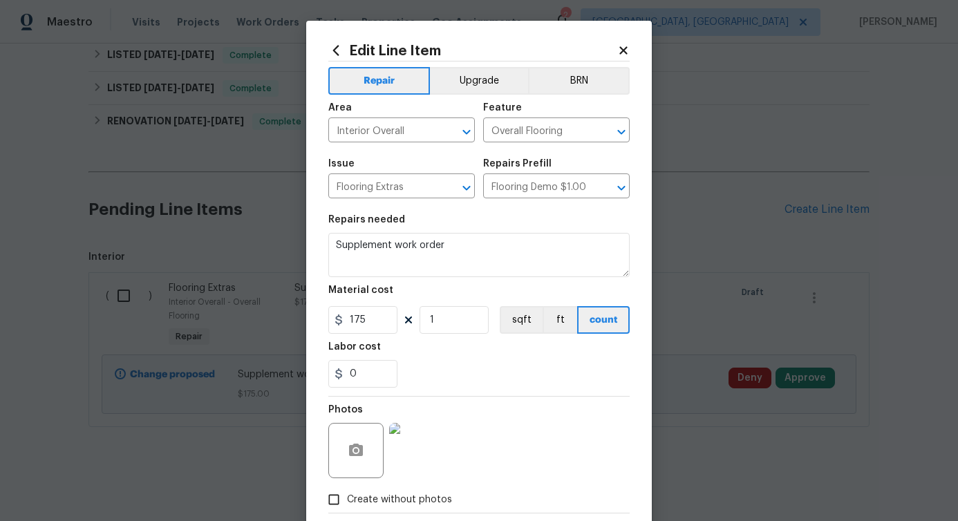
scroll to position [75, 0]
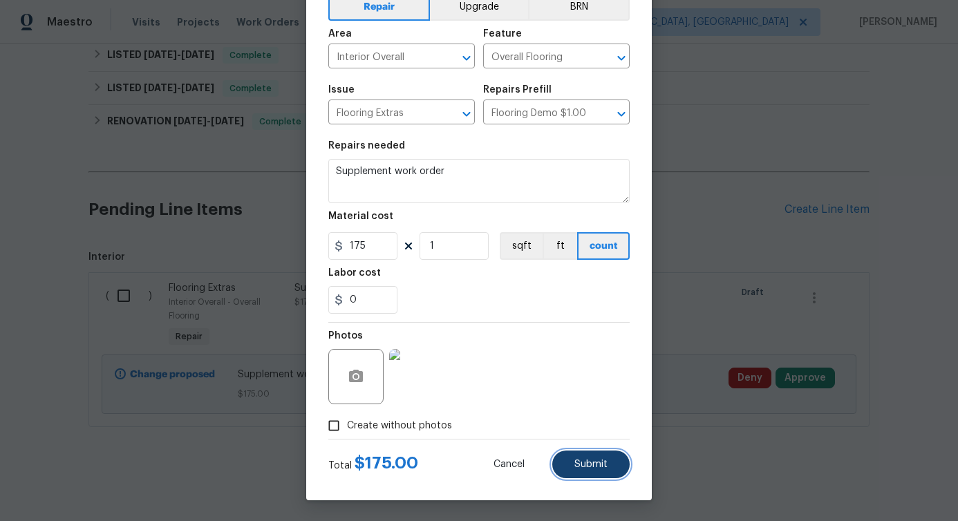
click at [594, 466] on span "Submit" at bounding box center [590, 465] width 33 height 10
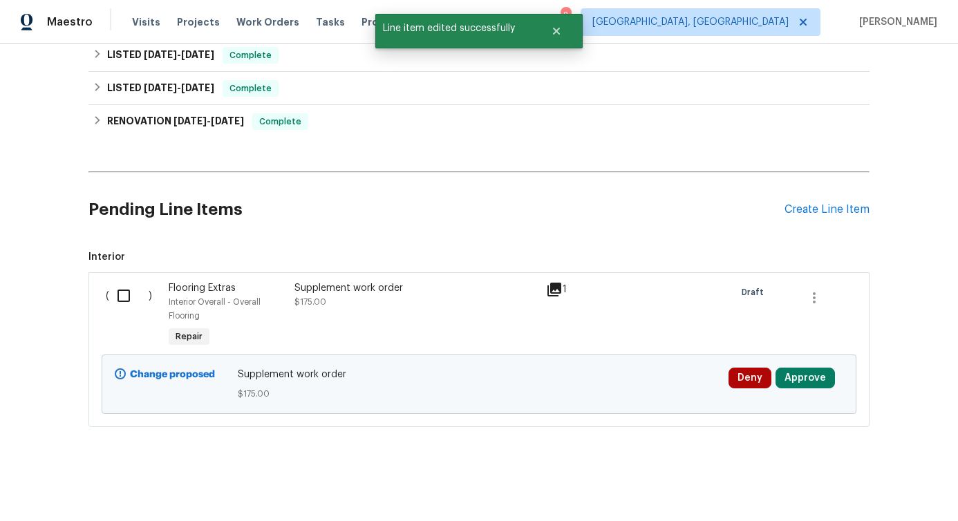
scroll to position [0, 0]
click at [113, 283] on input "checkbox" at bounding box center [128, 295] width 39 height 29
checkbox input "true"
click at [901, 496] on button "Create Work Order" at bounding box center [879, 487] width 114 height 26
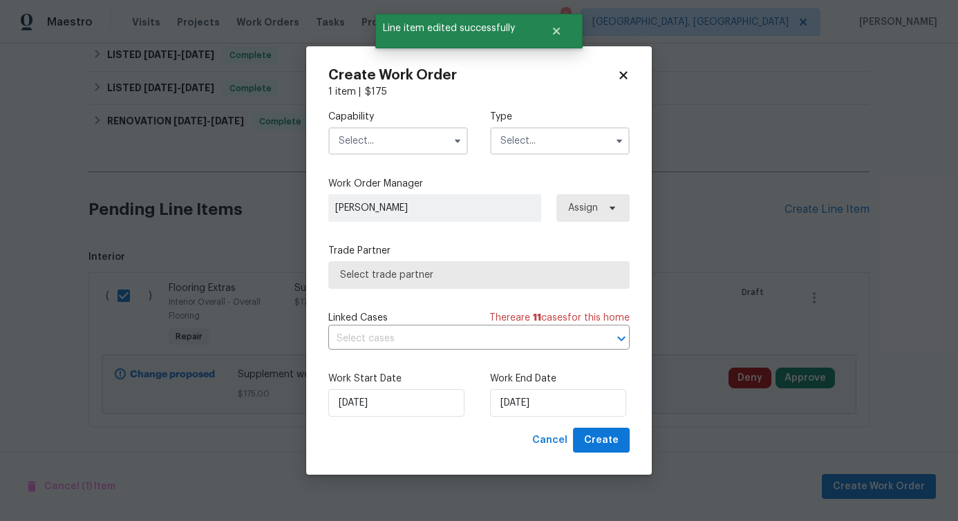
click at [419, 140] on input "text" at bounding box center [398, 141] width 140 height 28
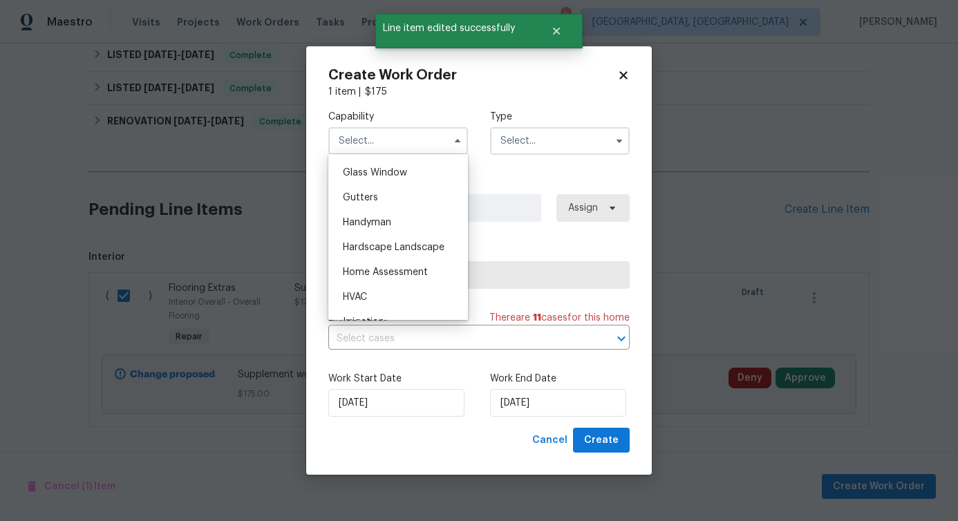
scroll to position [711, 0]
click at [407, 227] on div "Handyman" at bounding box center [398, 219] width 133 height 25
type input "Handyman"
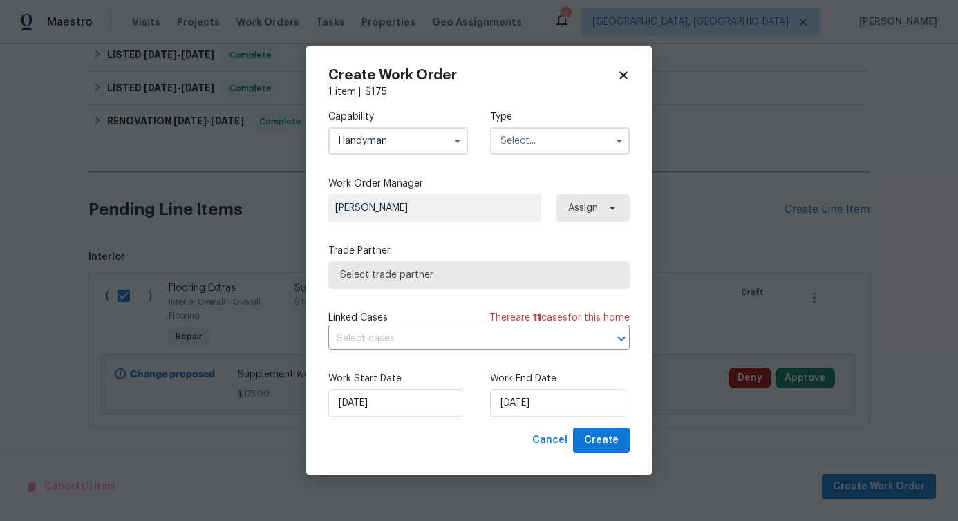
click at [550, 139] on input "text" at bounding box center [560, 141] width 140 height 28
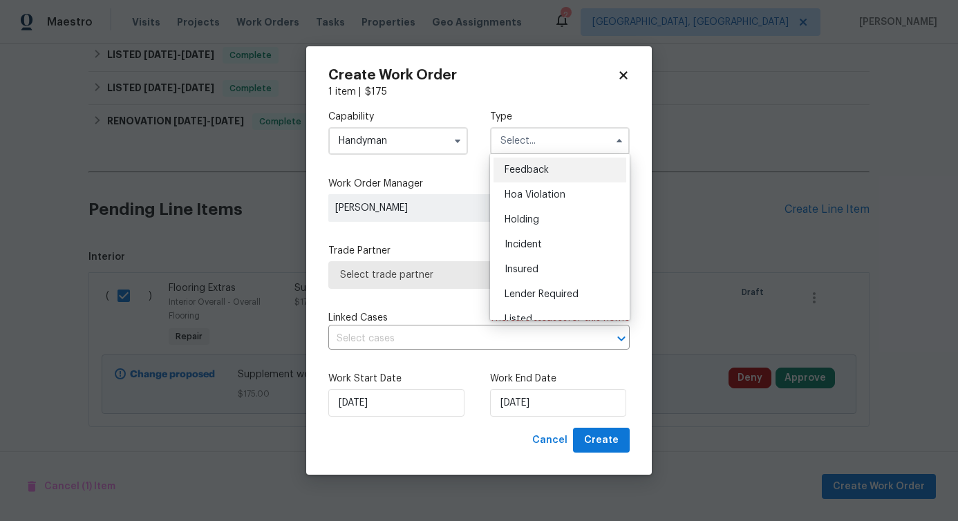
click at [547, 159] on div "Feedback" at bounding box center [560, 170] width 133 height 25
type input "Feedback"
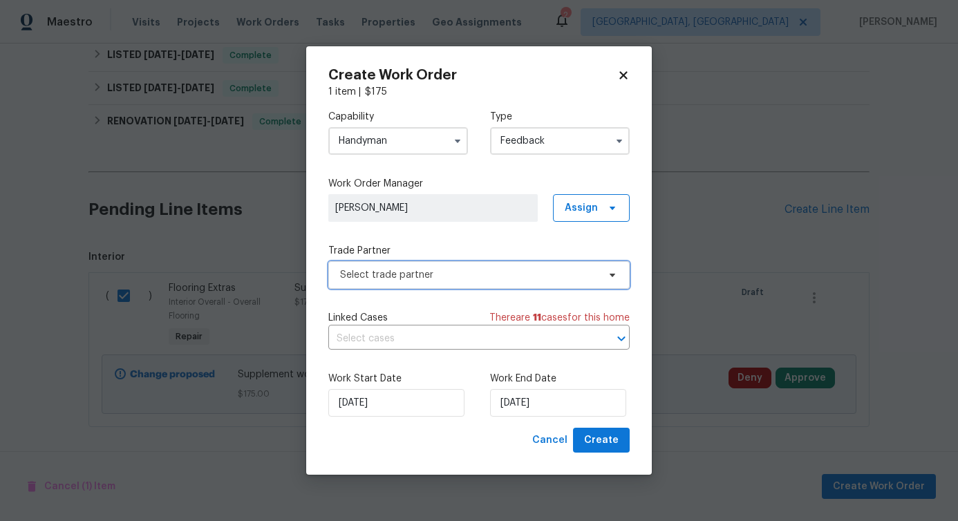
click at [445, 272] on span "Select trade partner" at bounding box center [469, 275] width 258 height 14
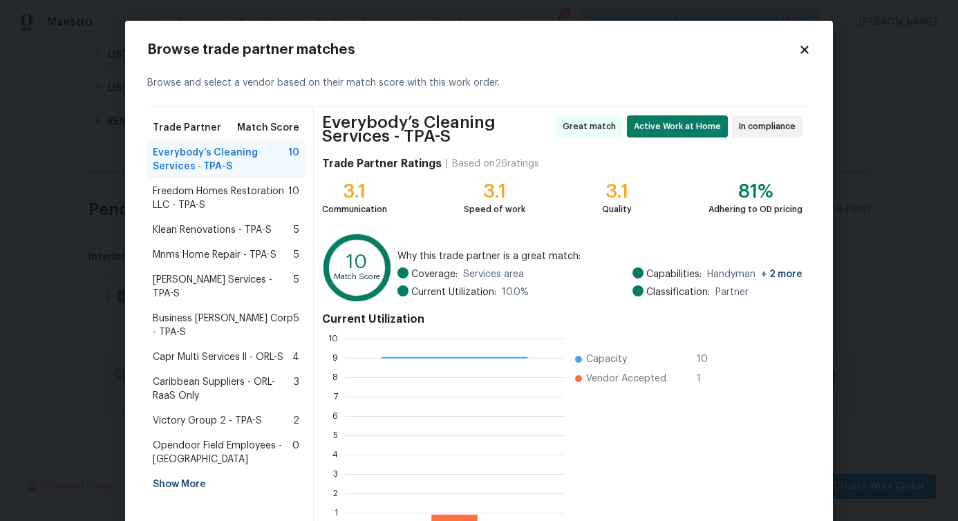
scroll to position [94, 0]
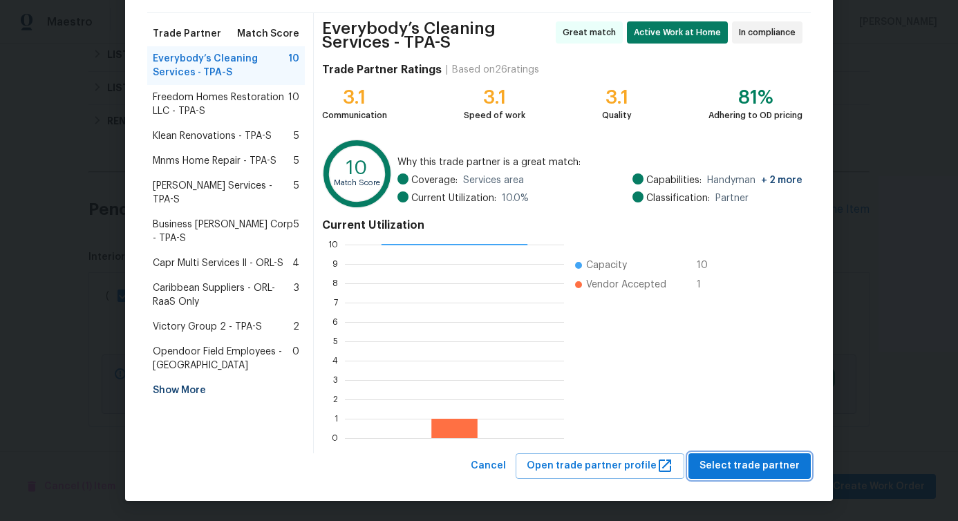
click at [752, 472] on span "Select trade partner" at bounding box center [750, 466] width 100 height 17
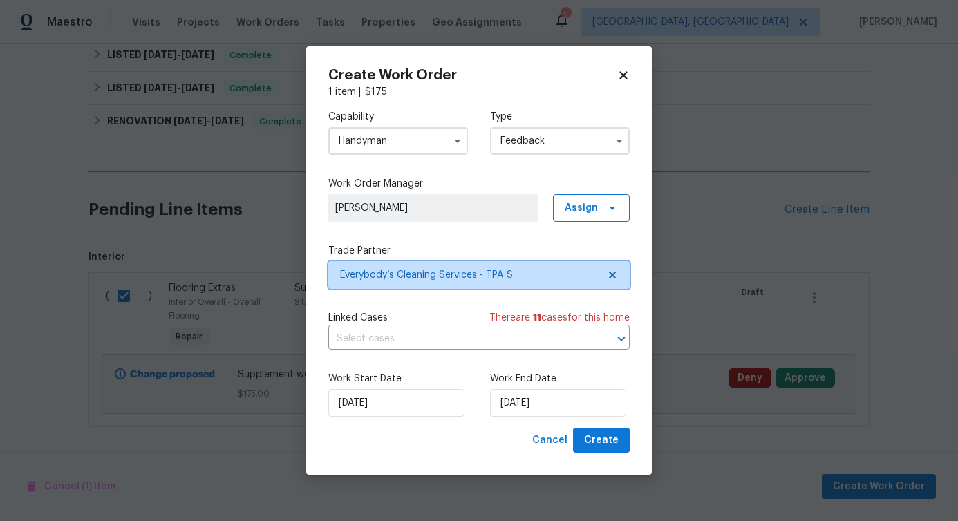
scroll to position [0, 0]
click at [386, 338] on input "text" at bounding box center [459, 338] width 263 height 21
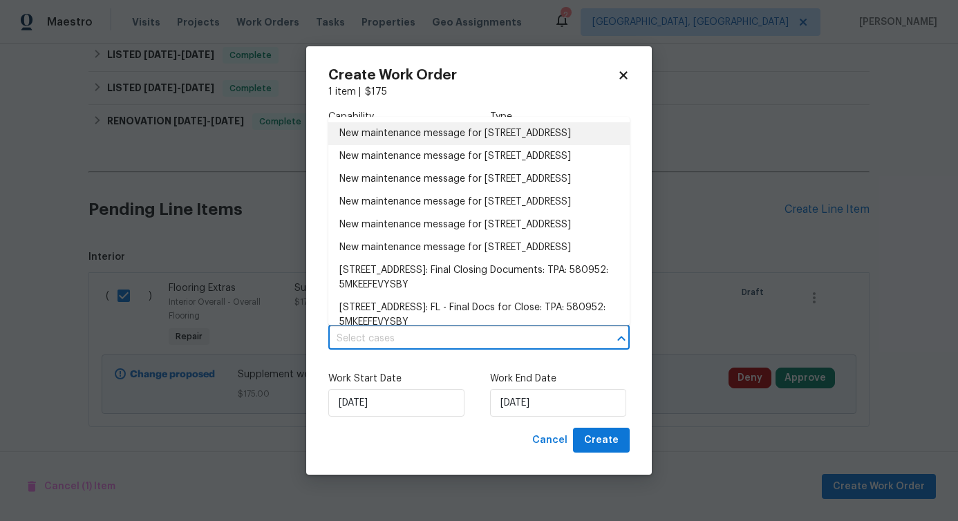
click at [409, 145] on li "New maintenance message for 19491 Paddock View Dr , Tampa, FL 33647" at bounding box center [478, 133] width 301 height 23
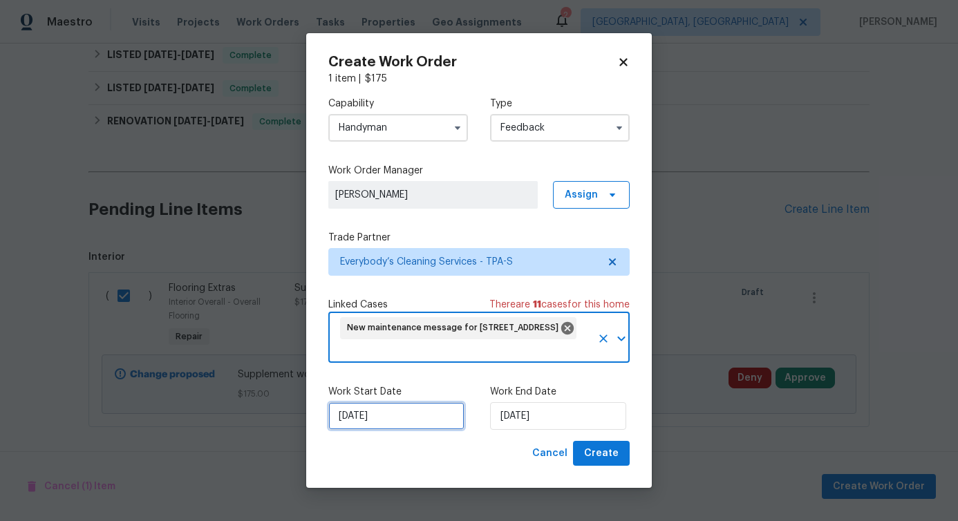
click at [403, 414] on input "[DATE]" at bounding box center [396, 416] width 136 height 28
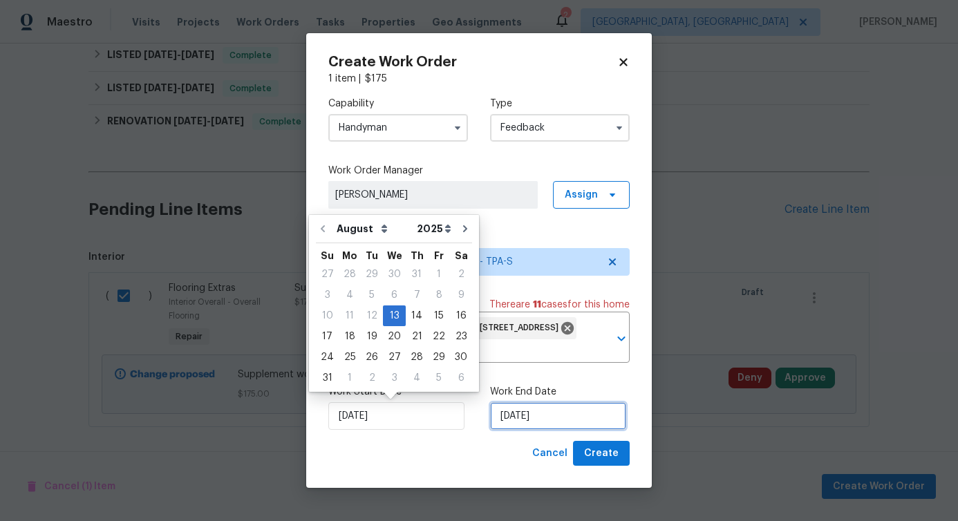
click at [543, 422] on input "[DATE]" at bounding box center [558, 416] width 136 height 28
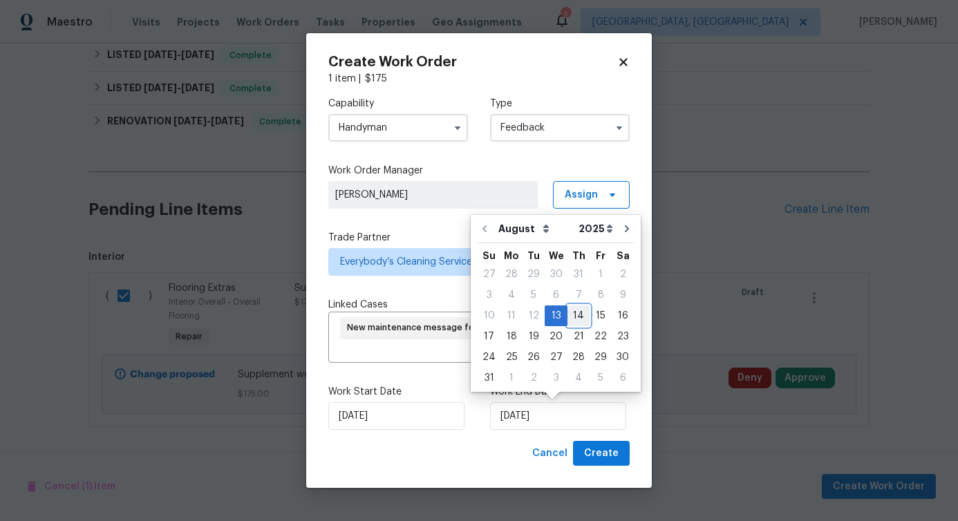
click at [575, 312] on div "14" at bounding box center [578, 315] width 22 height 19
type input "8/14/2025"
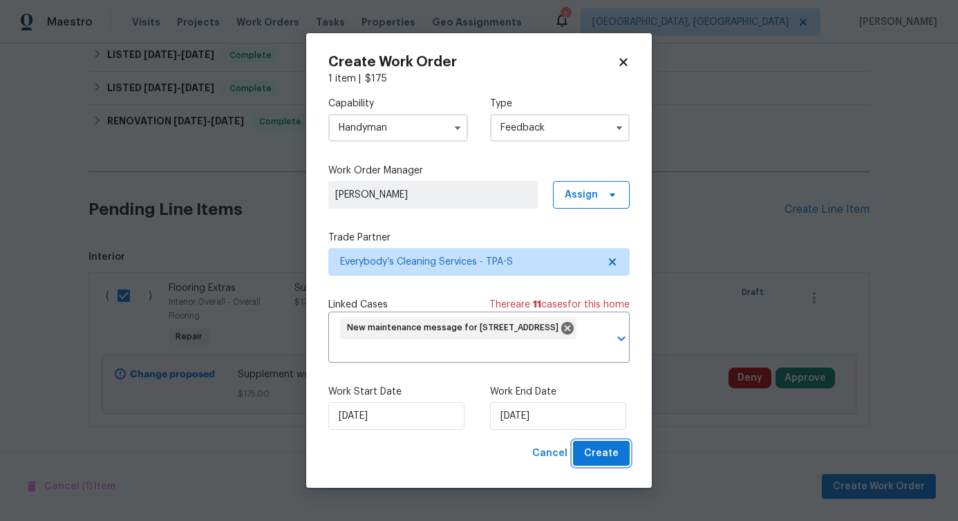
click at [604, 453] on span "Create" at bounding box center [601, 453] width 35 height 17
checkbox input "false"
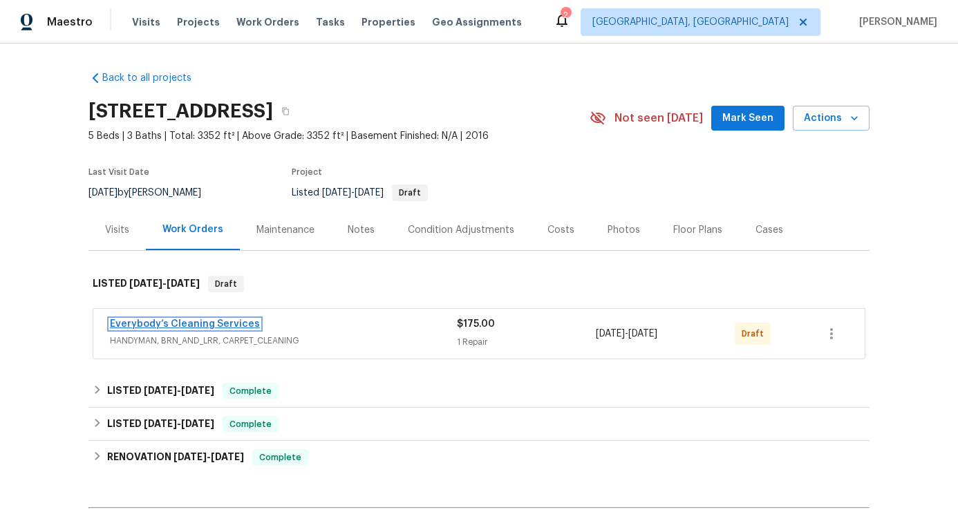
click at [208, 321] on link "Everybody’s Cleaning Services" at bounding box center [185, 324] width 150 height 10
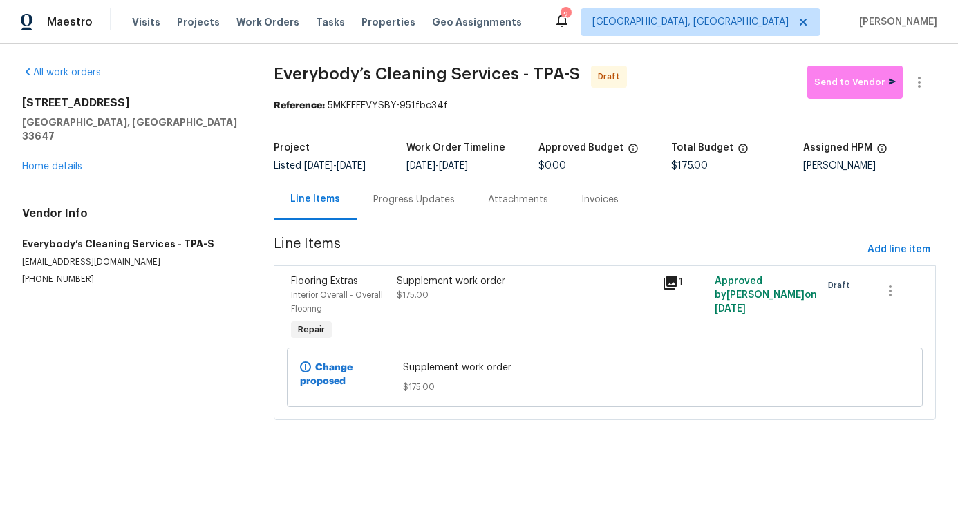
click at [409, 207] on div "Progress Updates" at bounding box center [414, 199] width 115 height 41
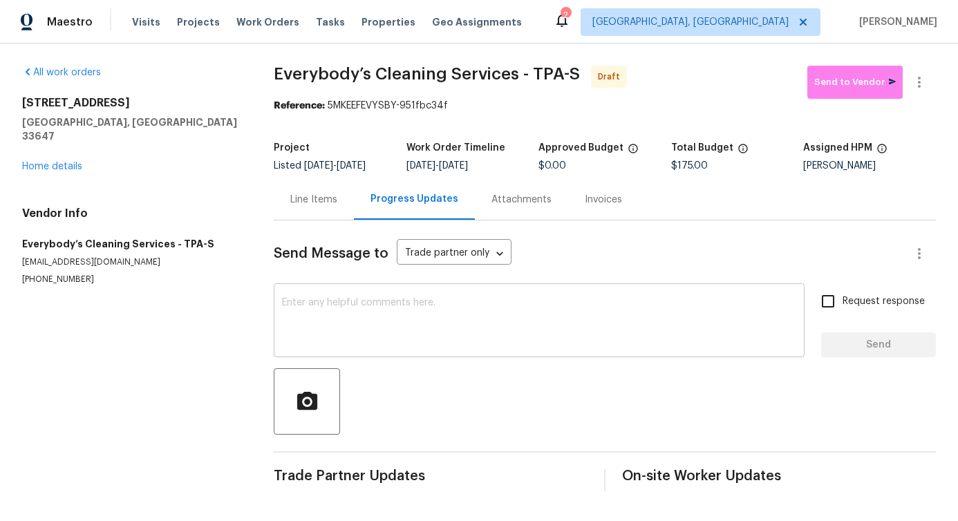
click at [415, 323] on textarea at bounding box center [539, 322] width 514 height 48
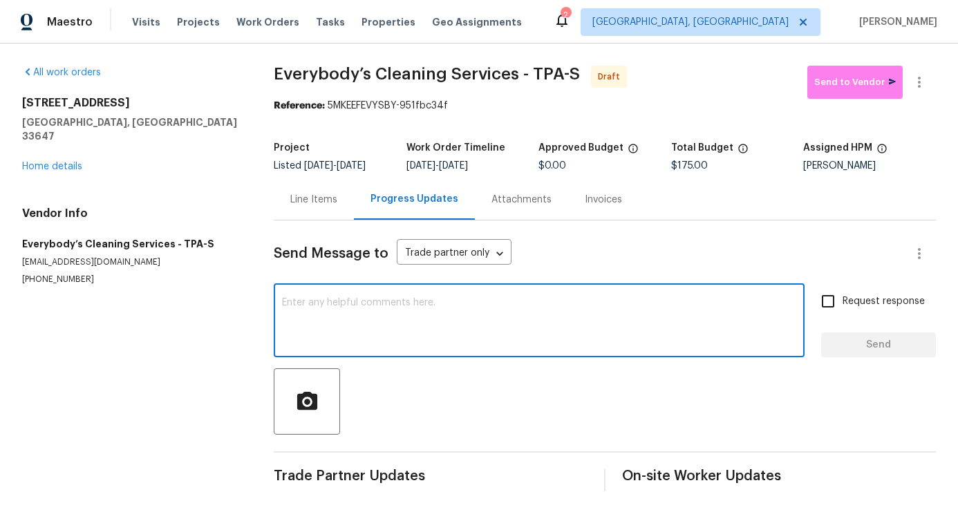
scroll to position [3, 0]
click at [402, 334] on textarea at bounding box center [539, 322] width 514 height 48
paste textarea "Hi, this is Pavithra with Opendoor. I’m confirming you received the WO for the …"
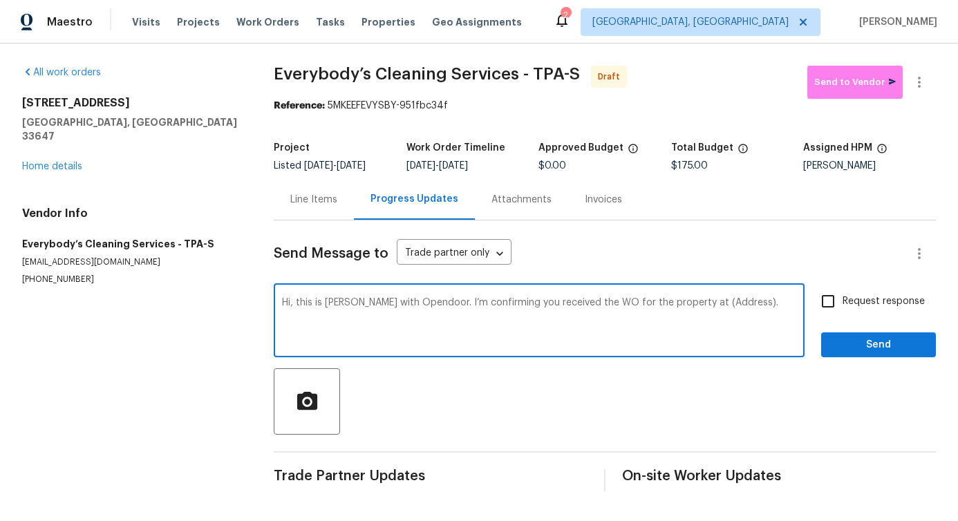
click at [706, 298] on textarea "Hi, this is Pavithra with Opendoor. I’m confirming you received the WO for the …" at bounding box center [539, 322] width 514 height 48
paste textarea "[STREET_ADDRESS]"
type textarea "Hi, this is Pavithra with Opendoor. I’m confirming you received the WO for the …"
click at [843, 303] on span "Request response" at bounding box center [884, 301] width 82 height 15
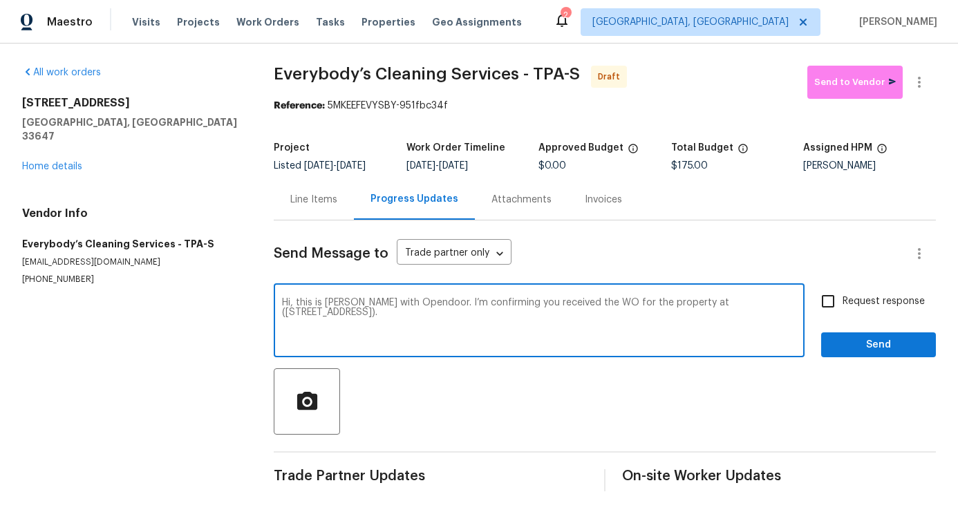
click at [836, 303] on input "Request response" at bounding box center [828, 301] width 29 height 29
checkbox input "true"
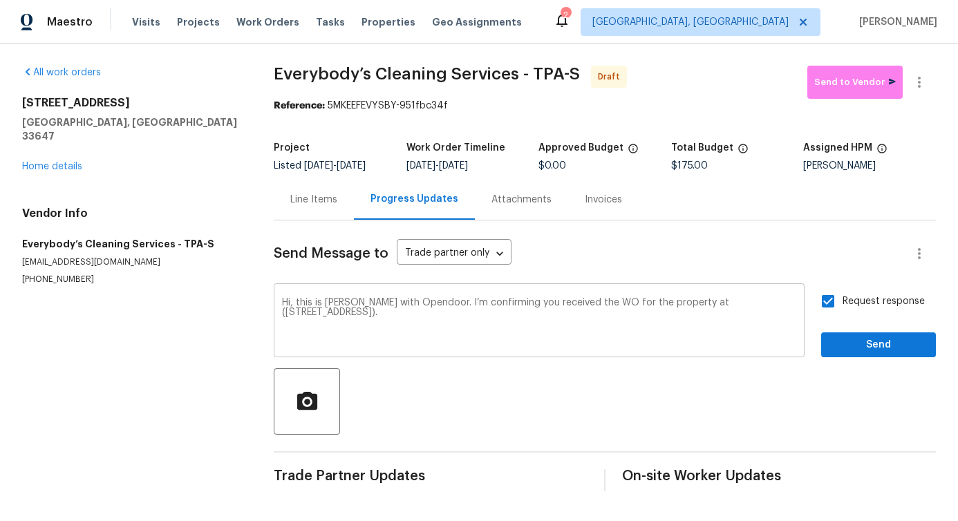
click at [601, 334] on textarea "Hi, this is Pavithra with Opendoor. I’m confirming you received the WO for the …" at bounding box center [539, 322] width 514 height 48
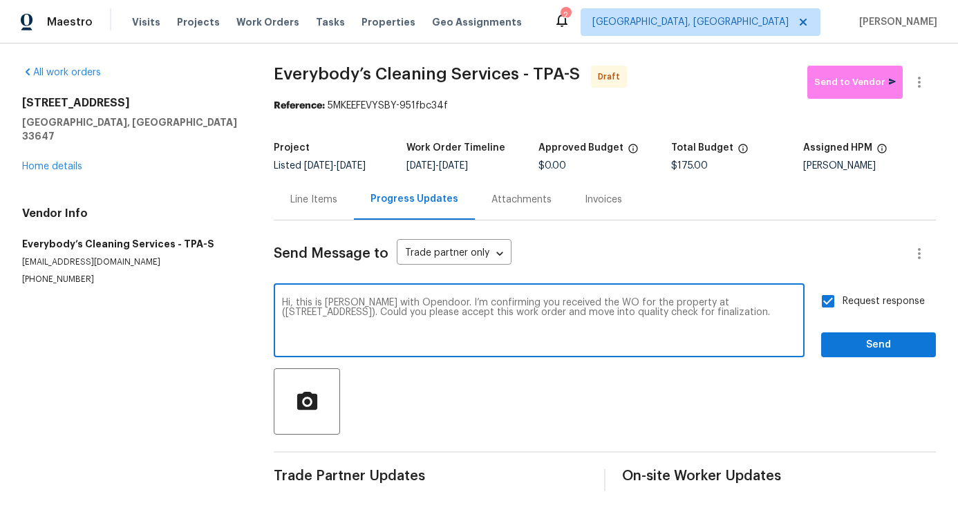
type textarea "Hi, this is Pavithra with Opendoor. I’m confirming you received the WO for the …"
click at [902, 346] on span "Send" at bounding box center [878, 345] width 93 height 17
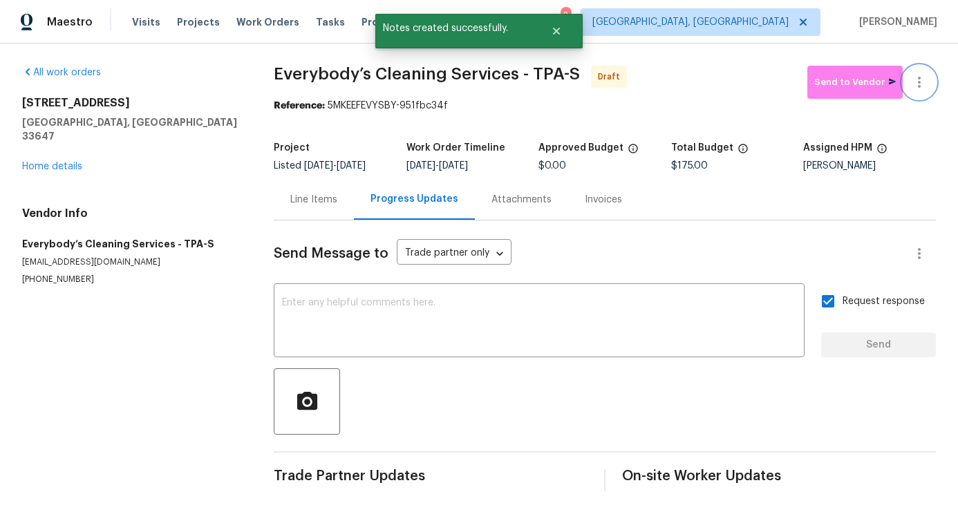
click at [911, 79] on icon "button" at bounding box center [919, 82] width 17 height 17
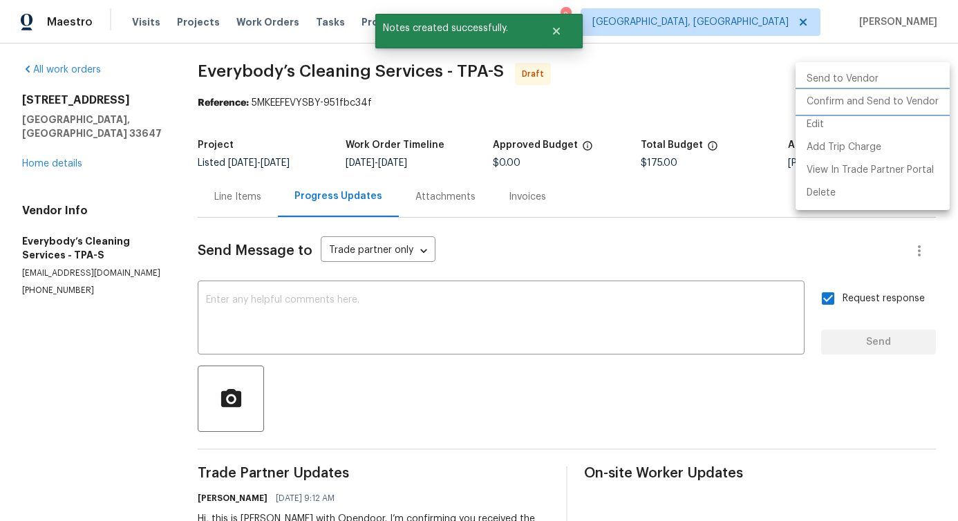
click at [852, 95] on li "Confirm and Send to Vendor" at bounding box center [873, 102] width 154 height 23
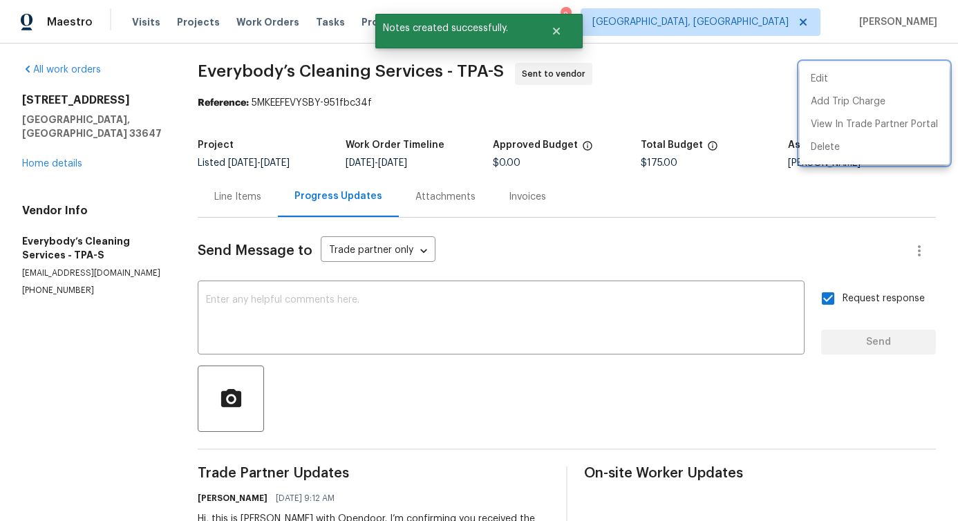
click at [259, 198] on div at bounding box center [479, 260] width 958 height 521
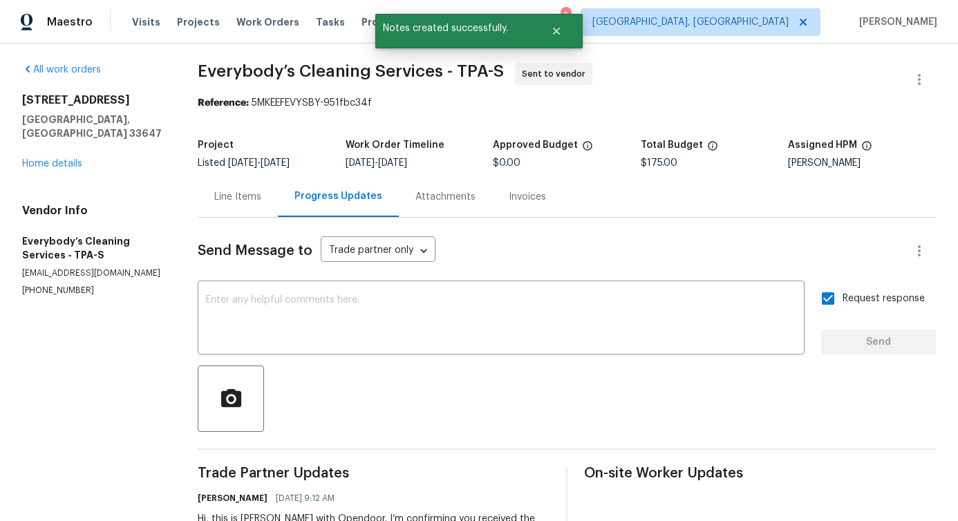
click at [261, 200] on div "Line Items" at bounding box center [237, 197] width 47 height 14
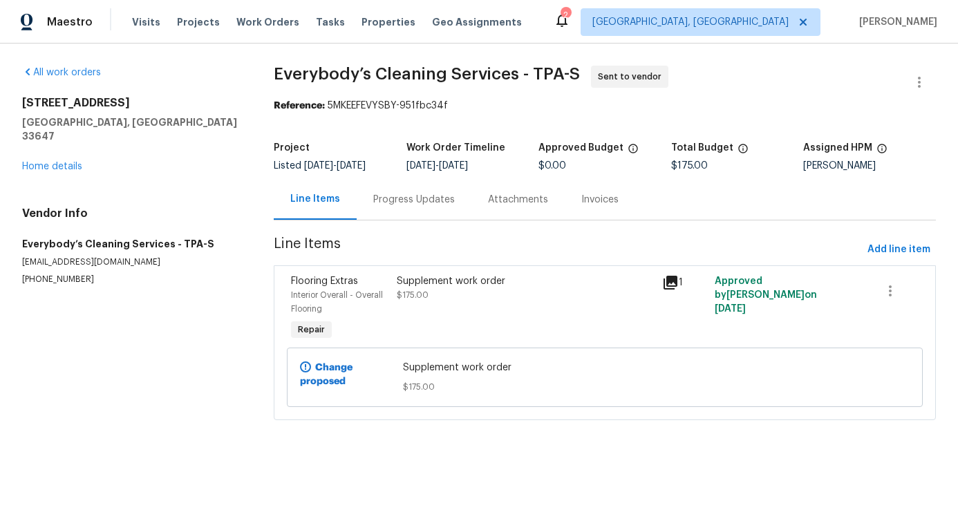
click at [421, 207] on div "Progress Updates" at bounding box center [414, 199] width 115 height 41
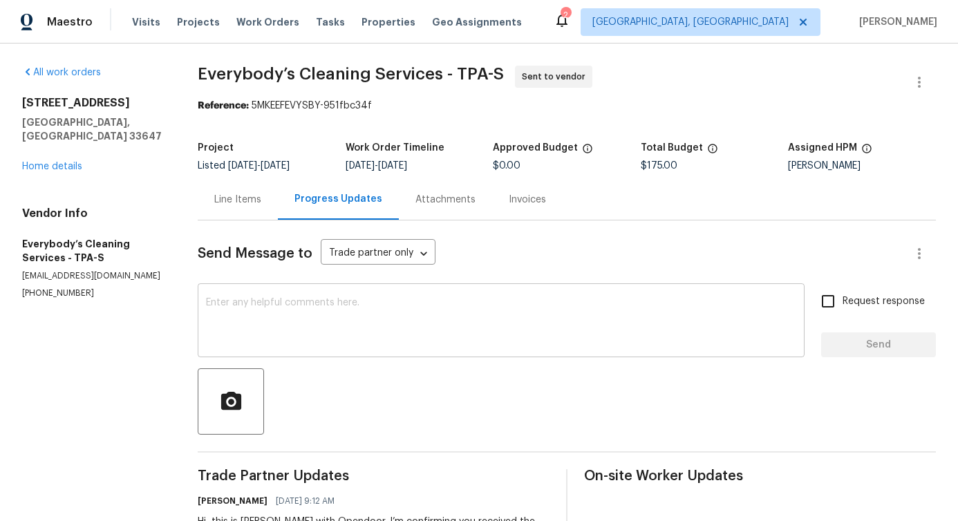
click at [397, 346] on textarea at bounding box center [501, 322] width 590 height 48
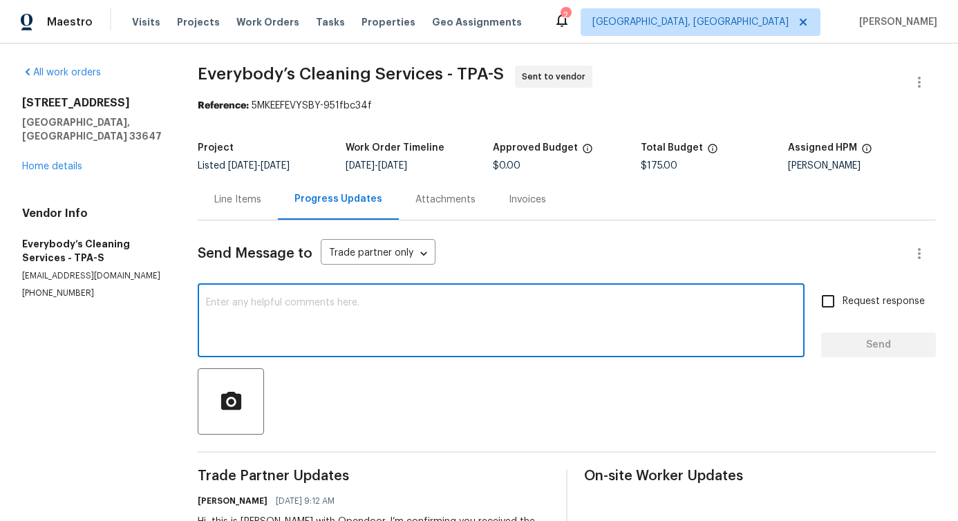
click at [386, 331] on textarea at bounding box center [501, 322] width 590 height 48
click at [261, 203] on div "Line Items" at bounding box center [237, 200] width 47 height 14
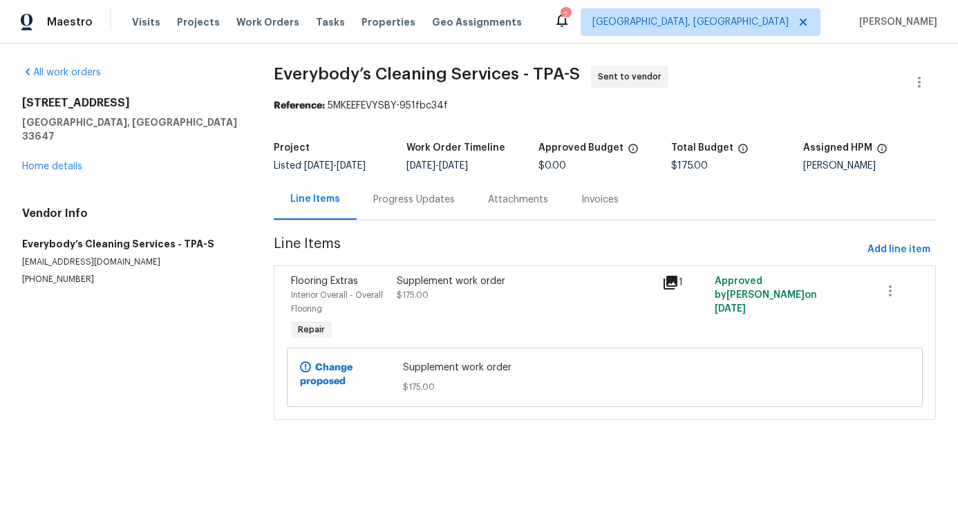
click at [497, 319] on div "Supplement work order $175.00" at bounding box center [525, 308] width 265 height 77
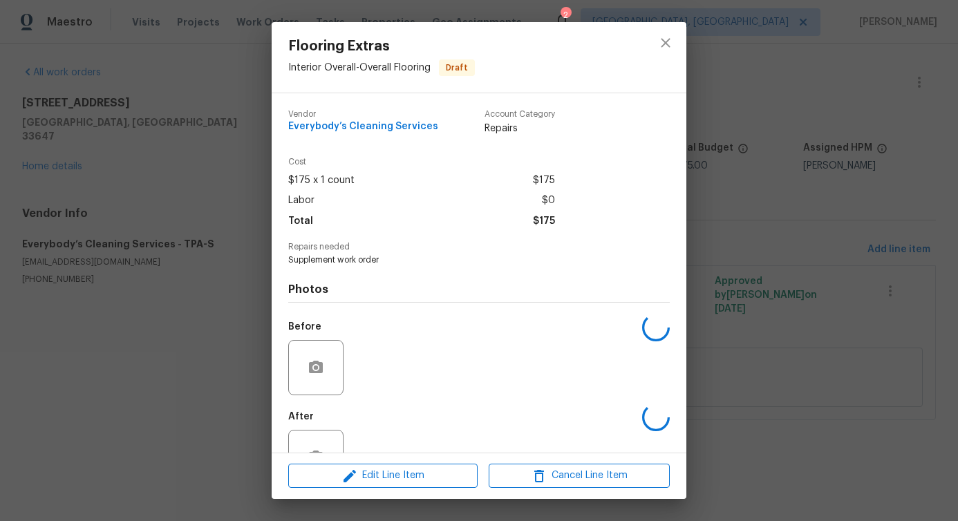
scroll to position [46, 0]
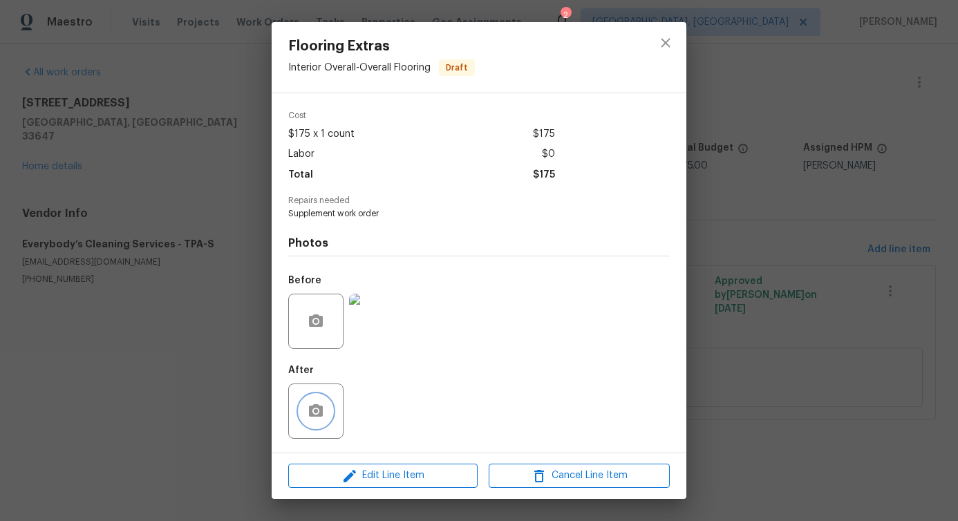
click at [314, 421] on button "button" at bounding box center [315, 411] width 33 height 33
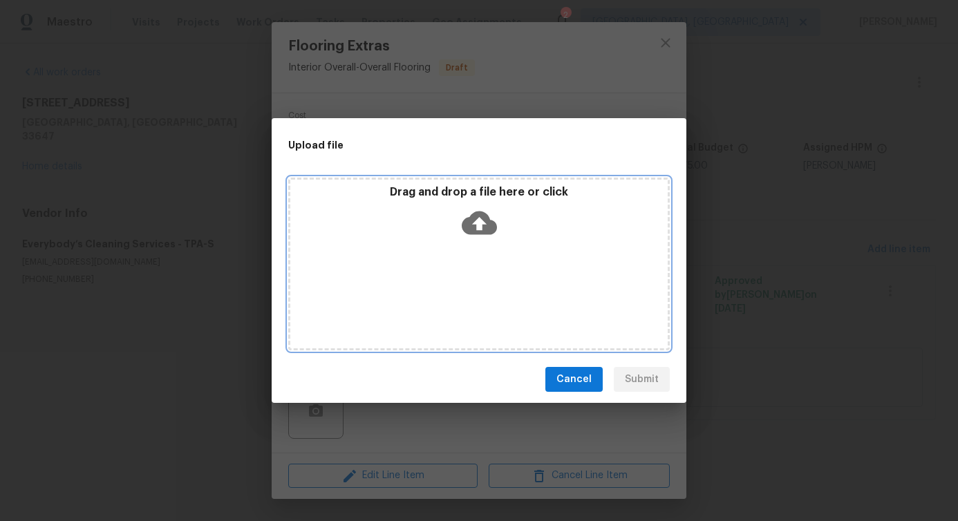
click at [483, 221] on icon at bounding box center [479, 222] width 35 height 35
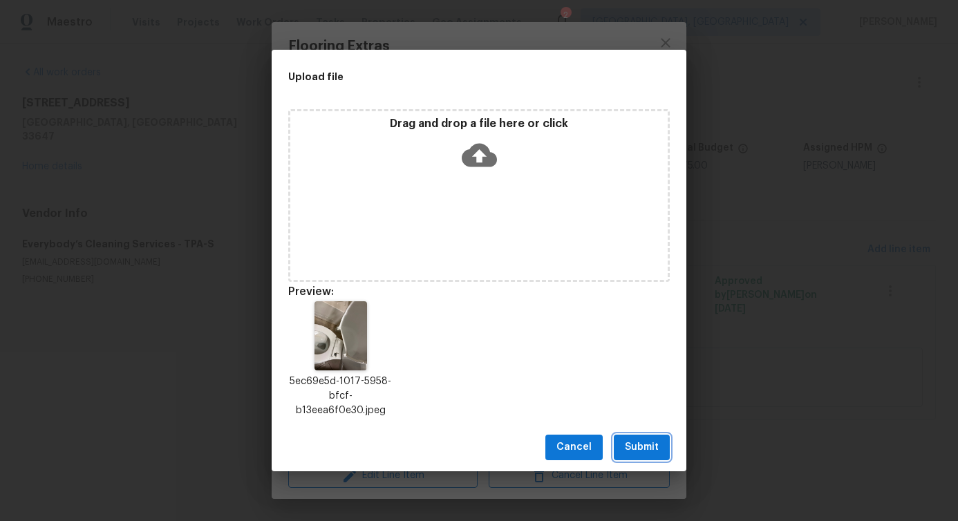
click at [637, 446] on span "Submit" at bounding box center [642, 447] width 34 height 17
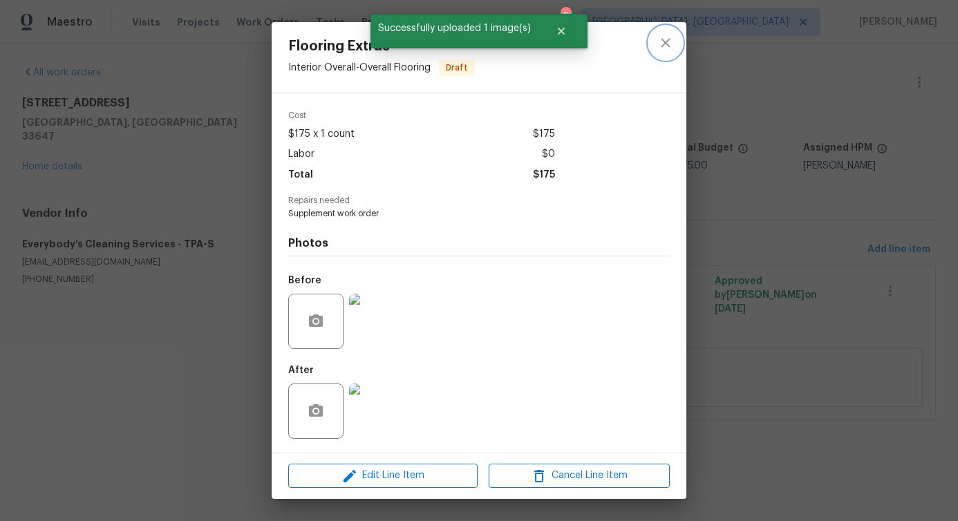
click at [662, 42] on icon "close" at bounding box center [665, 43] width 17 height 17
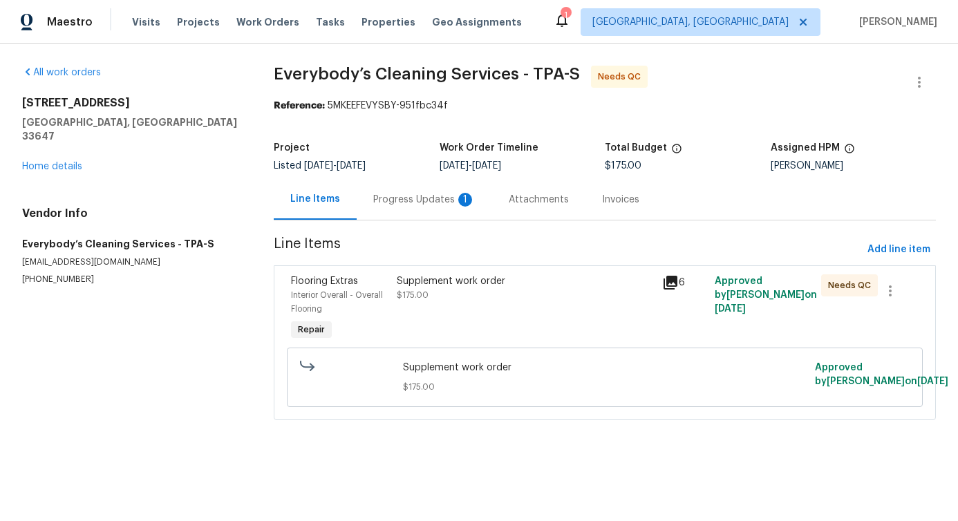
click at [429, 304] on div "Supplement work order $175.00" at bounding box center [525, 308] width 265 height 77
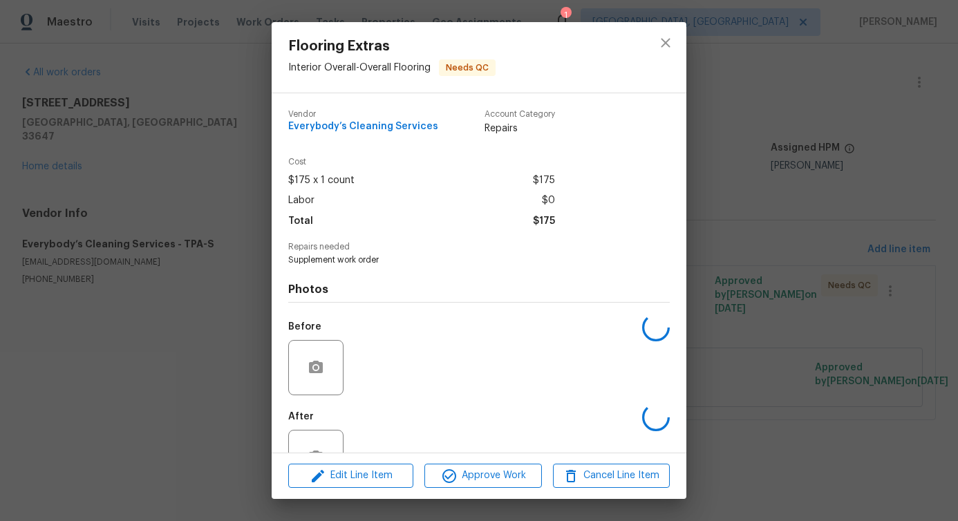
scroll to position [46, 0]
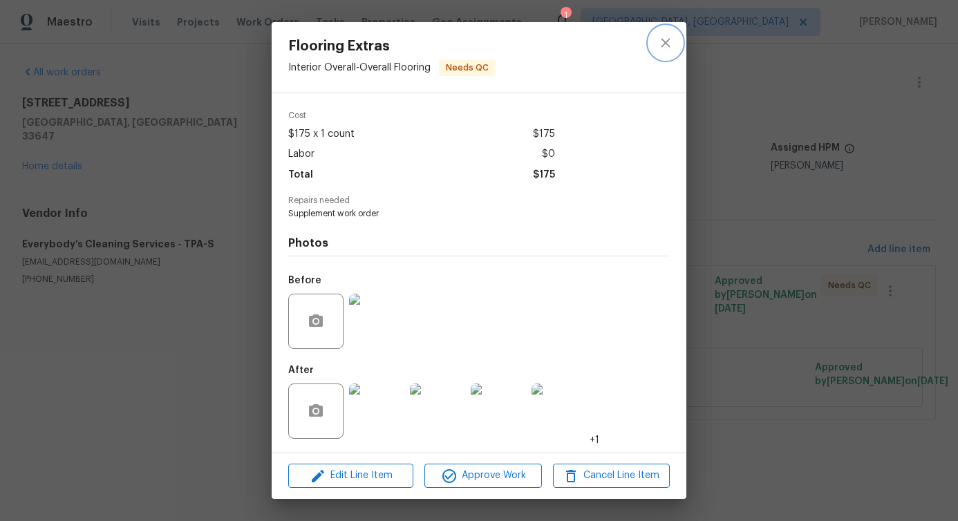
click at [666, 44] on icon "close" at bounding box center [665, 42] width 9 height 9
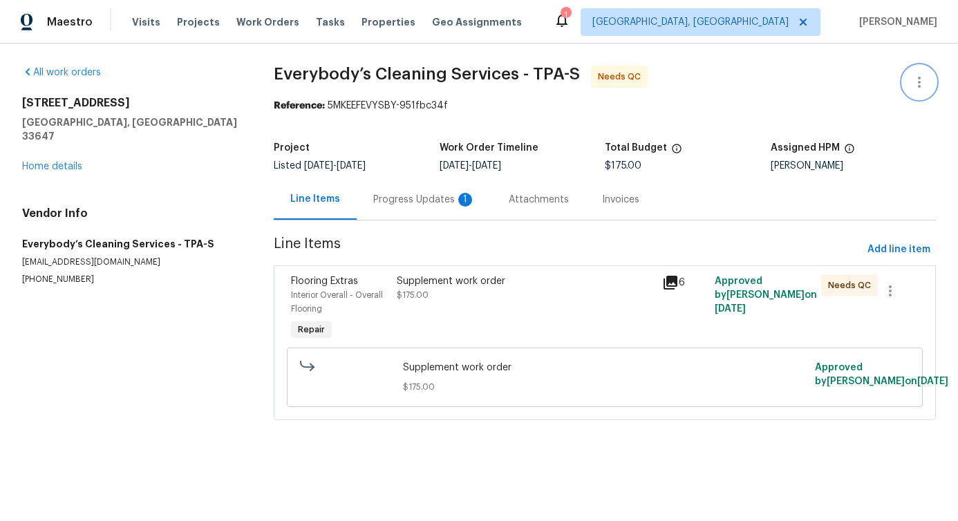
click at [913, 80] on icon "button" at bounding box center [919, 82] width 17 height 17
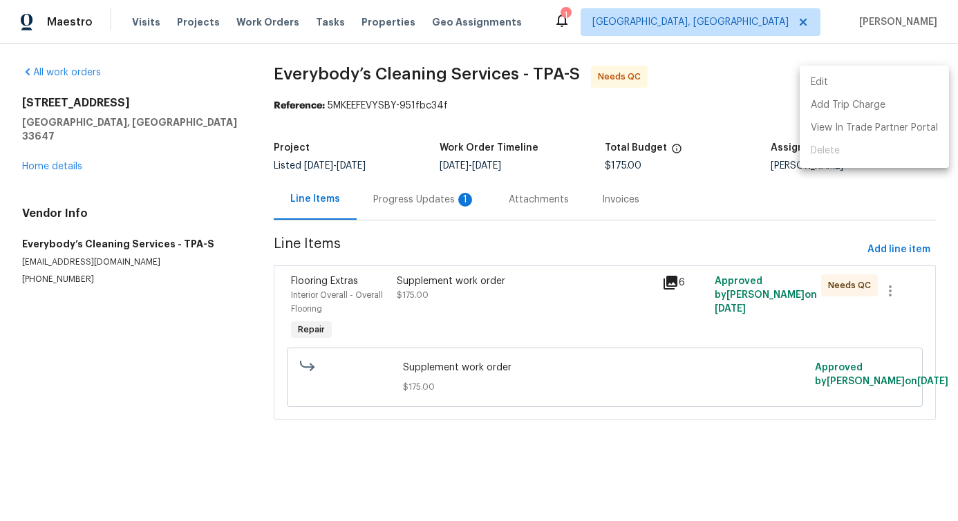
click at [863, 78] on li "Edit" at bounding box center [874, 82] width 149 height 23
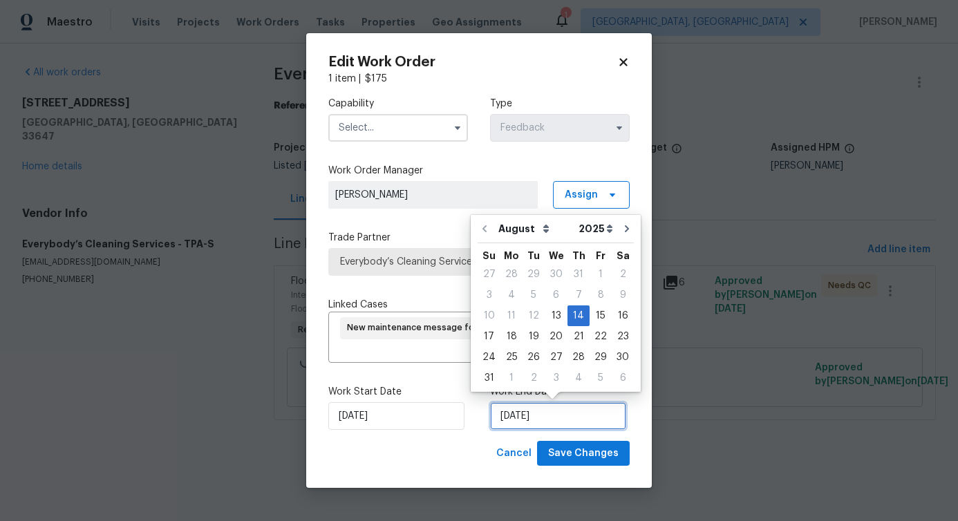
click at [525, 418] on input "[DATE]" at bounding box center [558, 416] width 136 height 28
click at [552, 320] on div "13" at bounding box center [556, 315] width 23 height 19
type input "[DATE]"
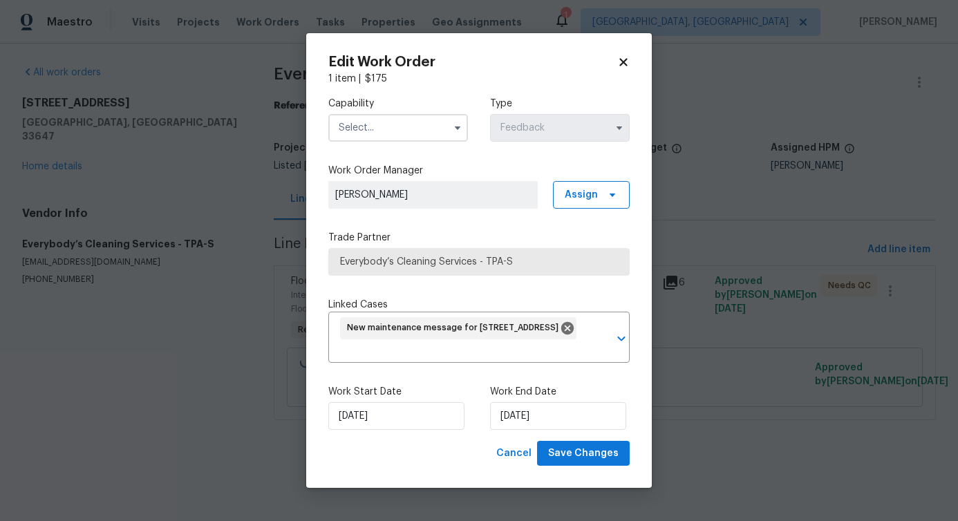
click at [413, 130] on input "text" at bounding box center [398, 128] width 140 height 28
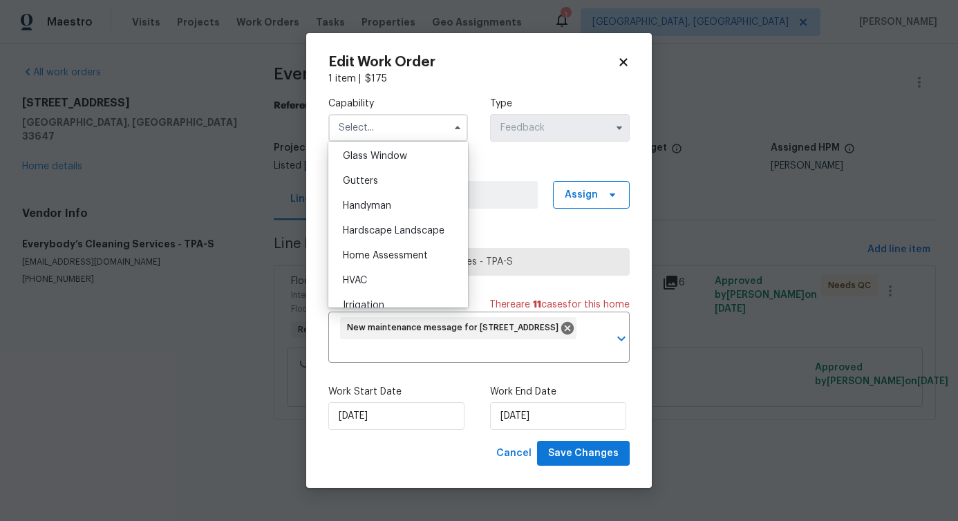
scroll to position [715, 0]
click at [391, 211] on div "Handyman" at bounding box center [398, 203] width 133 height 25
type input "Handyman"
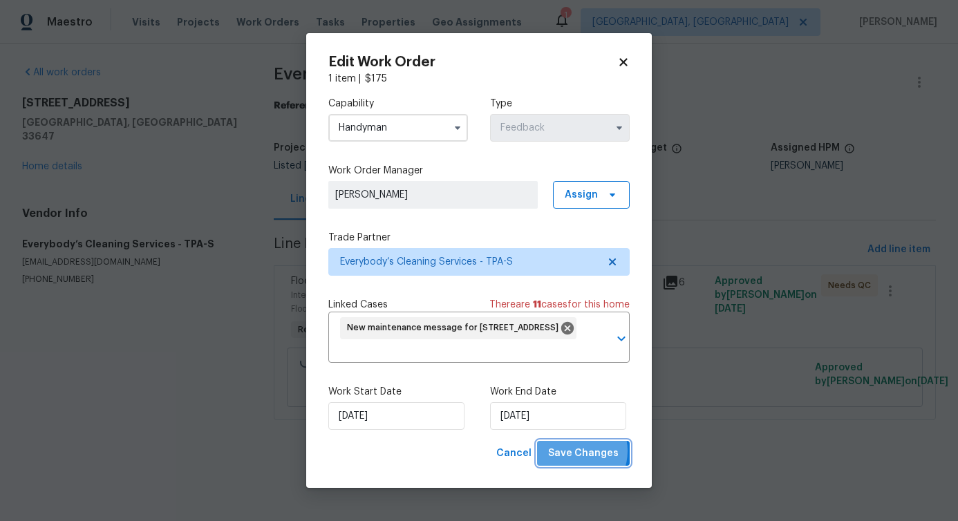
click at [579, 451] on span "Save Changes" at bounding box center [583, 453] width 71 height 17
click at [57, 383] on body "Maestro Visits Projects Work Orders Tasks Properties Geo Assignments 1 [GEOGRAP…" at bounding box center [479, 229] width 958 height 459
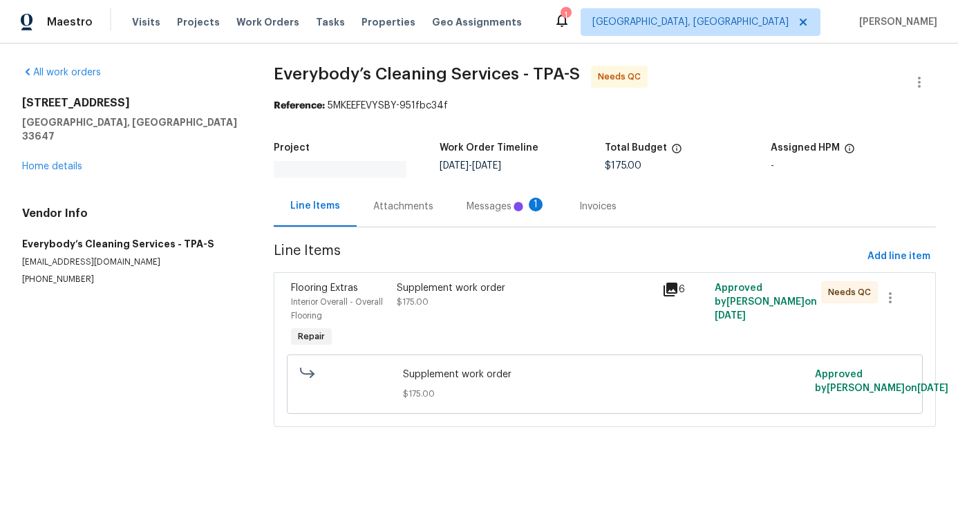
click at [479, 286] on div "Supplement work order" at bounding box center [525, 288] width 256 height 14
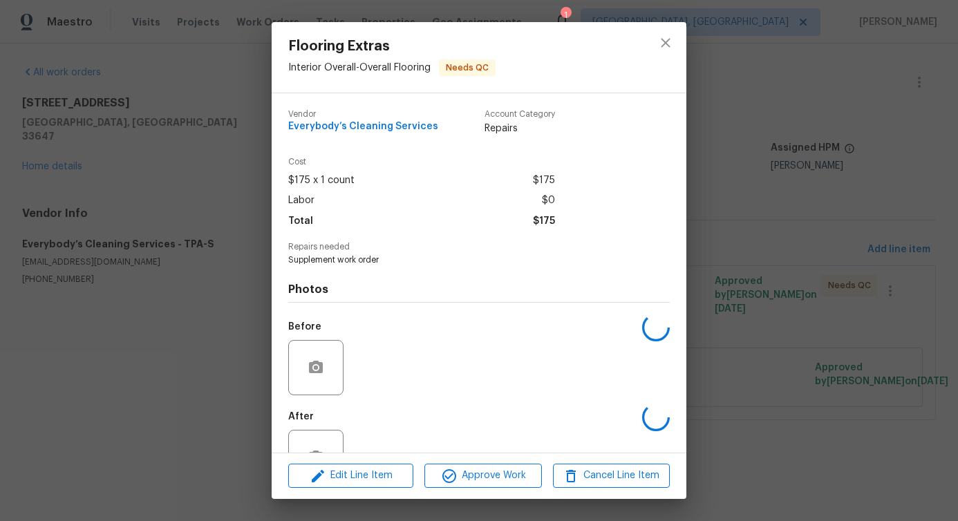
scroll to position [46, 0]
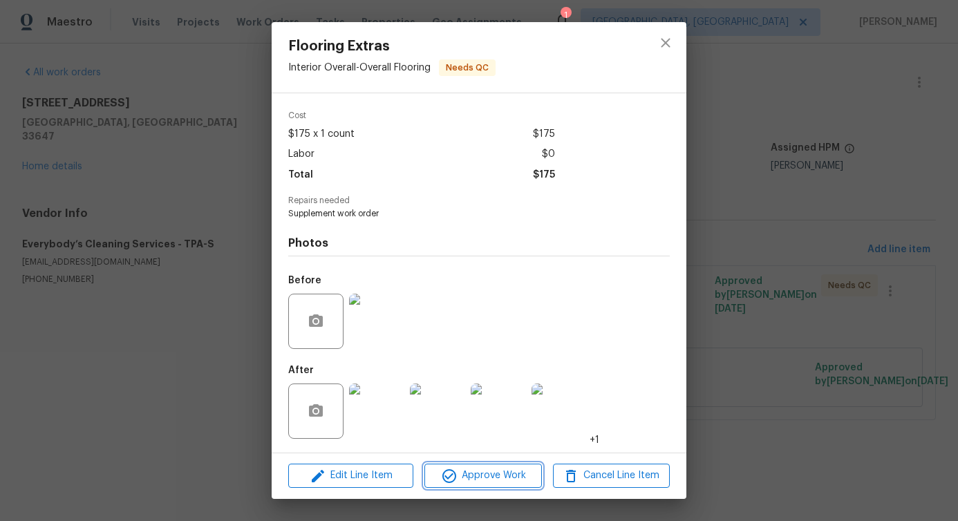
click at [497, 480] on span "Approve Work" at bounding box center [483, 475] width 109 height 17
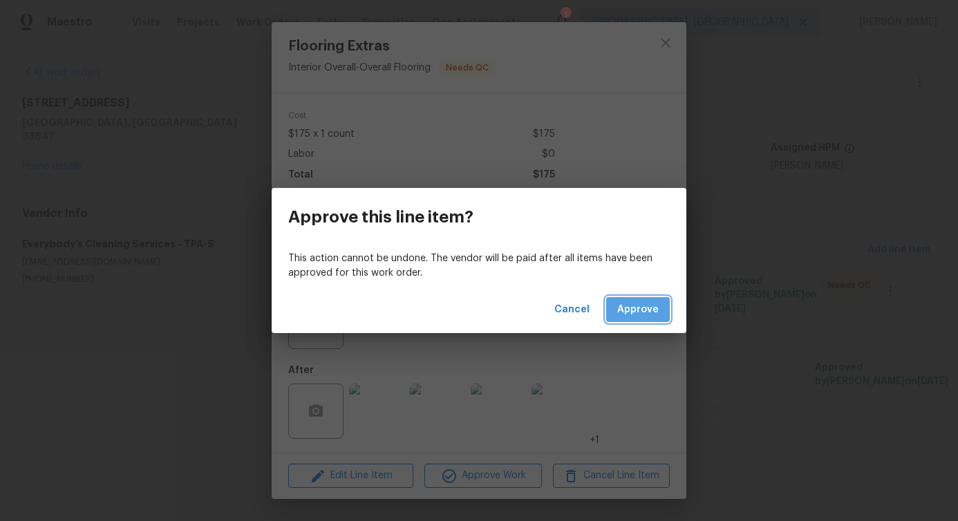
click at [639, 311] on span "Approve" at bounding box center [637, 309] width 41 height 17
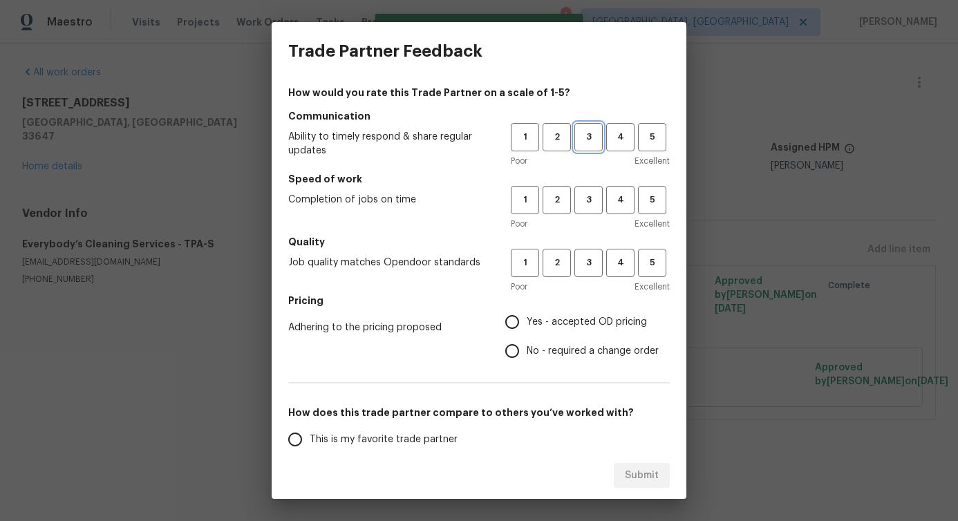
click at [581, 135] on span "3" at bounding box center [589, 137] width 26 height 16
click at [586, 196] on span "3" at bounding box center [589, 200] width 26 height 16
click at [583, 259] on span "3" at bounding box center [589, 263] width 26 height 16
click at [538, 353] on span "No - required a change order" at bounding box center [593, 351] width 132 height 15
click at [527, 353] on input "No - required a change order" at bounding box center [512, 351] width 29 height 29
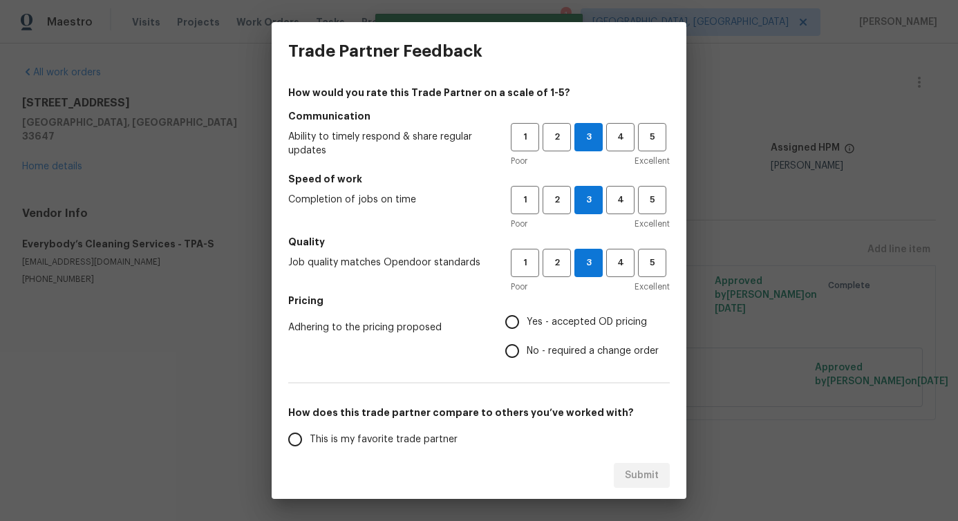
radio input "true"
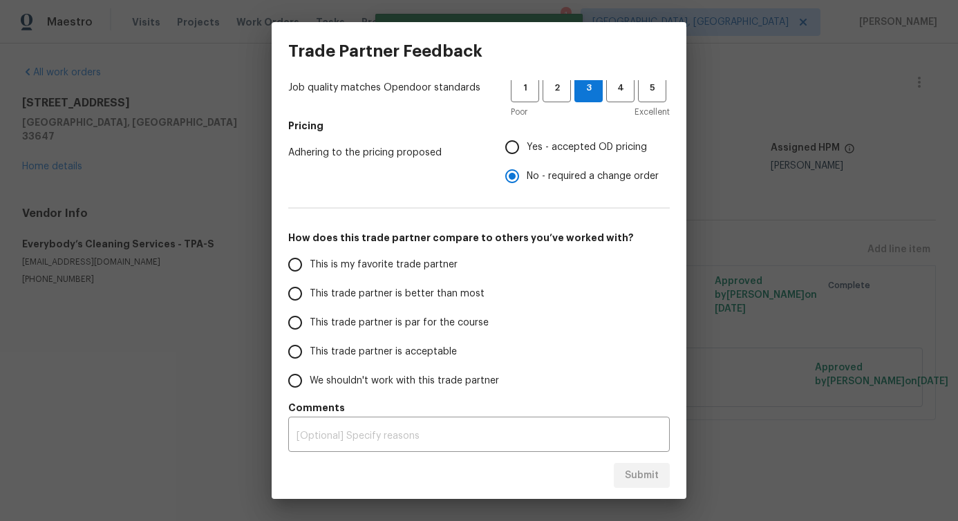
scroll to position [180, 0]
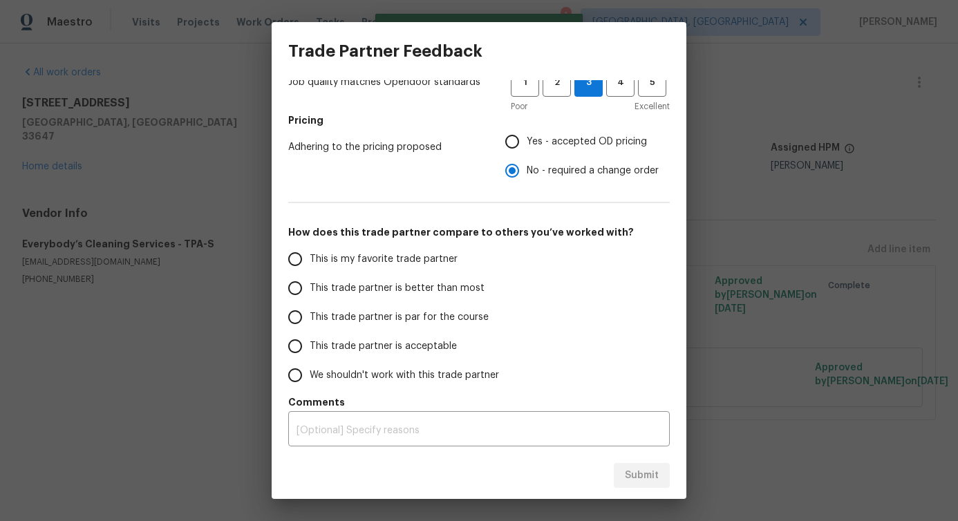
click at [421, 284] on span "This trade partner is better than most" at bounding box center [397, 288] width 175 height 15
click at [310, 284] on input "This trade partner is better than most" at bounding box center [295, 288] width 29 height 29
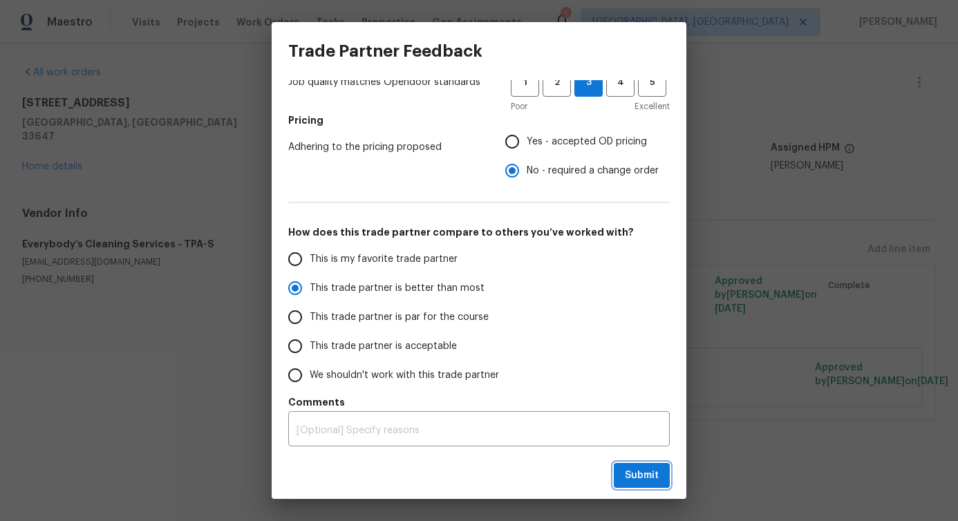
click at [632, 470] on span "Submit" at bounding box center [642, 475] width 34 height 17
radio input "true"
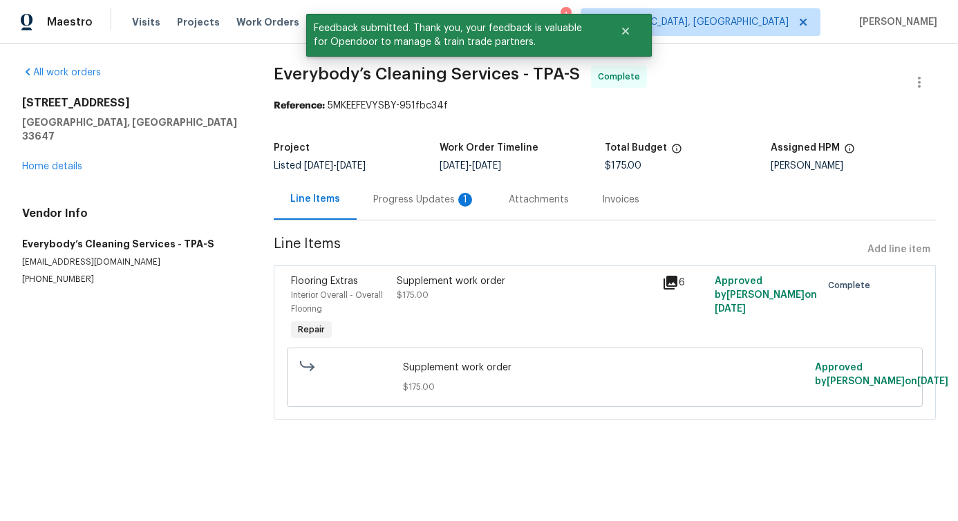
click at [409, 214] on div "Progress Updates 1" at bounding box center [424, 199] width 135 height 41
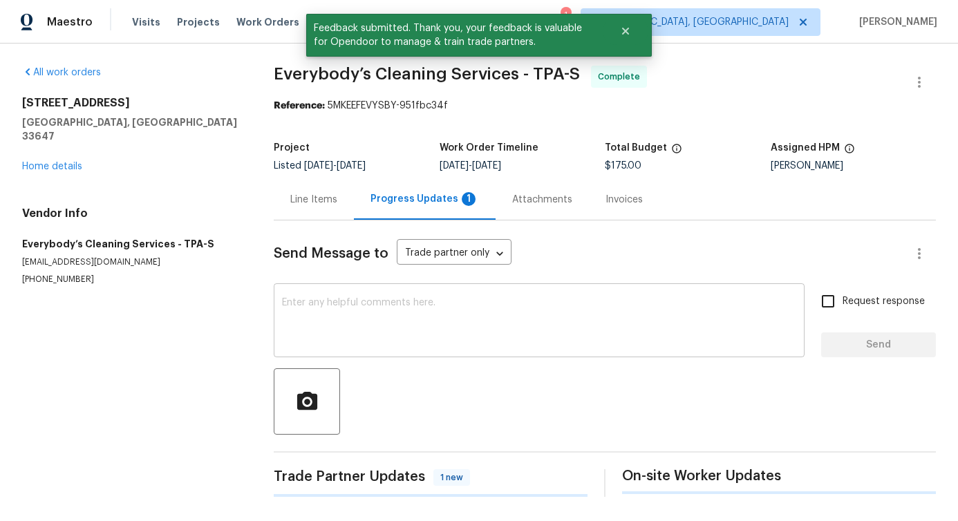
click at [417, 342] on textarea at bounding box center [539, 322] width 514 height 48
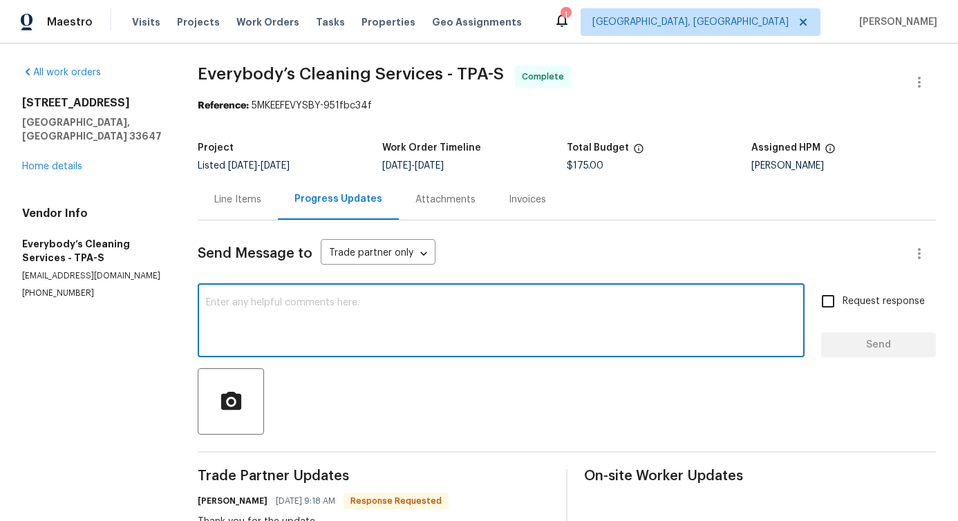
click at [397, 317] on textarea at bounding box center [501, 322] width 590 height 48
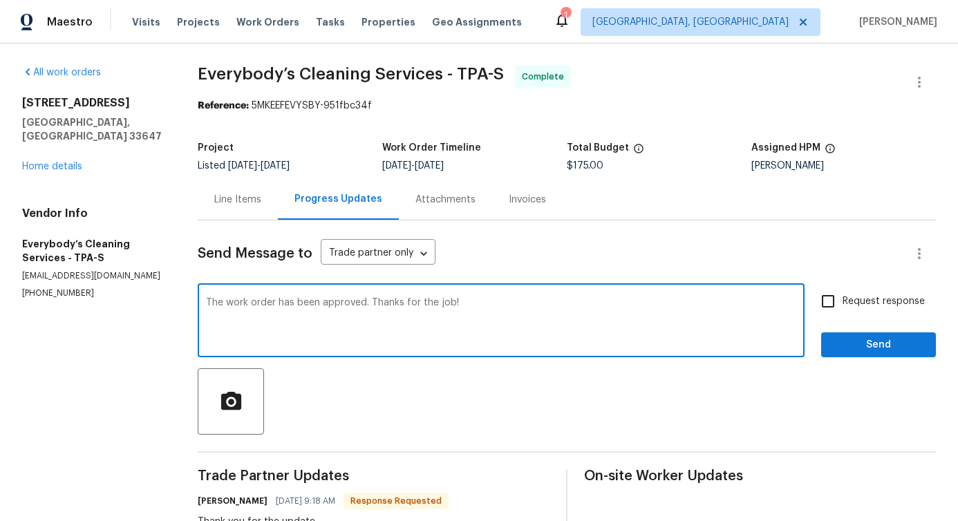
type textarea "The work order has been approved. Thanks for the job!"
click at [879, 352] on span "Send" at bounding box center [878, 345] width 93 height 17
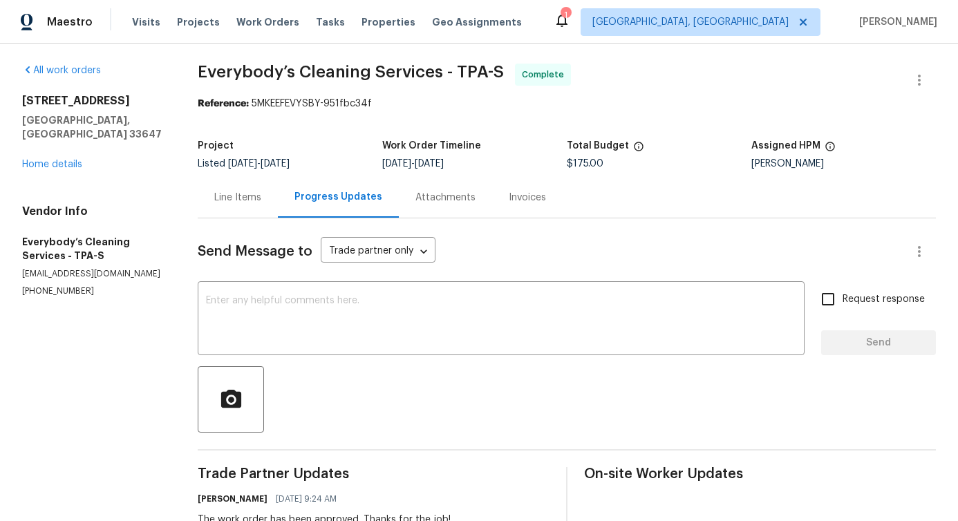
scroll to position [3, 0]
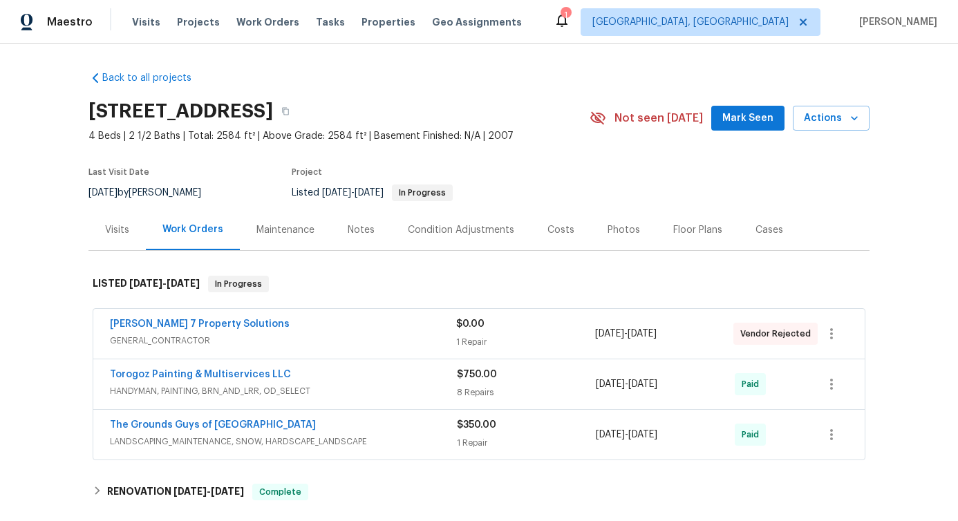
click at [294, 313] on div "[PERSON_NAME] 7 Property Solutions GENERAL_CONTRACTOR $0.00 1 Repair [DATE] - […" at bounding box center [478, 334] width 771 height 50
click at [279, 317] on div "[PERSON_NAME] 7 Property Solutions" at bounding box center [283, 325] width 346 height 17
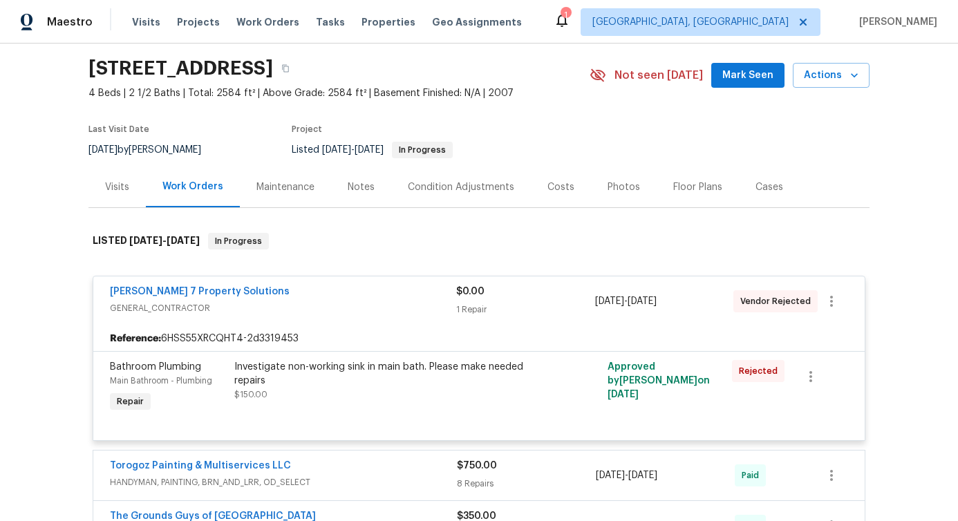
scroll to position [54, 0]
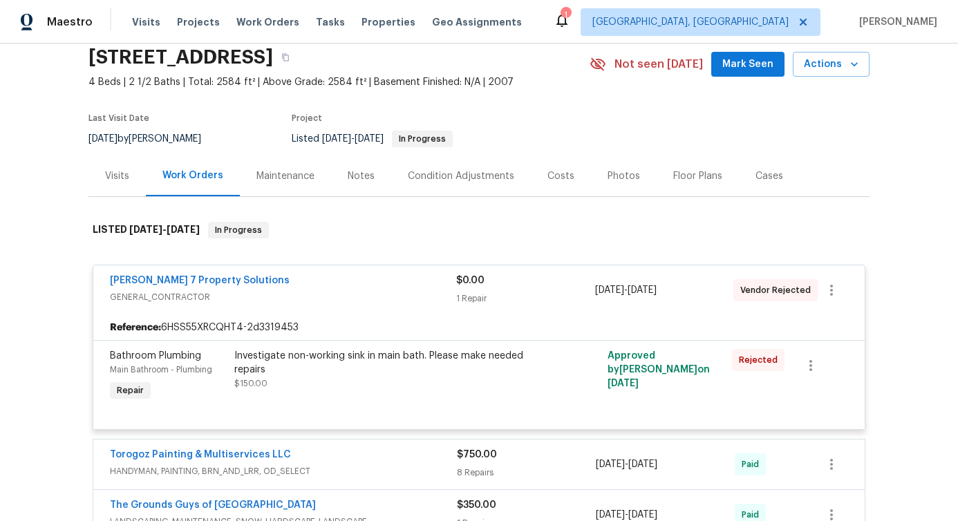
click at [324, 285] on div "[PERSON_NAME] 7 Property Solutions" at bounding box center [283, 282] width 346 height 17
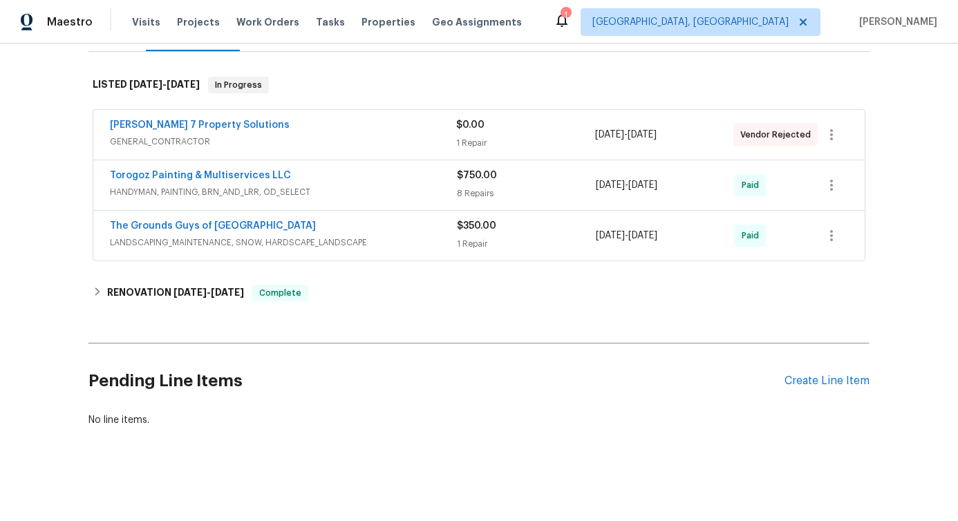
scroll to position [209, 0]
click at [787, 375] on div "Create Line Item" at bounding box center [827, 381] width 85 height 13
